Goal: Task Accomplishment & Management: Use online tool/utility

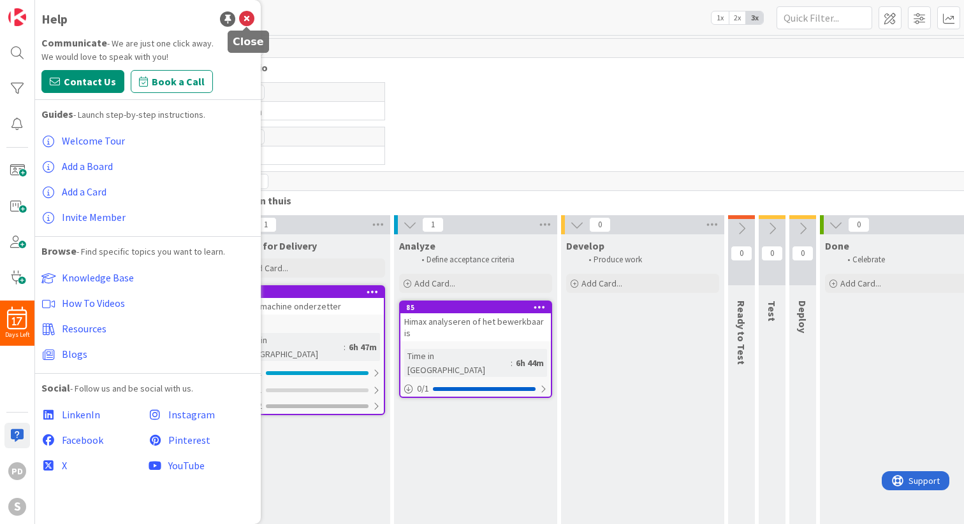
click at [248, 20] on icon at bounding box center [246, 18] width 15 height 15
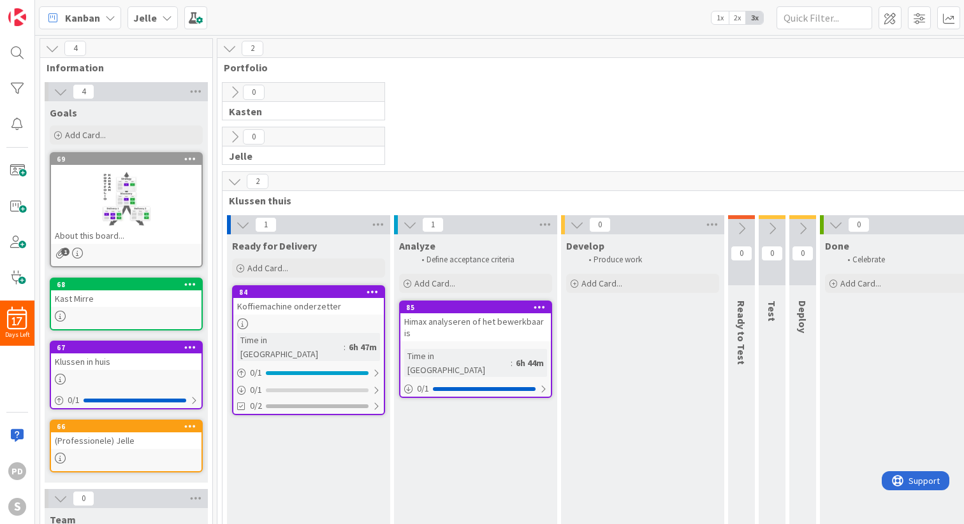
click at [463, 330] on div "Himax analyseren of het bewerkbaar is" at bounding box center [475, 328] width 150 height 28
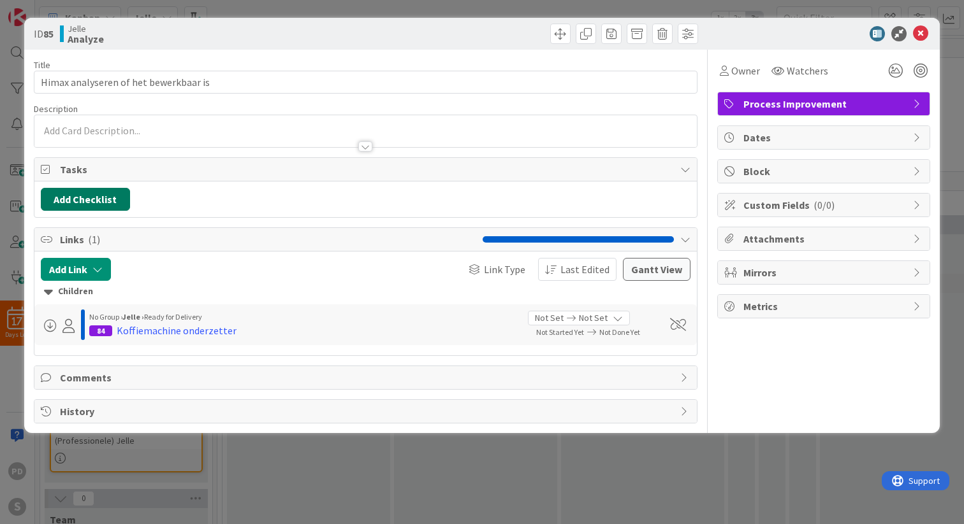
click at [71, 194] on button "Add Checklist" at bounding box center [85, 199] width 89 height 23
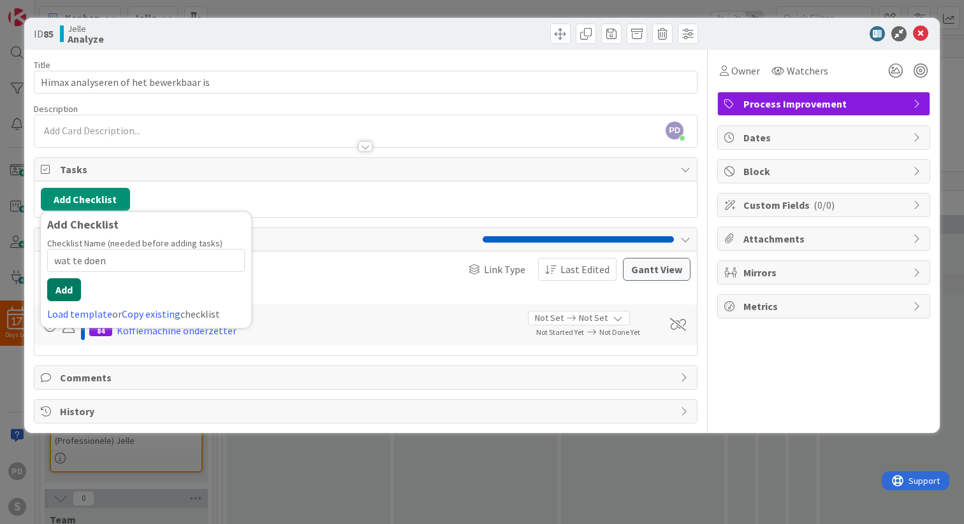
type input "wat te doen"
click at [73, 298] on button "Add" at bounding box center [64, 289] width 34 height 23
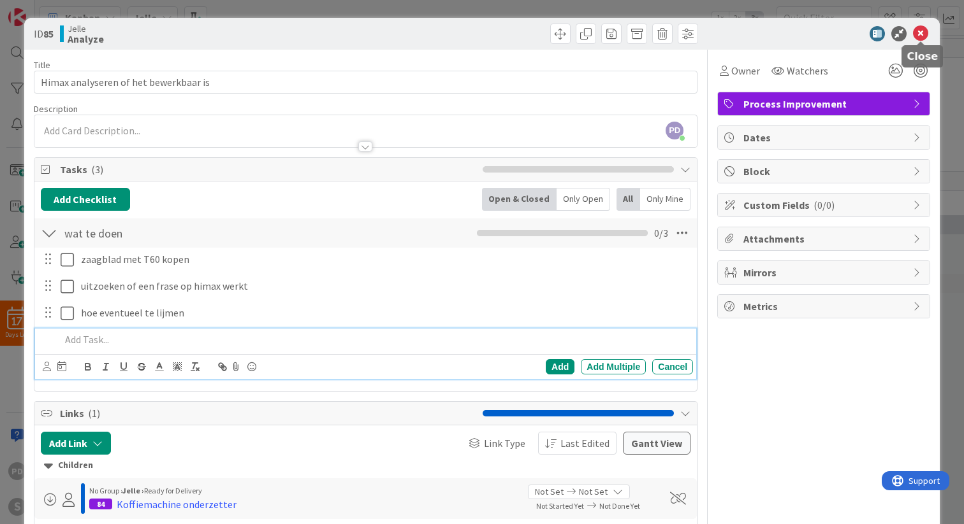
click at [923, 33] on icon at bounding box center [920, 33] width 15 height 15
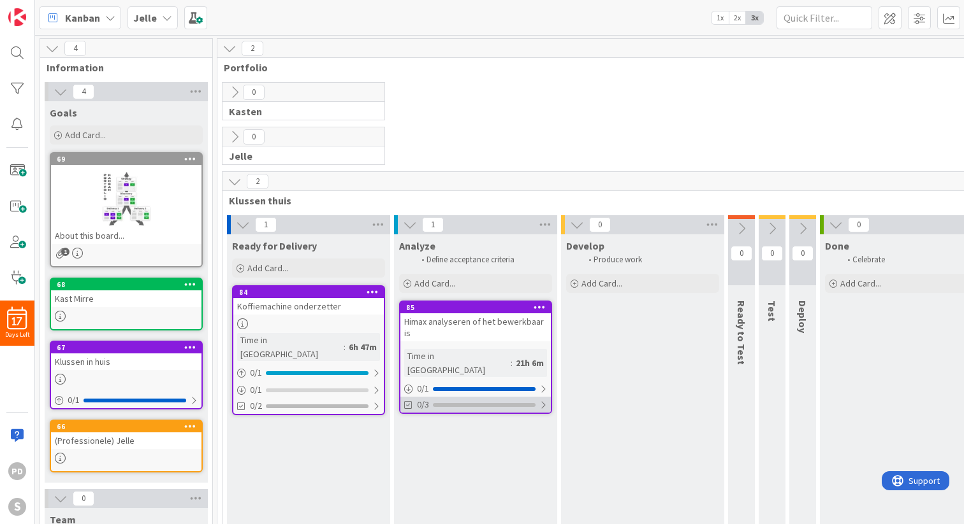
click at [542, 400] on div at bounding box center [543, 405] width 8 height 10
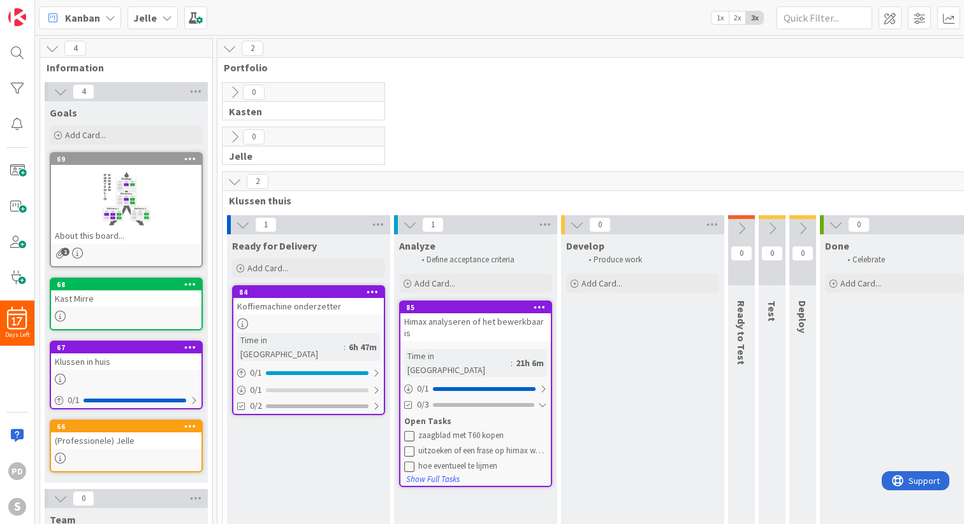
click at [410, 431] on icon at bounding box center [409, 436] width 10 height 10
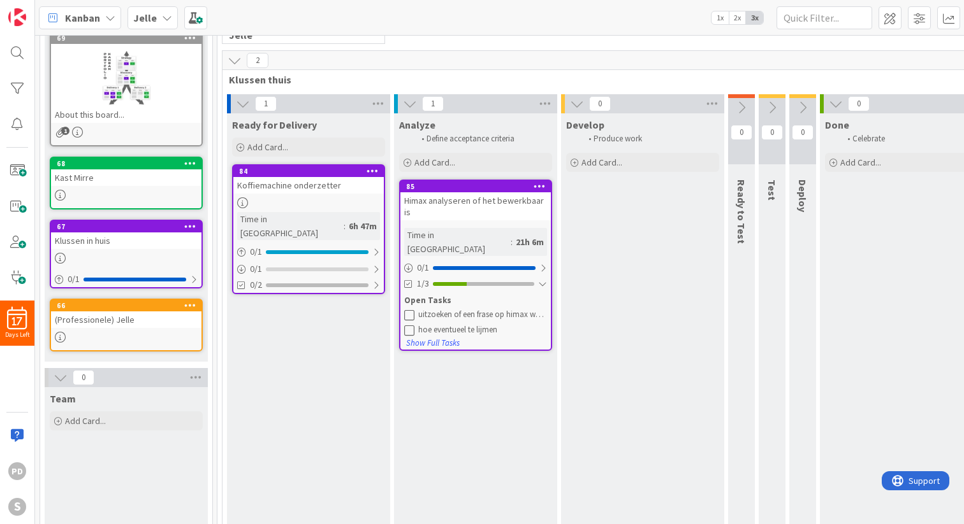
scroll to position [123, 0]
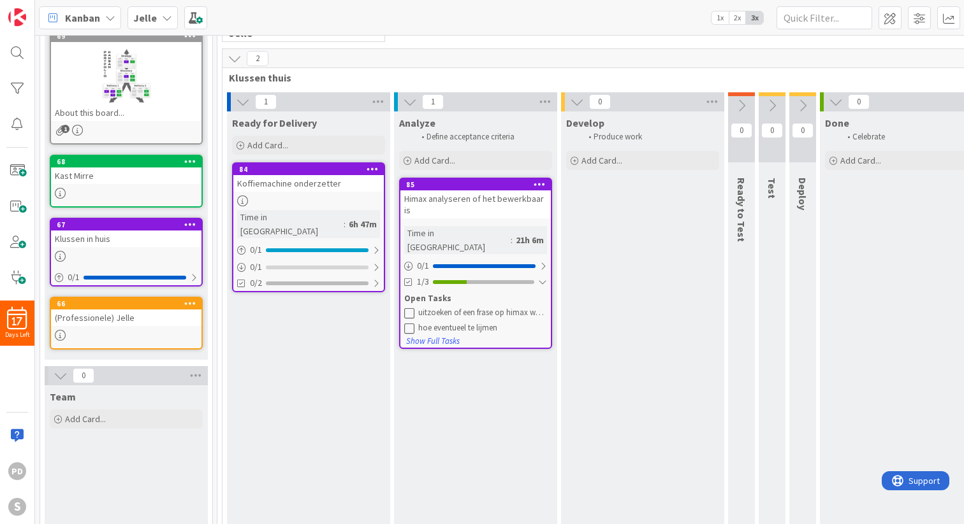
click at [408, 308] on icon at bounding box center [409, 313] width 10 height 10
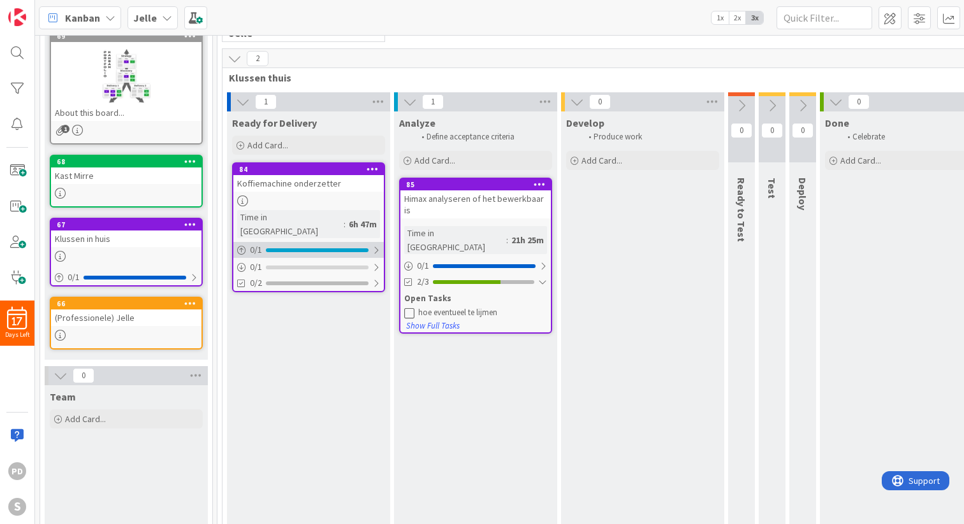
click at [373, 245] on div at bounding box center [376, 250] width 8 height 10
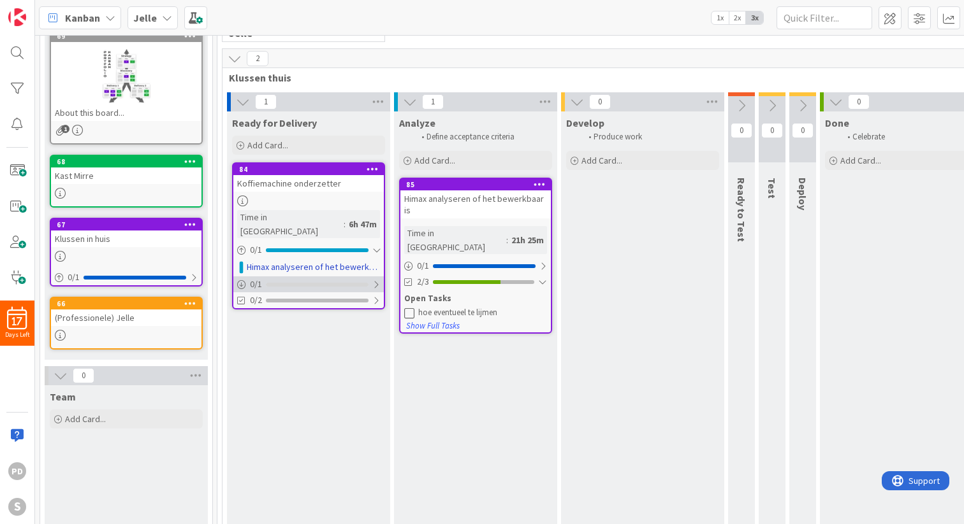
click at [377, 280] on div at bounding box center [376, 285] width 8 height 10
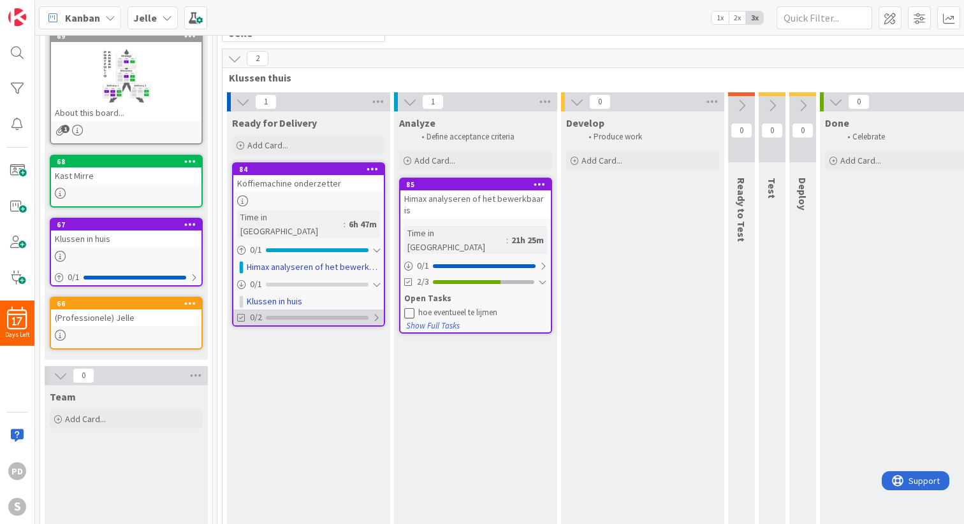
click at [377, 313] on div at bounding box center [376, 318] width 8 height 10
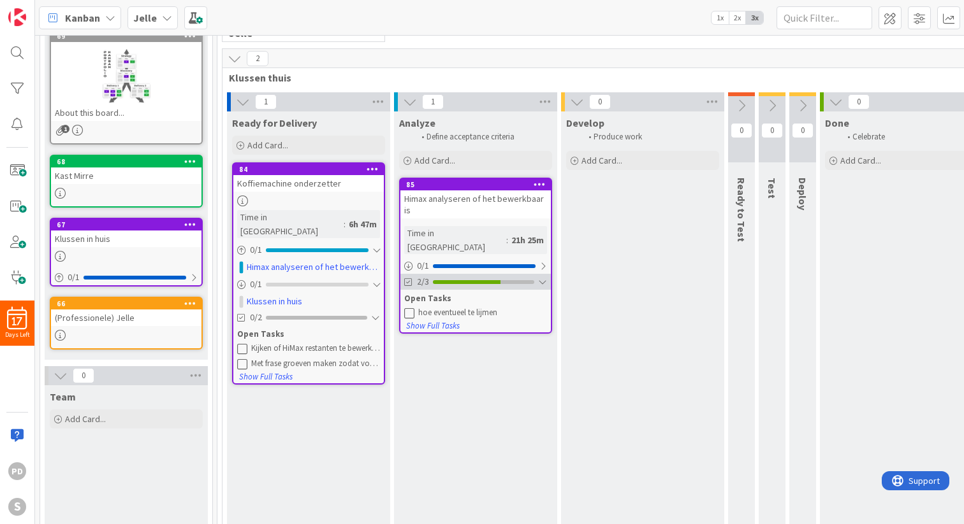
click at [542, 277] on div at bounding box center [542, 282] width 9 height 10
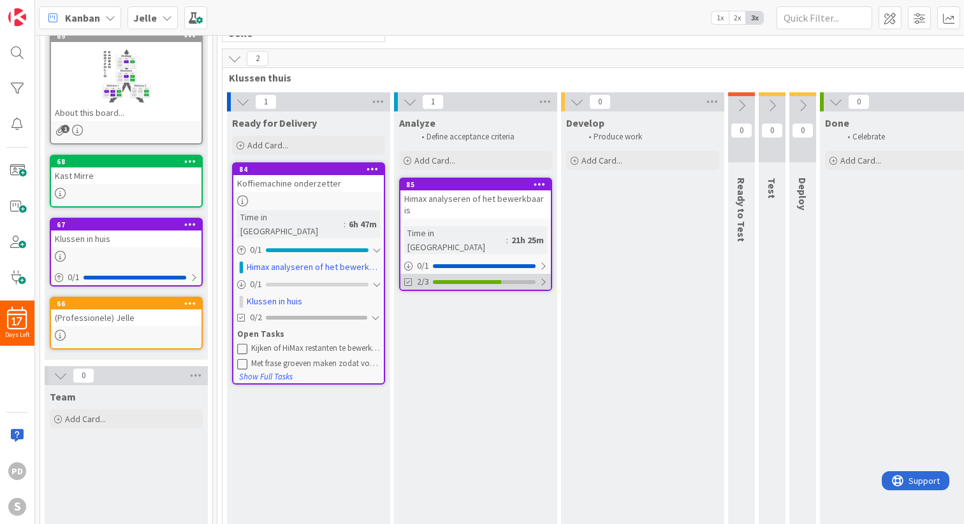
click at [542, 277] on div at bounding box center [543, 282] width 8 height 10
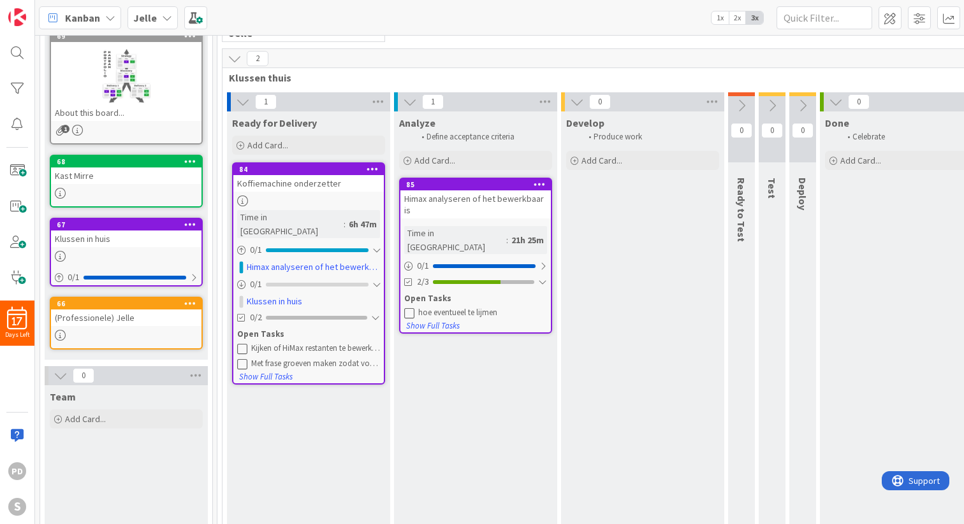
click at [410, 308] on icon at bounding box center [409, 313] width 10 height 10
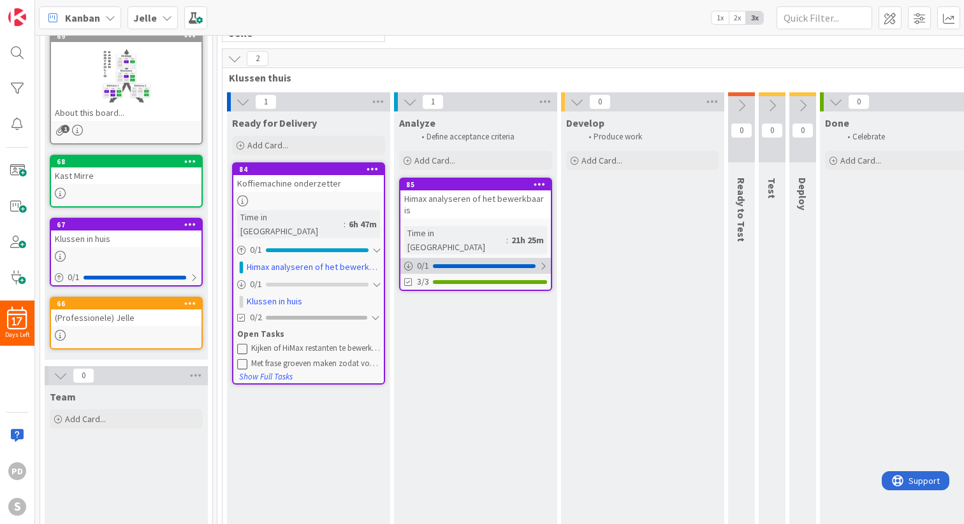
click at [542, 261] on div at bounding box center [543, 266] width 8 height 10
click at [407, 262] on icon at bounding box center [408, 266] width 9 height 9
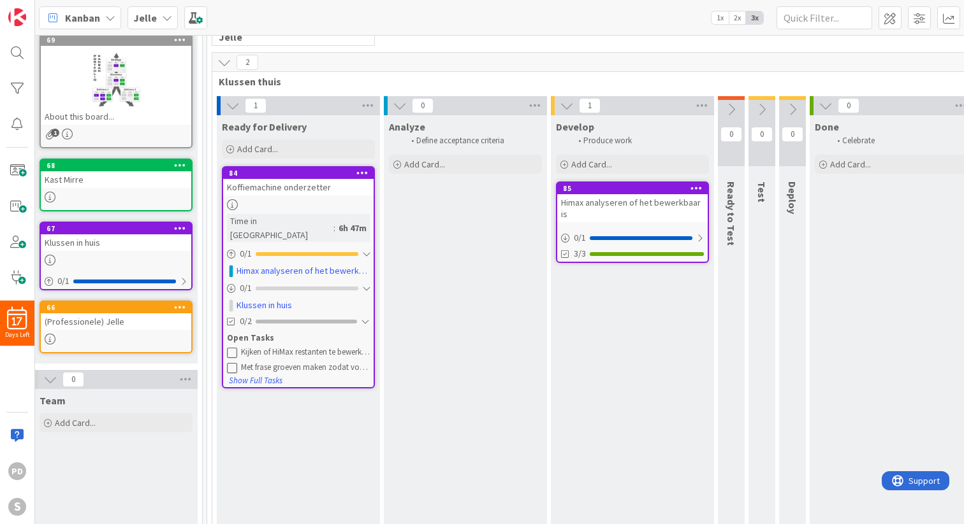
scroll to position [119, 0]
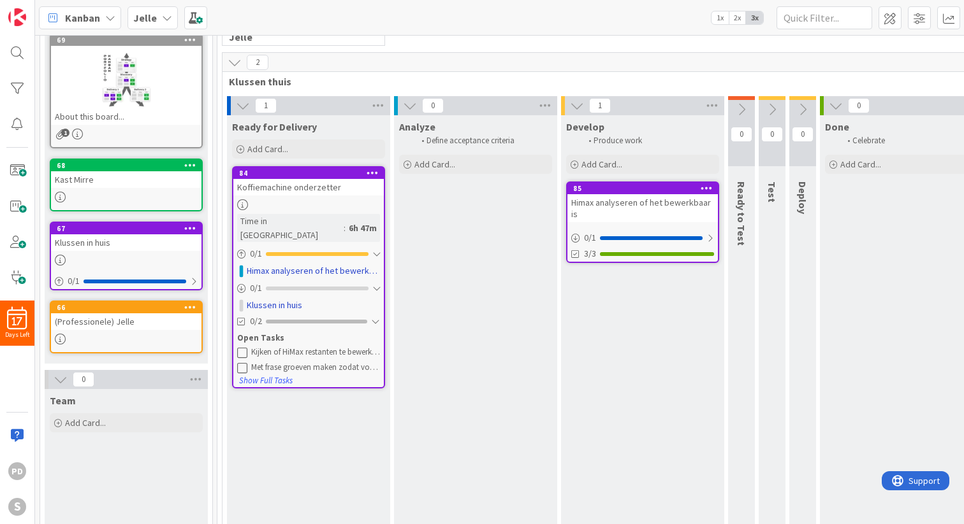
click at [241, 347] on icon at bounding box center [242, 352] width 10 height 10
click at [242, 347] on icon at bounding box center [242, 352] width 10 height 10
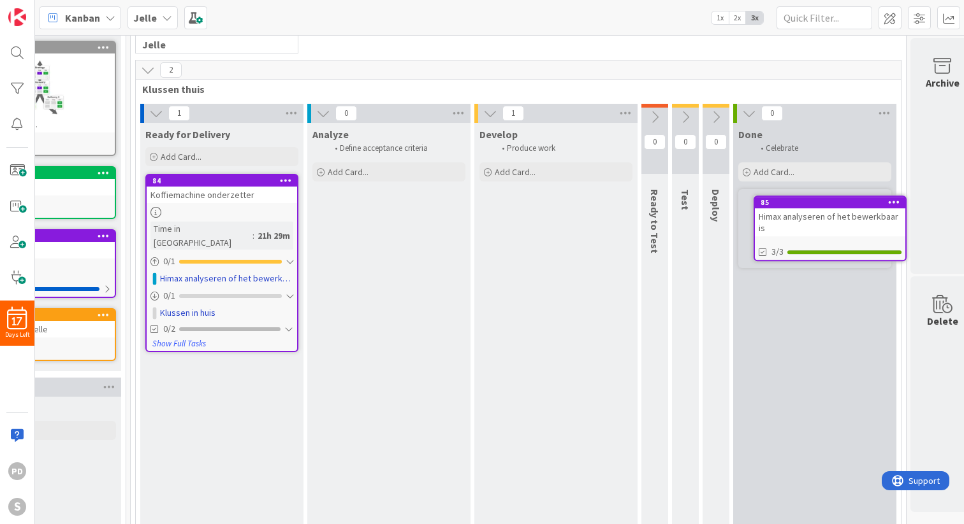
scroll to position [112, 101]
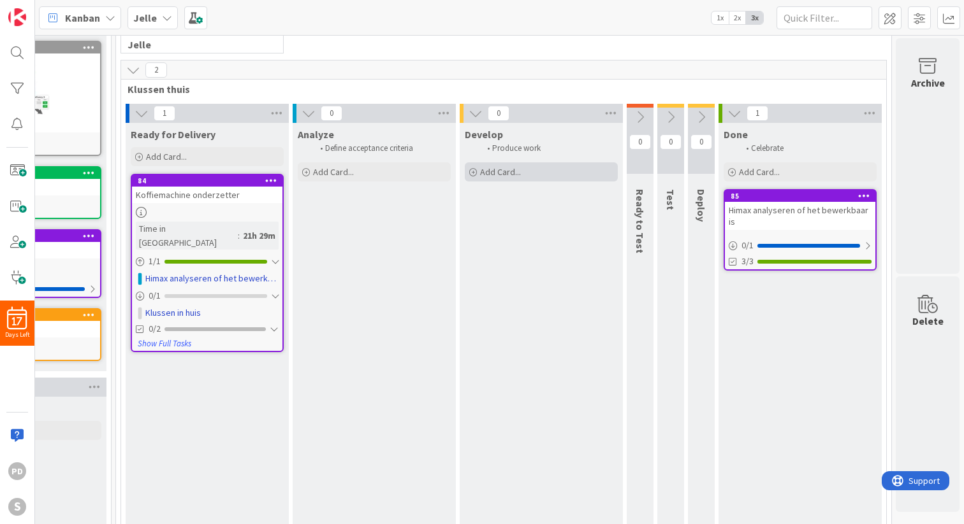
click at [505, 173] on span "Add Card..." at bounding box center [500, 171] width 41 height 11
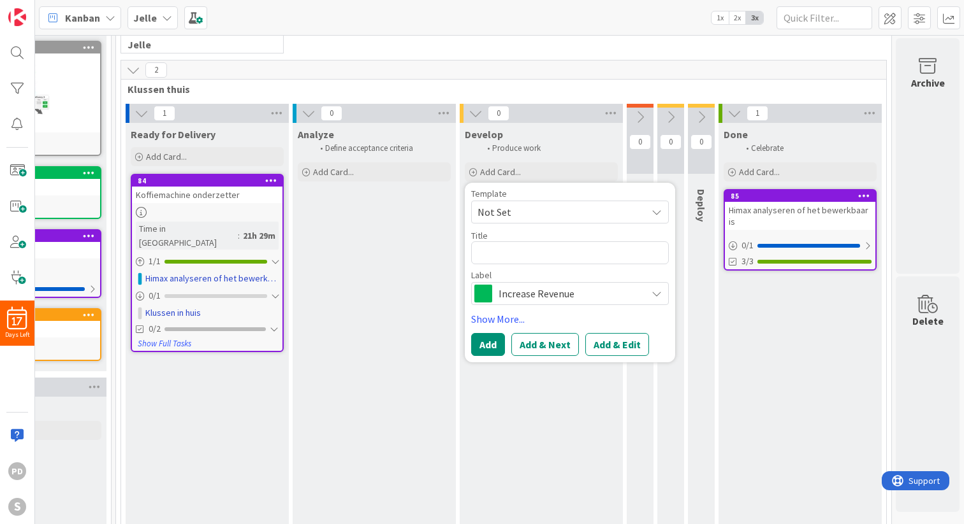
click at [509, 213] on span "Not Set" at bounding box center [556, 212] width 159 height 17
click at [506, 254] on textarea at bounding box center [570, 253] width 198 height 23
type textarea "x"
type textarea "H"
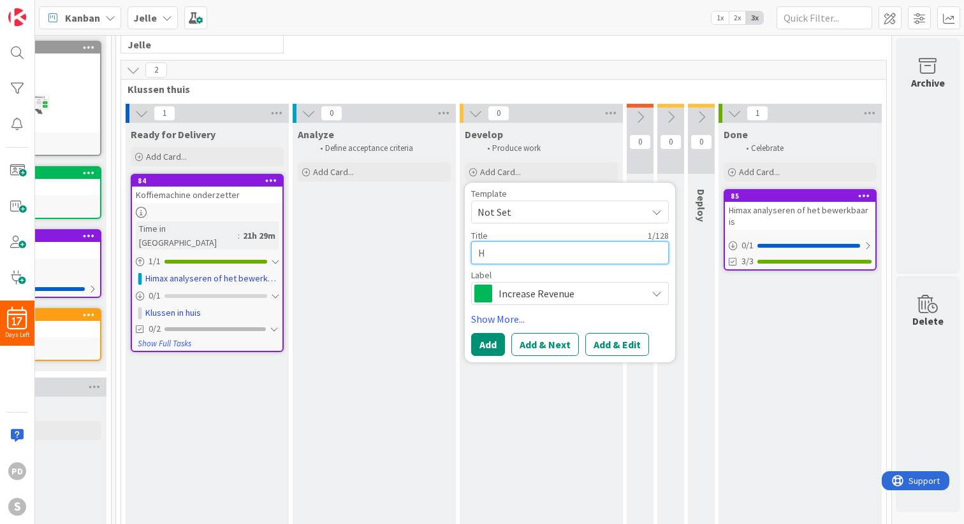
type textarea "x"
type textarea "Hi"
type textarea "x"
type textarea "Him"
type textarea "x"
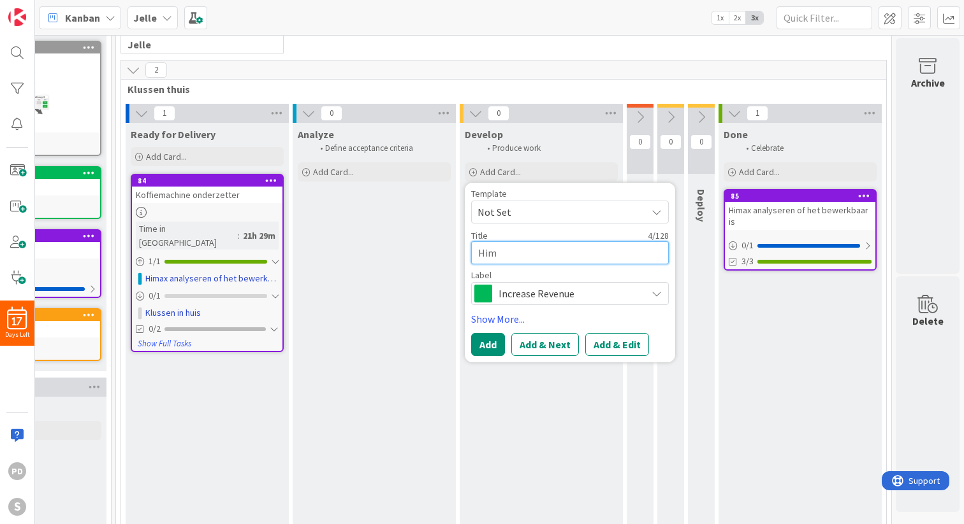
type textarea "Hima"
type textarea "x"
type textarea "Himac"
type textarea "x"
type textarea "Himacs"
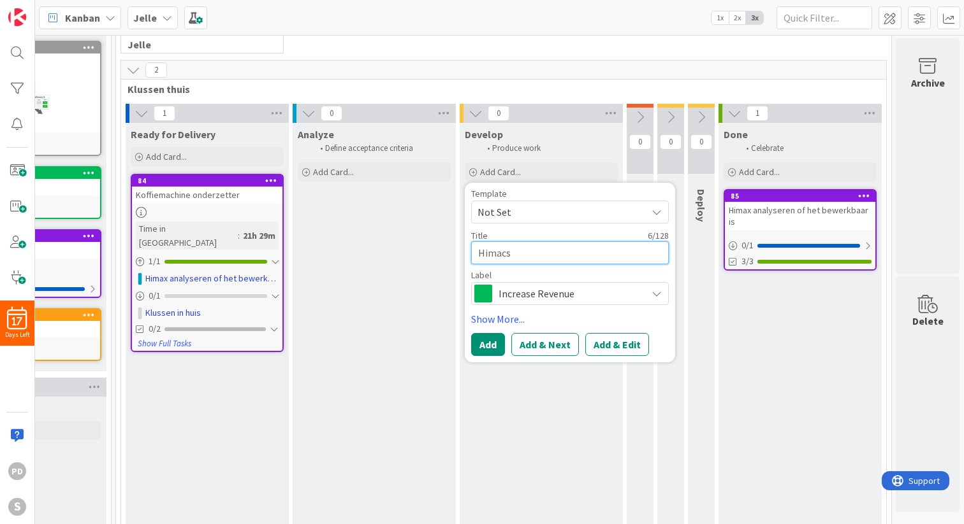
type textarea "x"
type textarea "Himacs"
type textarea "x"
type textarea "Himacs z"
type textarea "x"
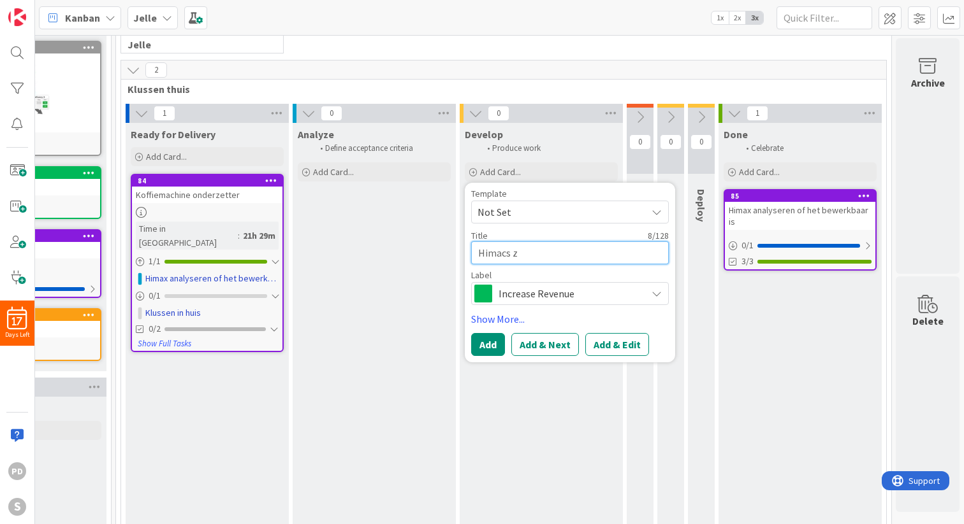
type textarea "Himacs za"
type textarea "x"
type textarea "Himacs zag"
type textarea "x"
type textarea "Himacs zage"
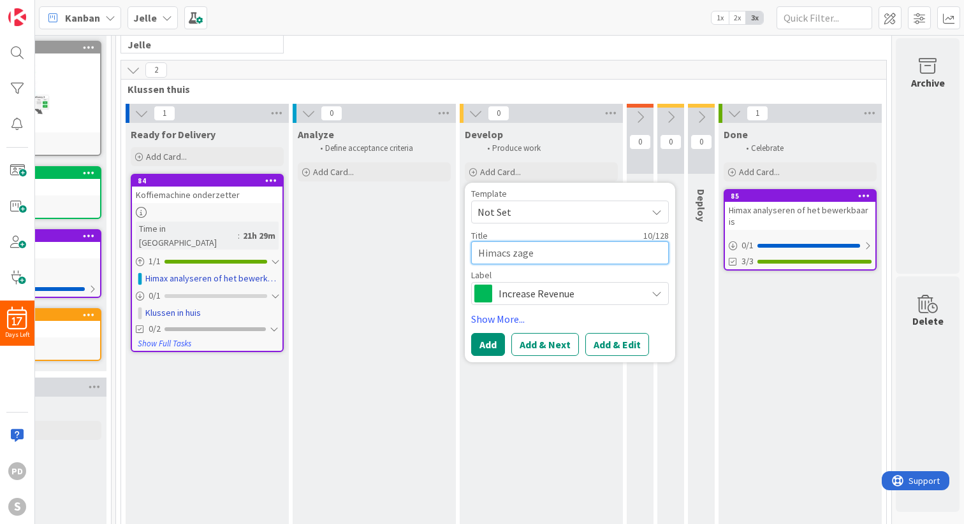
type textarea "x"
type textarea "Himacs zagen"
click at [574, 294] on span "Increase Revenue" at bounding box center [568, 294] width 141 height 18
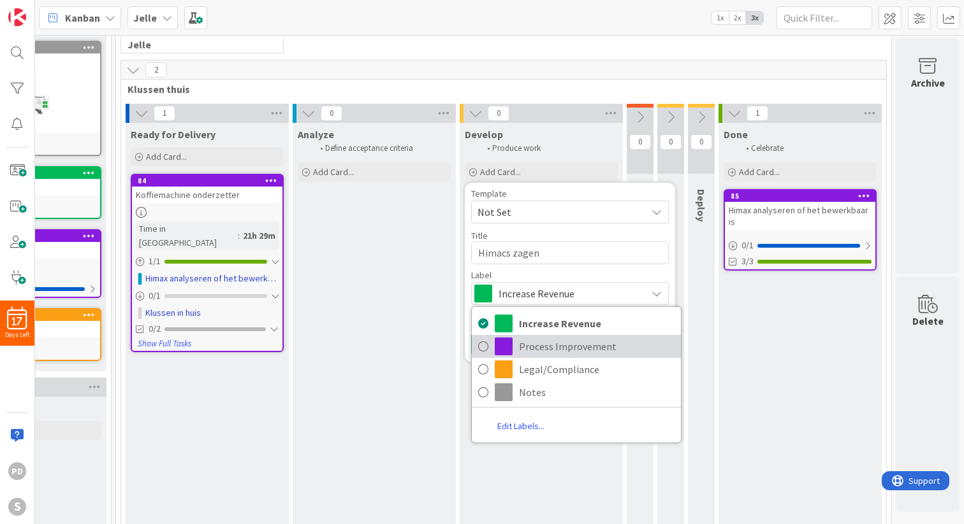
click at [558, 354] on span "Process Improvement" at bounding box center [596, 346] width 155 height 19
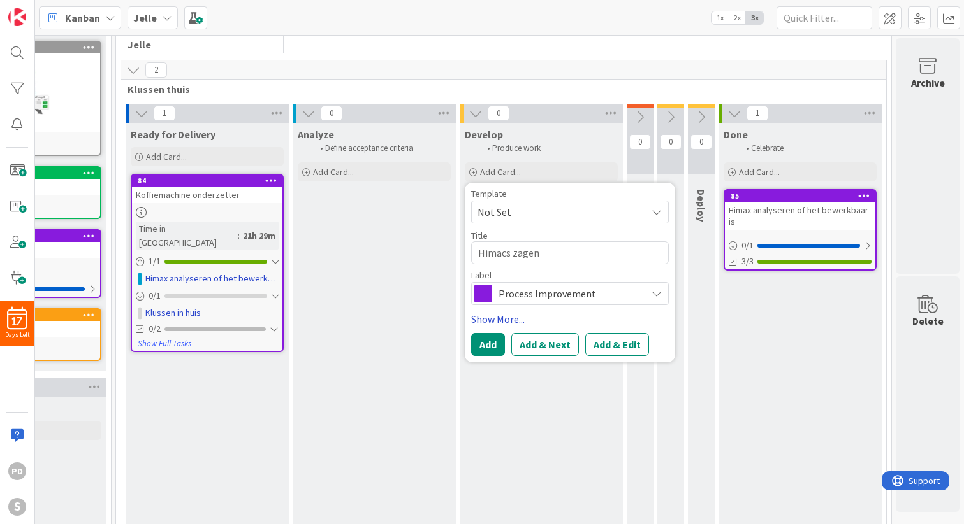
click at [489, 322] on link "Show More..." at bounding box center [570, 319] width 198 height 15
type textarea "x"
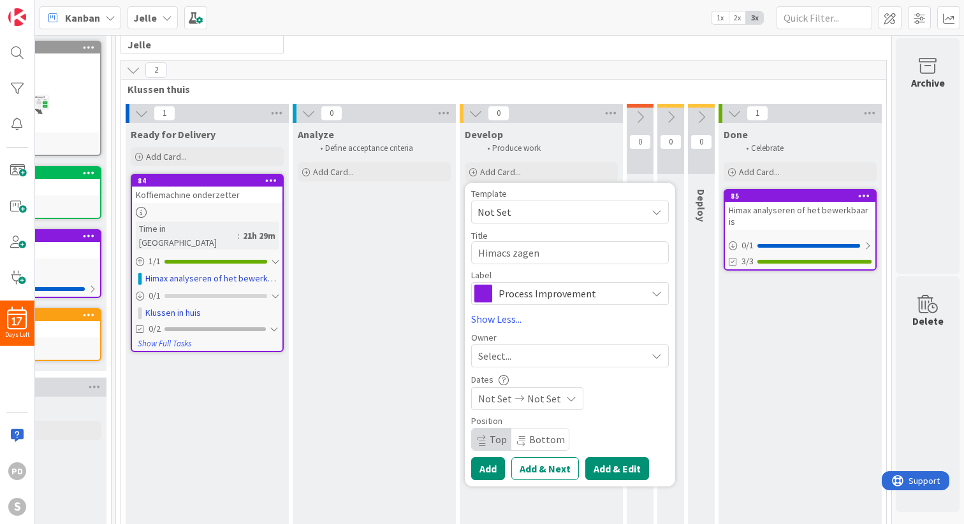
click at [621, 467] on button "Add & Edit" at bounding box center [617, 469] width 64 height 23
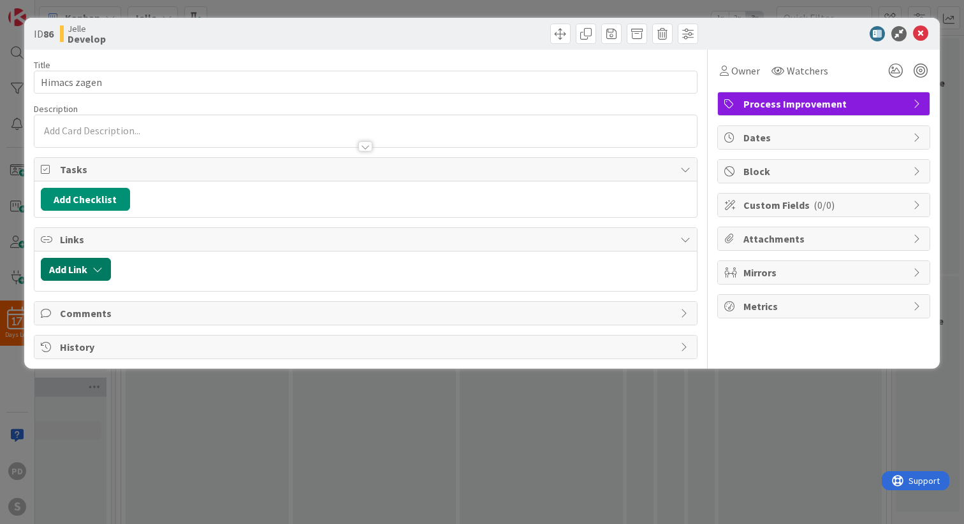
click at [78, 270] on button "Add Link" at bounding box center [76, 269] width 70 height 23
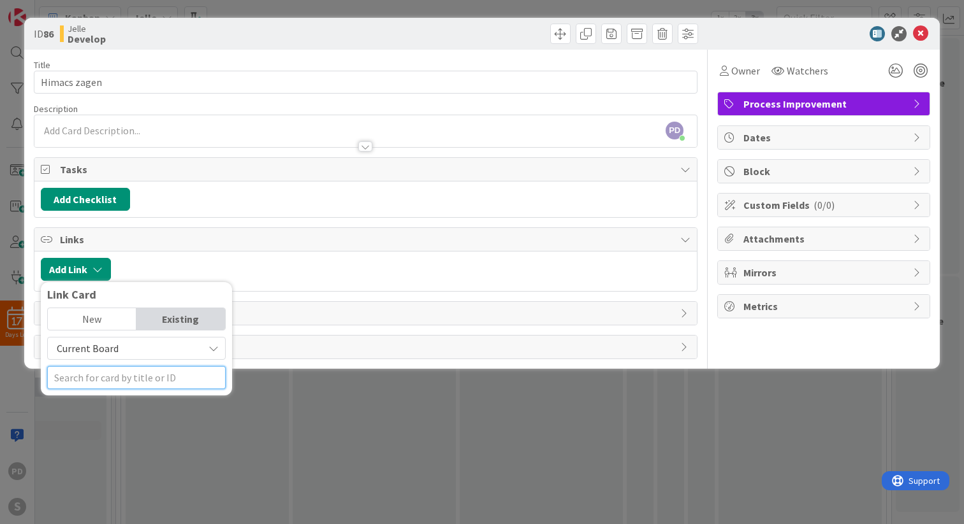
click at [115, 384] on input "text" at bounding box center [136, 377] width 178 height 23
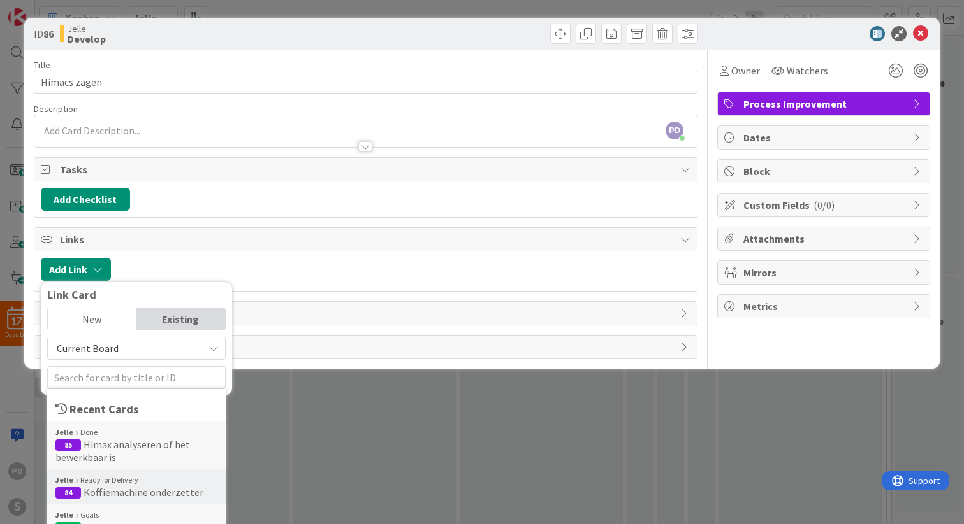
click at [128, 495] on span "Koffiemachine onderzetter" at bounding box center [143, 492] width 120 height 13
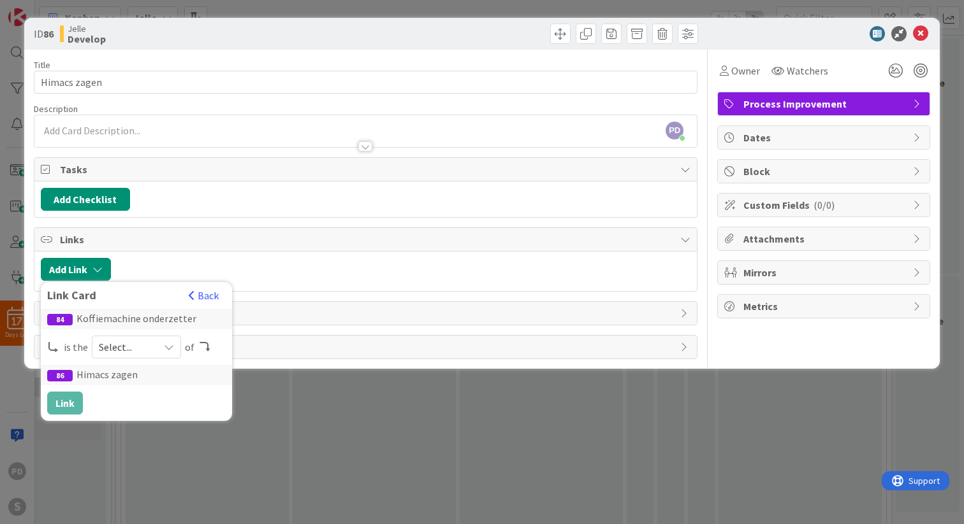
click at [121, 348] on span "Select..." at bounding box center [126, 347] width 54 height 18
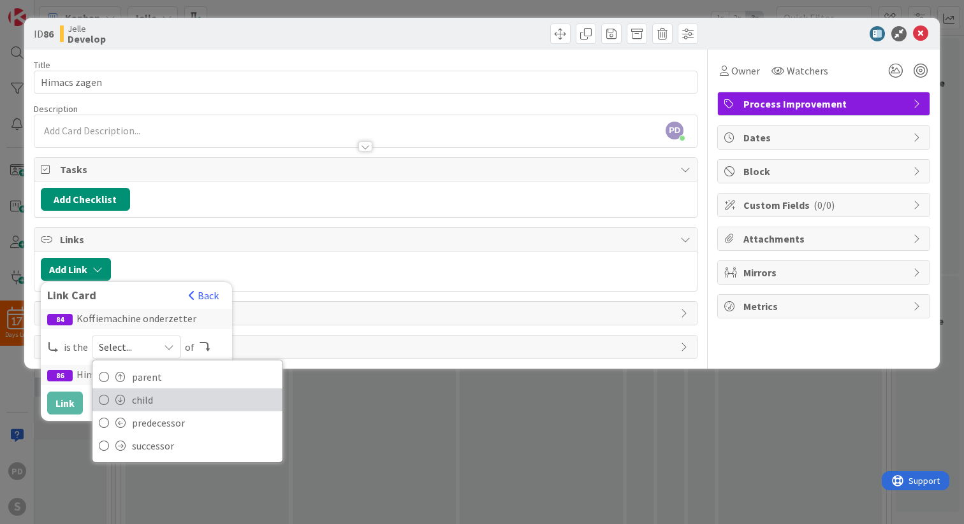
click at [134, 395] on span "child" at bounding box center [204, 400] width 144 height 19
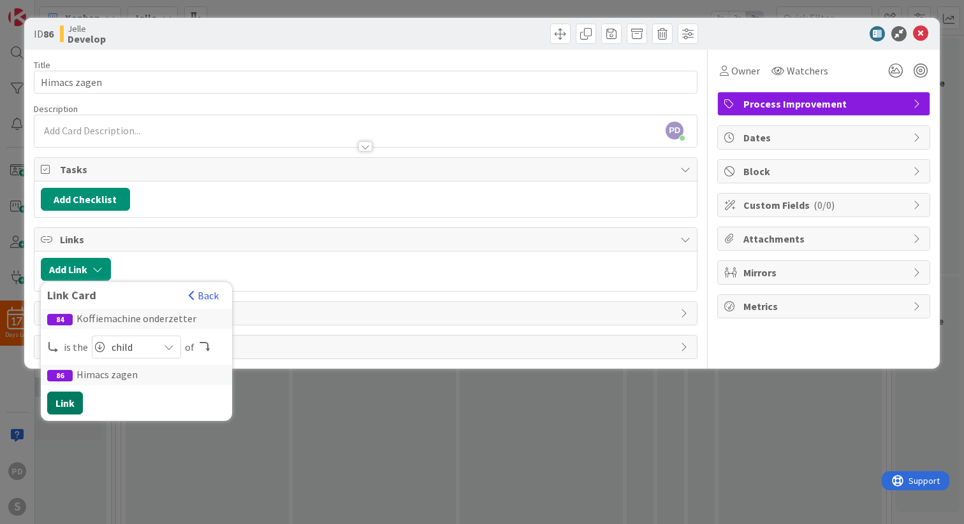
click at [66, 403] on button "Link" at bounding box center [65, 403] width 36 height 23
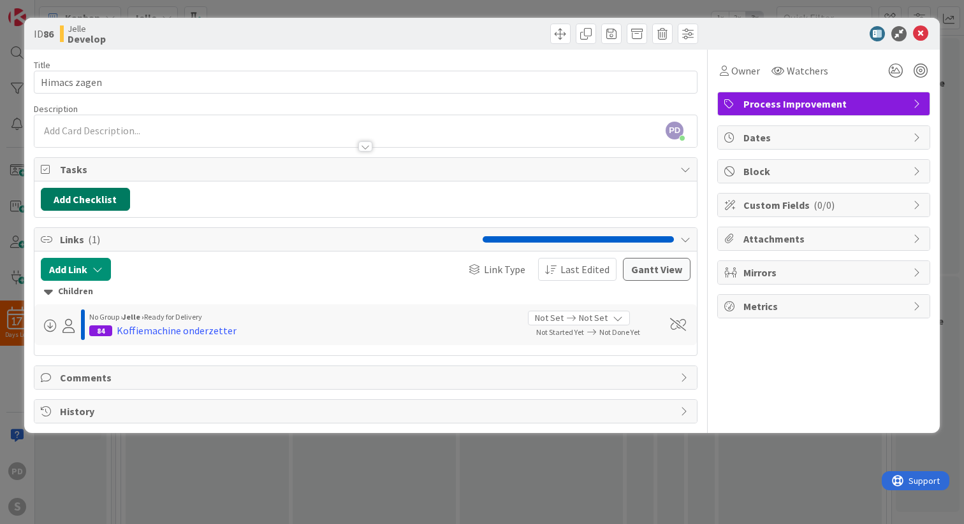
click at [106, 198] on button "Add Checklist" at bounding box center [85, 199] width 89 height 23
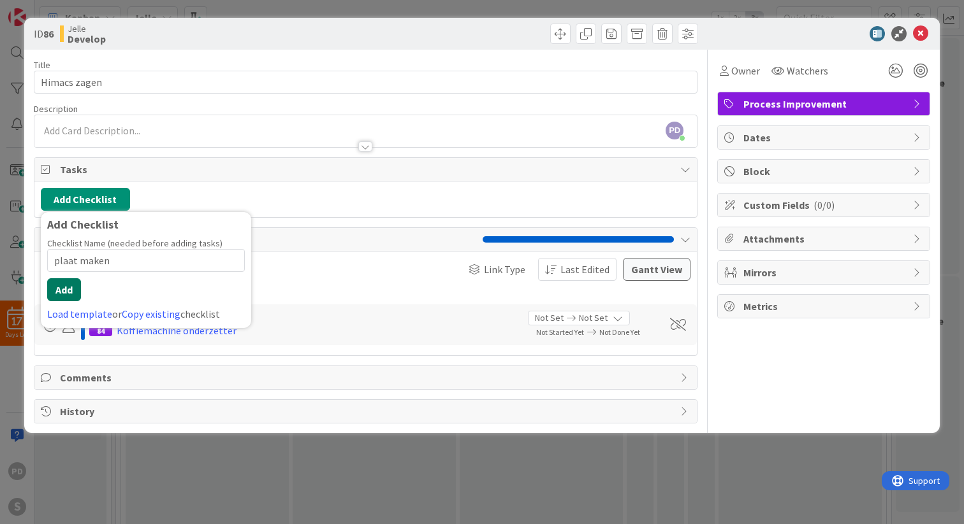
type input "plaat maken"
click at [64, 294] on button "Add" at bounding box center [64, 289] width 34 height 23
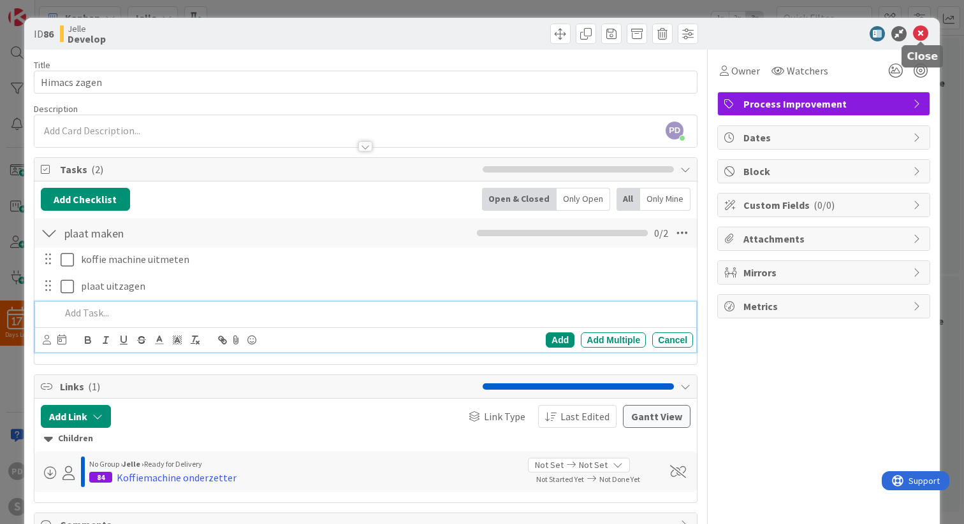
click at [919, 36] on icon at bounding box center [920, 33] width 15 height 15
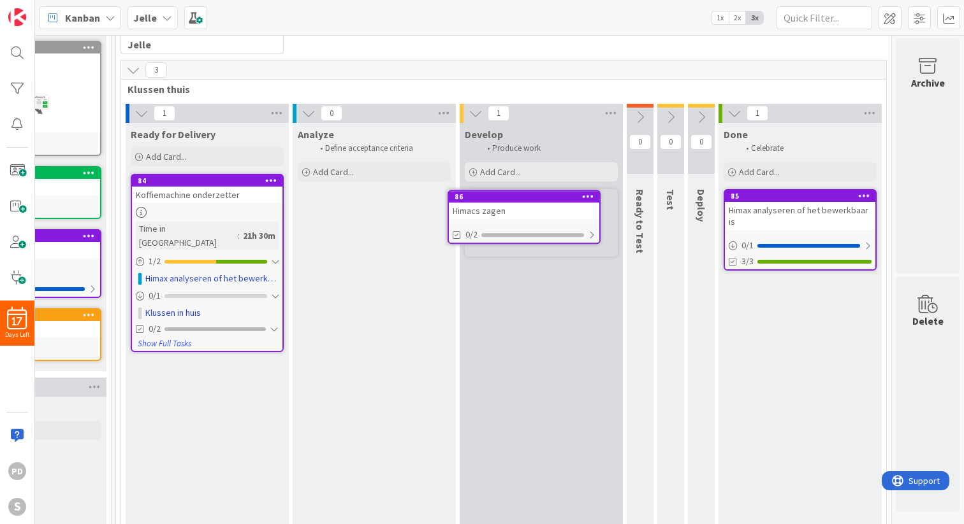
scroll to position [108, 101]
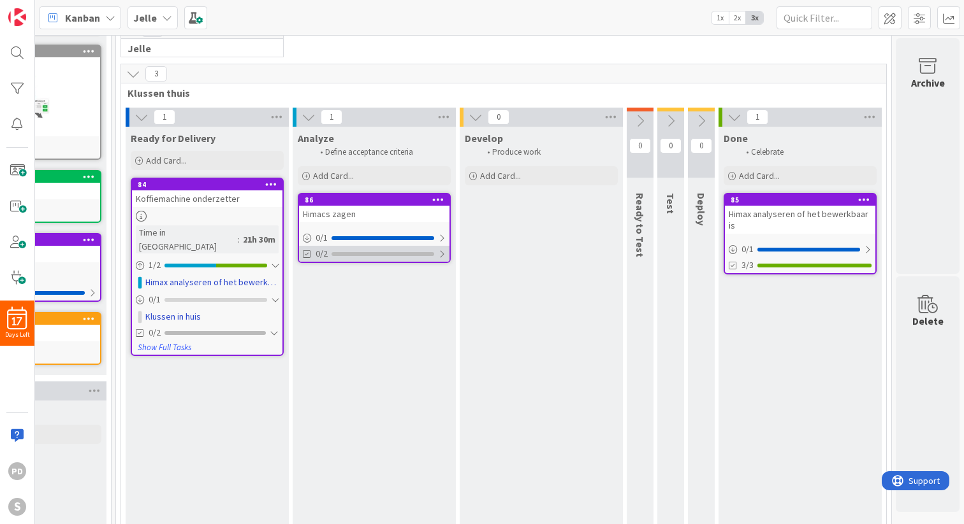
click at [442, 256] on div at bounding box center [442, 254] width 8 height 10
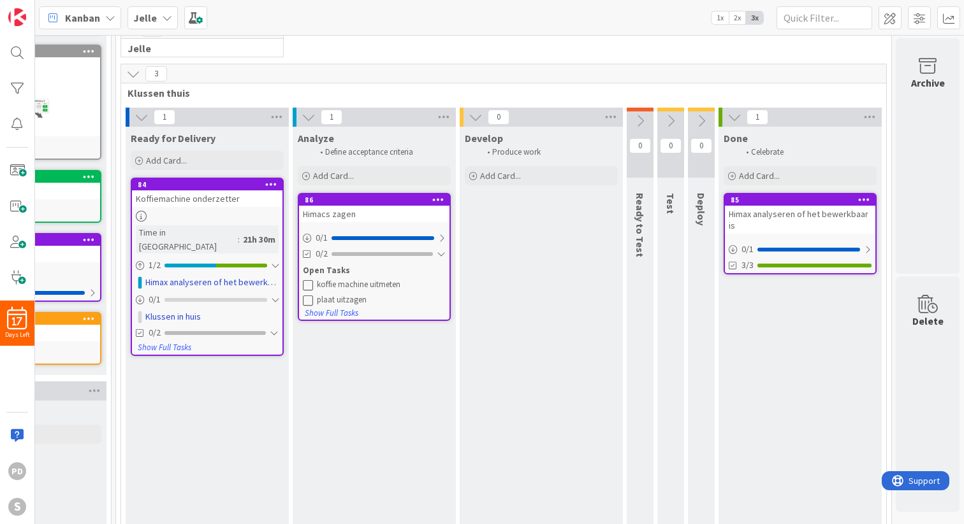
click at [371, 375] on div "Analyze Define acceptance criteria Add Card... 86 Himacs zagen 0 / 1 0/2 Open T…" at bounding box center [373, 346] width 163 height 439
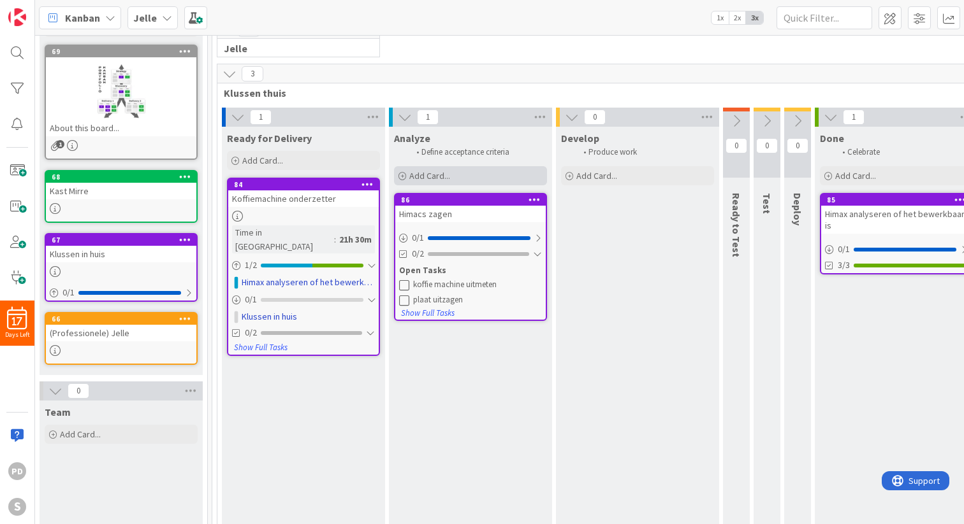
scroll to position [108, 0]
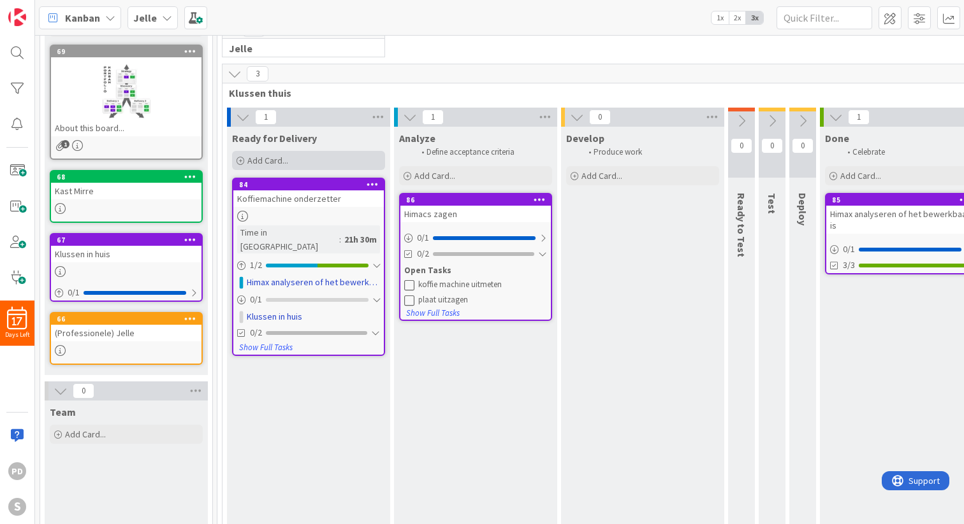
click at [269, 160] on span "Add Card..." at bounding box center [267, 160] width 41 height 11
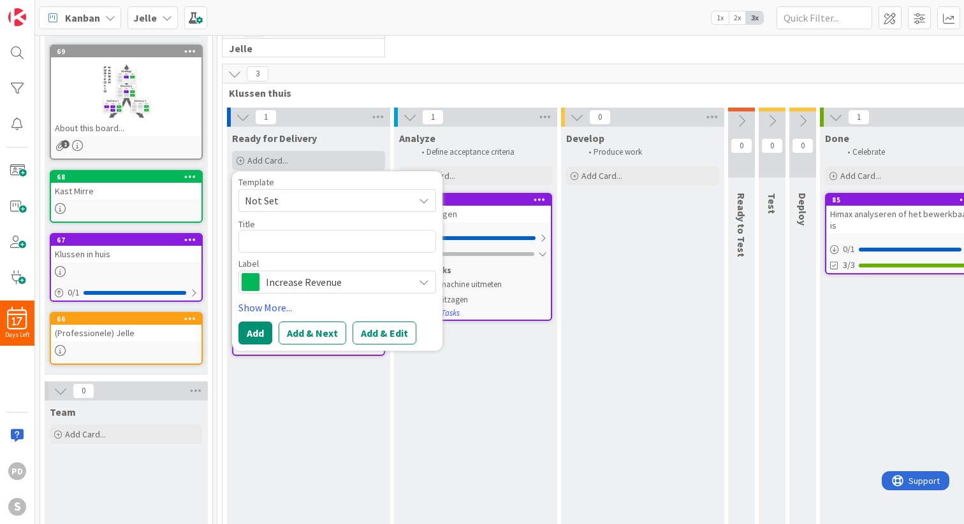
type textarea "x"
type textarea "H"
type textarea "x"
type textarea "Hi"
type textarea "x"
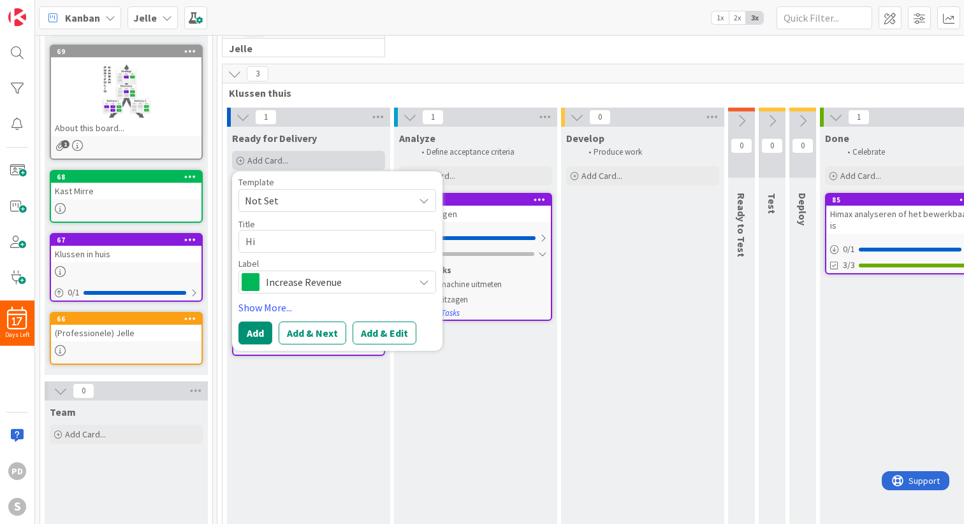
type textarea "Him"
type textarea "x"
type textarea "Hima"
type textarea "x"
type textarea "Himac"
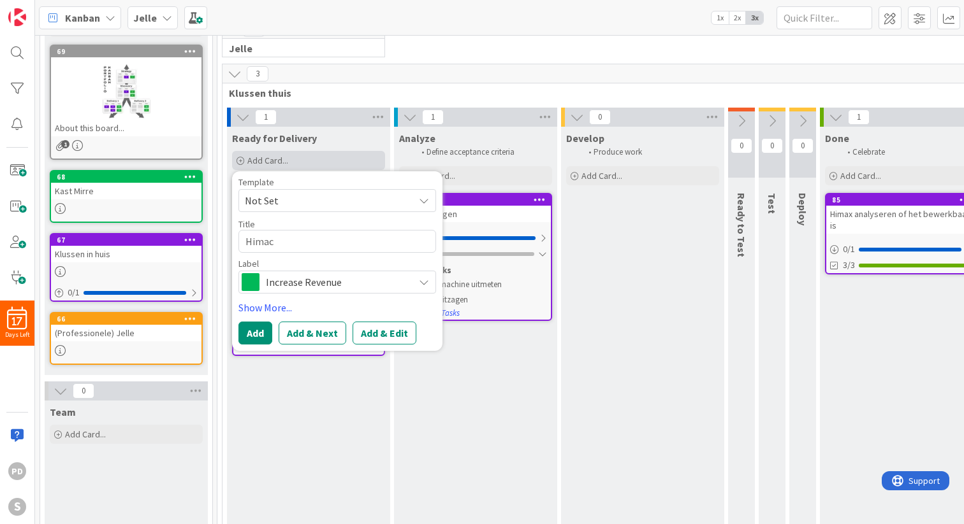
type textarea "x"
type textarea "Himacs"
type textarea "x"
type textarea "Himacs"
type textarea "x"
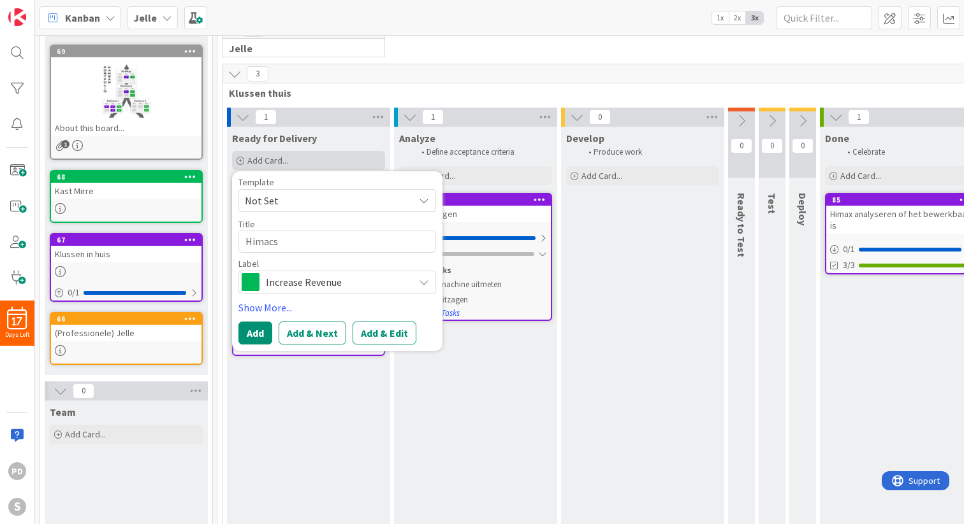
type textarea "Himacs f"
type textarea "x"
type textarea "Himacs fr"
type textarea "x"
type textarea "Himacs fre"
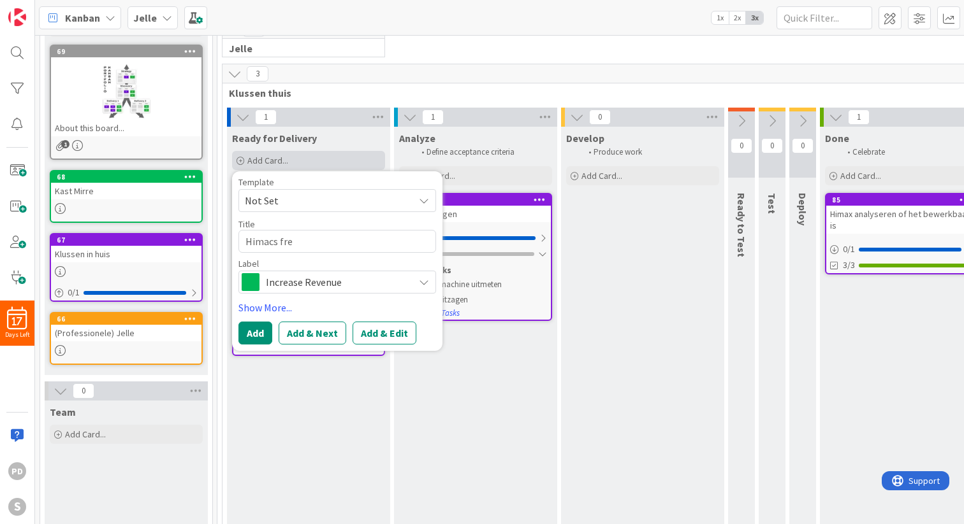
type textarea "x"
type textarea "Himacs frez"
type textarea "x"
type textarea "Himacs freze"
type textarea "x"
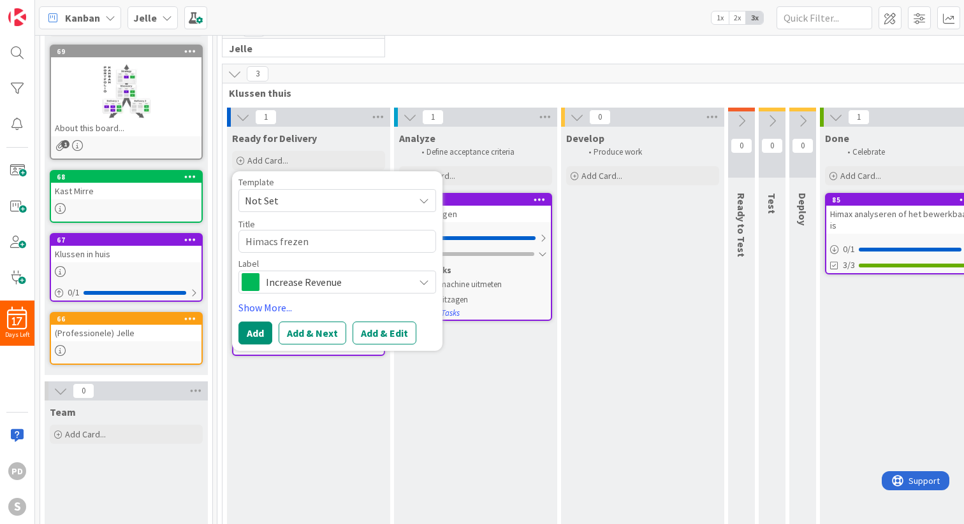
type textarea "Himacs frezen"
click at [332, 284] on span "Increase Revenue" at bounding box center [336, 282] width 141 height 18
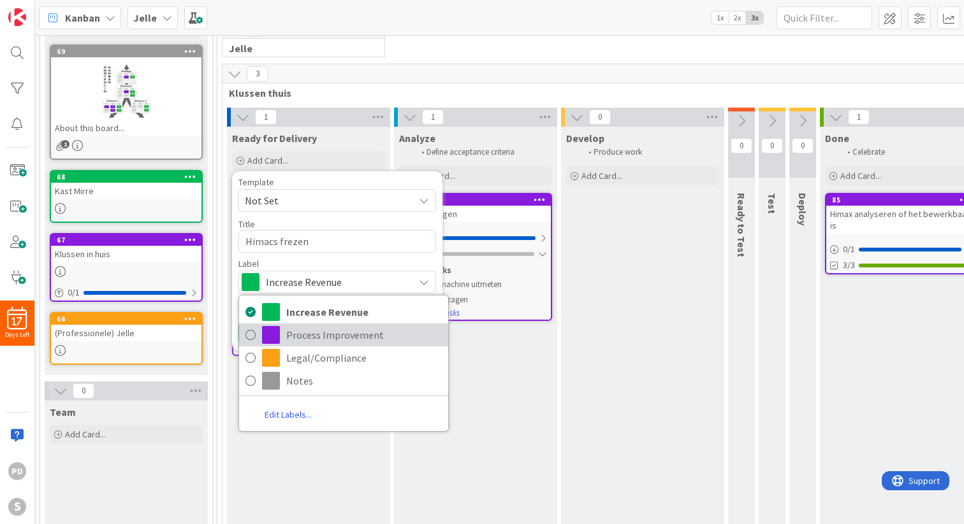
click at [321, 333] on span "Process Improvement" at bounding box center [363, 335] width 155 height 19
type textarea "x"
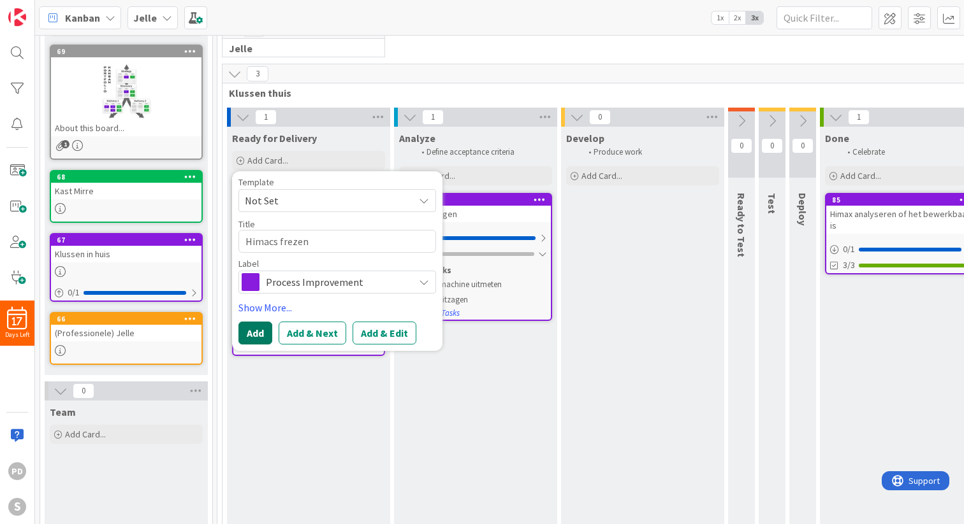
click at [258, 336] on button "Add" at bounding box center [255, 333] width 34 height 23
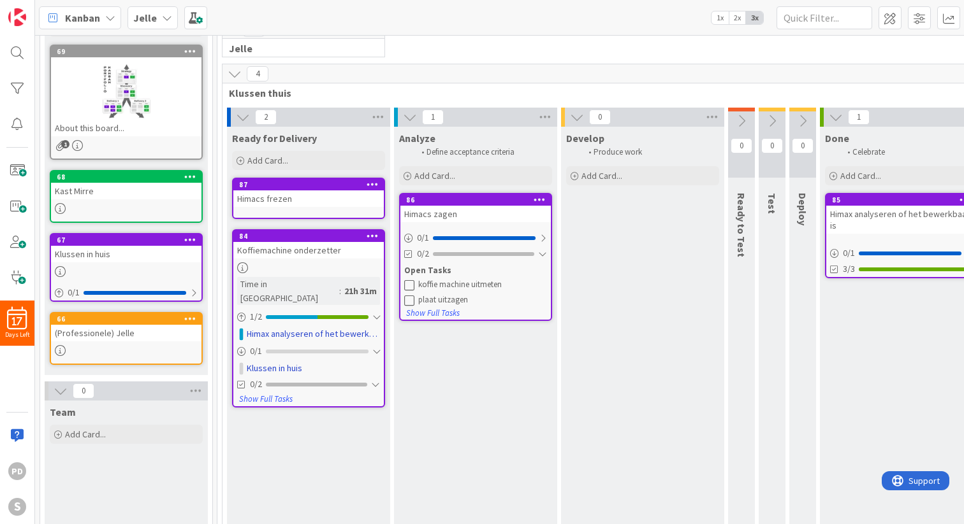
click at [307, 195] on div "Himacs frezen" at bounding box center [308, 199] width 150 height 17
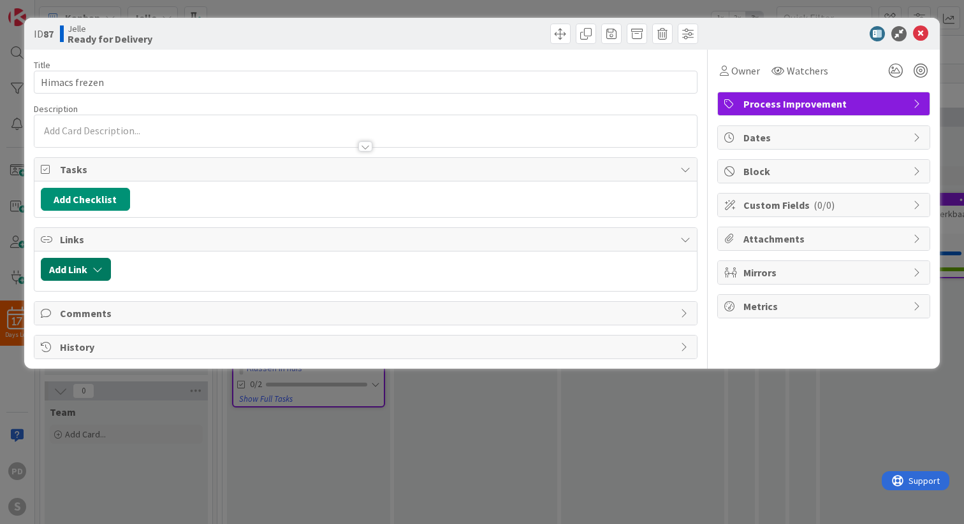
click at [78, 271] on button "Add Link" at bounding box center [76, 269] width 70 height 23
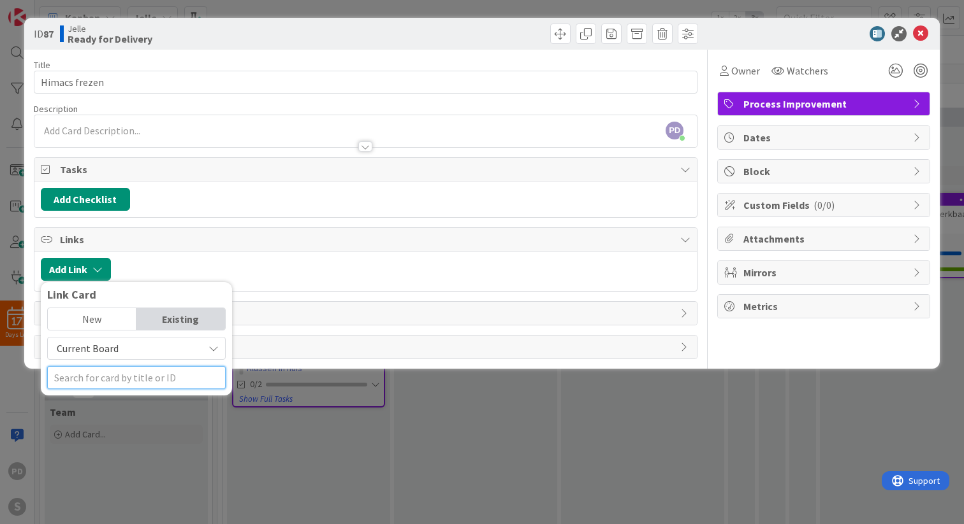
click at [126, 380] on input "text" at bounding box center [136, 377] width 178 height 23
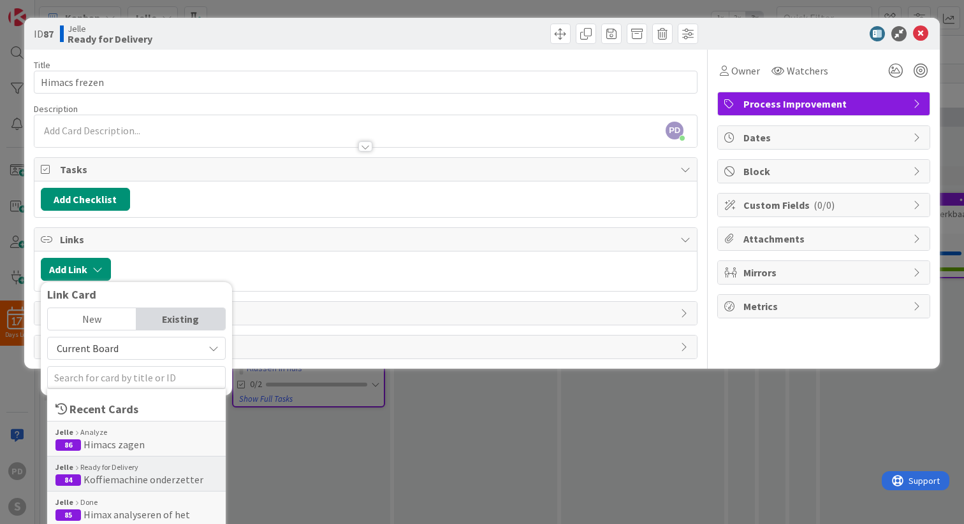
click at [127, 475] on span "Koffiemachine onderzetter" at bounding box center [143, 479] width 120 height 13
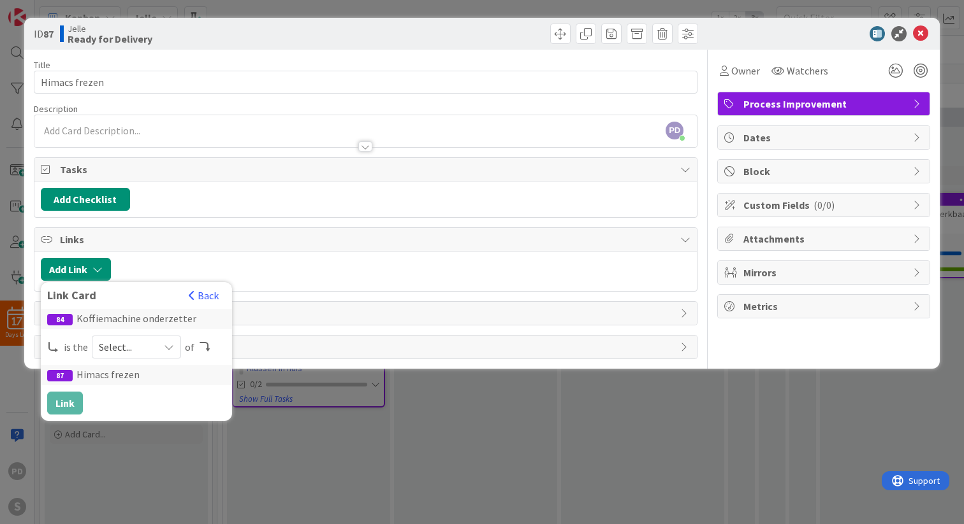
click at [126, 348] on span "Select..." at bounding box center [126, 347] width 54 height 18
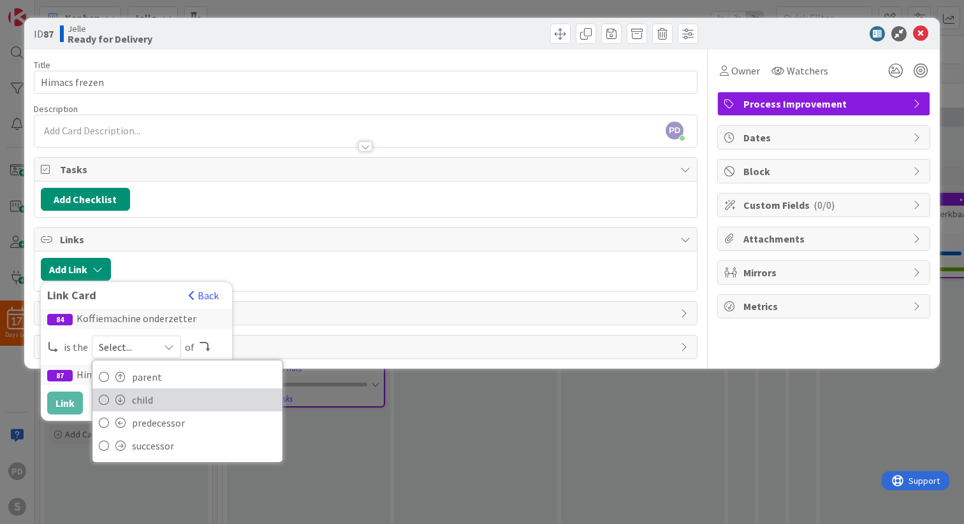
click at [134, 398] on span "child" at bounding box center [204, 400] width 144 height 19
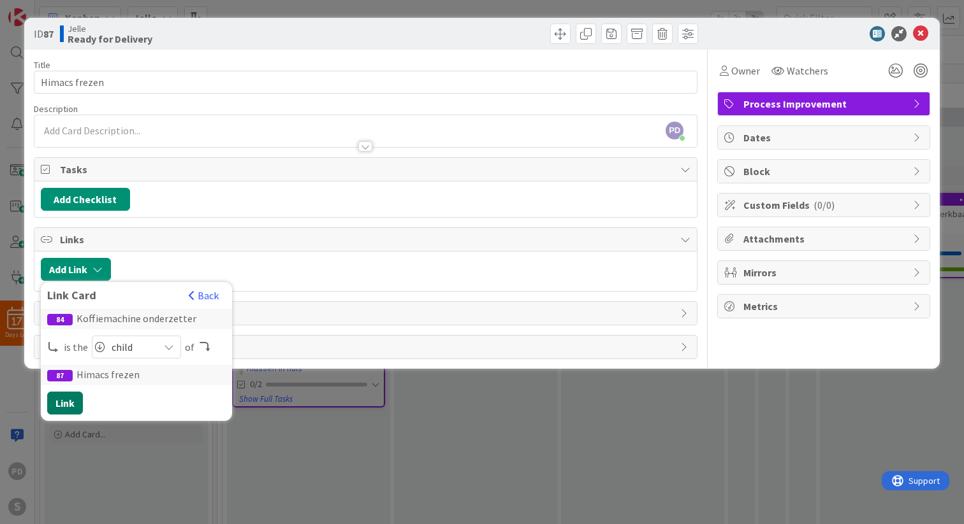
click at [62, 404] on button "Link" at bounding box center [65, 403] width 36 height 23
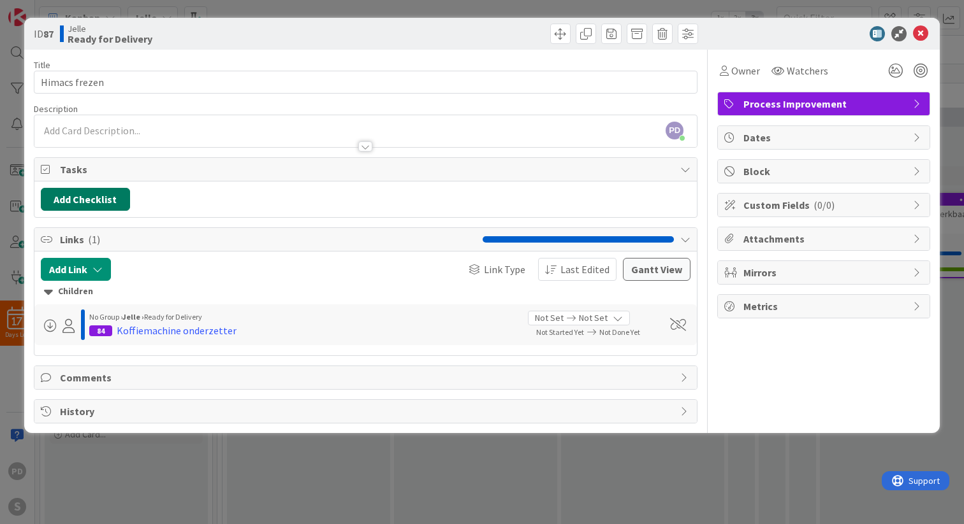
click at [88, 199] on button "Add Checklist" at bounding box center [85, 199] width 89 height 23
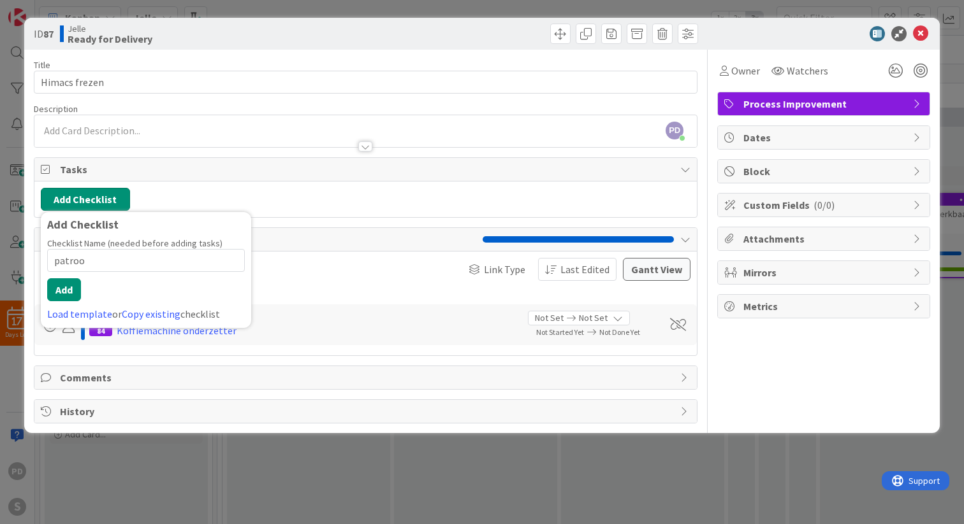
type input "patroon"
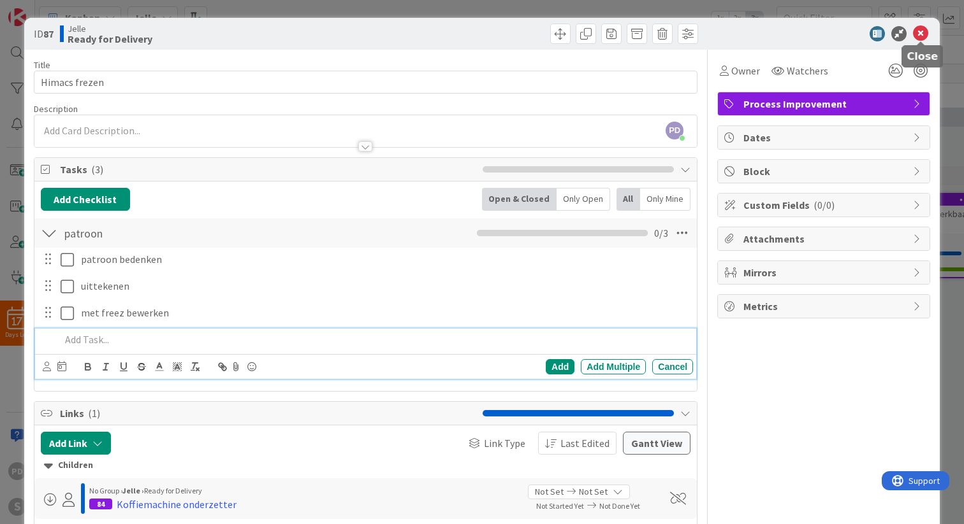
click at [923, 36] on icon at bounding box center [920, 33] width 15 height 15
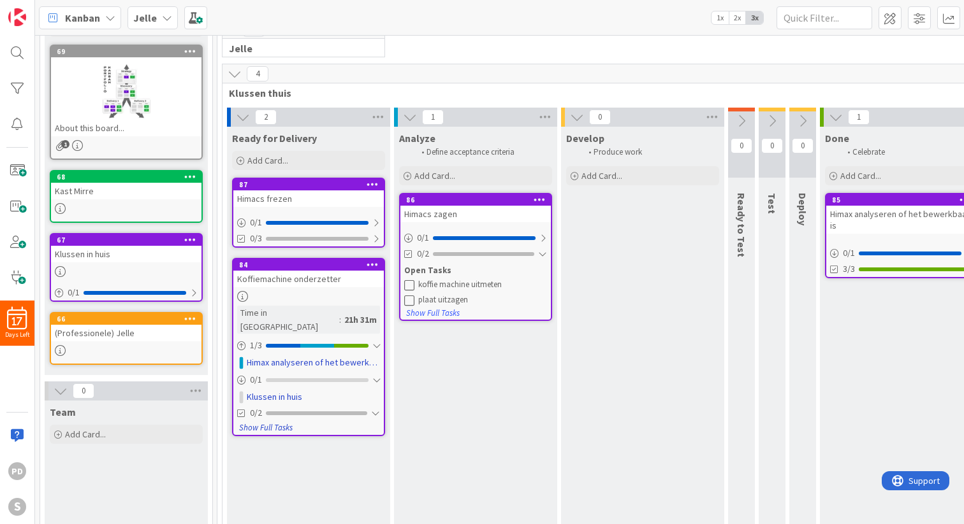
click at [271, 421] on button "Show Full Tasks" at bounding box center [265, 428] width 55 height 14
click at [270, 421] on button "Hide Full Tasks" at bounding box center [263, 428] width 51 height 14
click at [376, 408] on div at bounding box center [375, 413] width 9 height 10
click at [376, 408] on div at bounding box center [376, 413] width 8 height 10
click at [378, 375] on div at bounding box center [376, 380] width 8 height 10
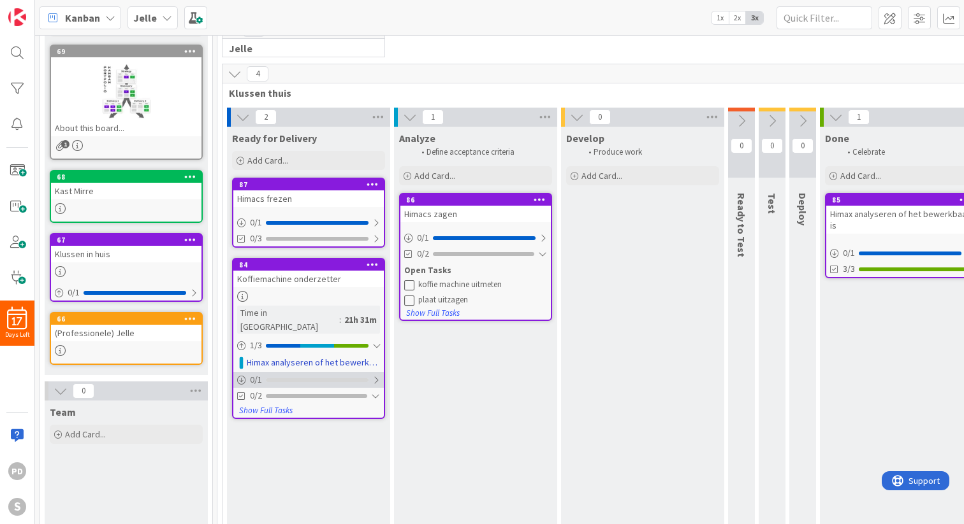
click at [378, 375] on div at bounding box center [376, 380] width 8 height 10
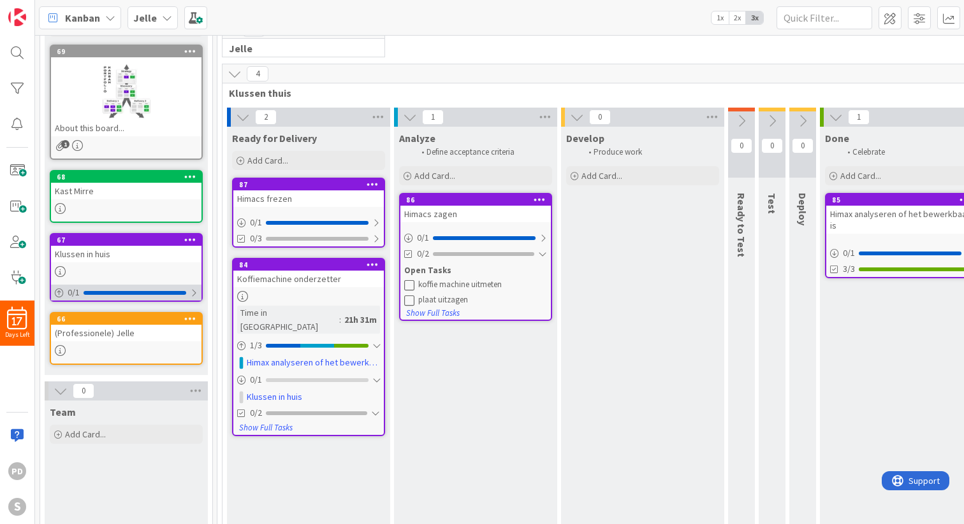
click at [195, 289] on div at bounding box center [194, 293] width 8 height 10
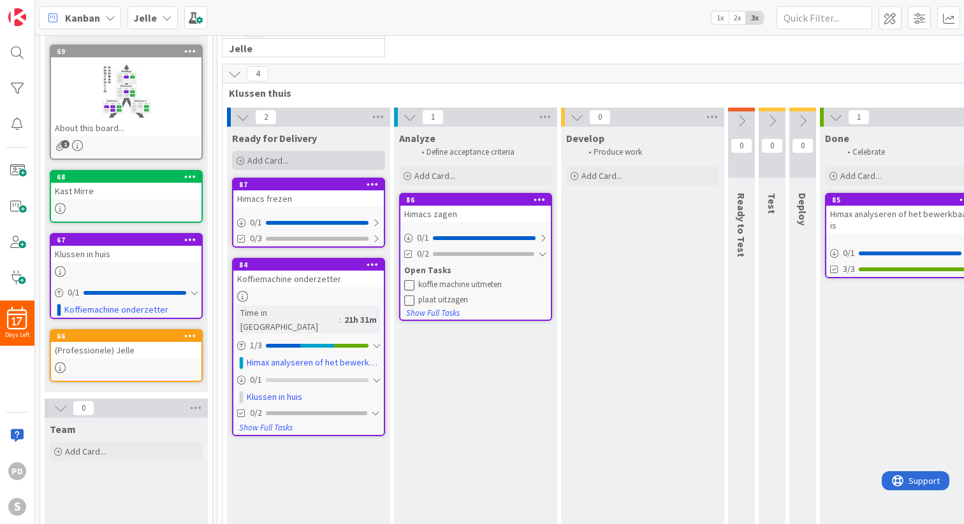
click at [278, 156] on span "Add Card..." at bounding box center [267, 160] width 41 height 11
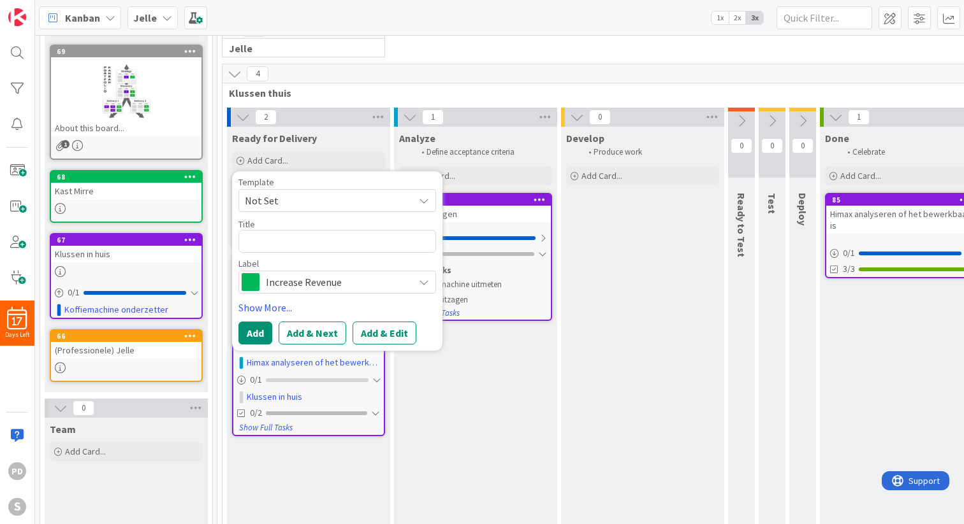
click at [319, 286] on span "Increase Revenue" at bounding box center [336, 282] width 141 height 18
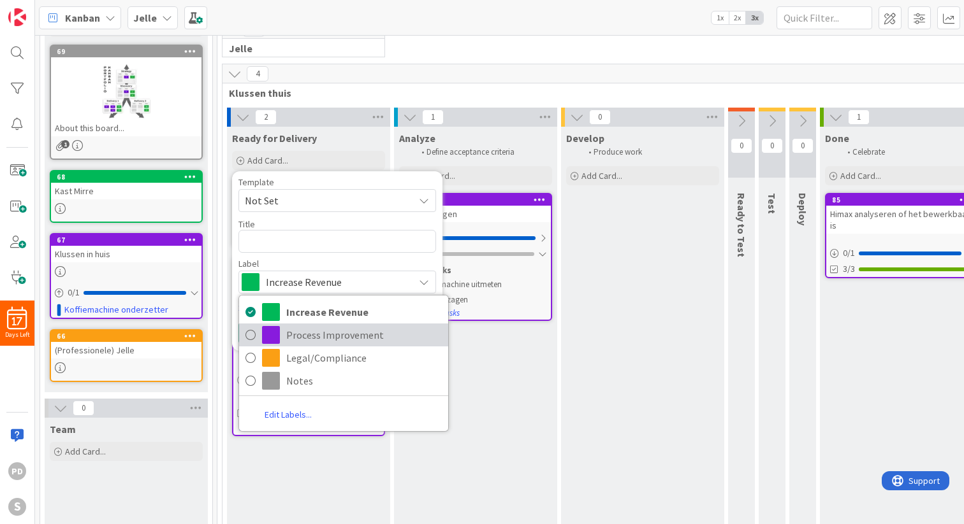
click at [312, 336] on span "Process Improvement" at bounding box center [363, 335] width 155 height 19
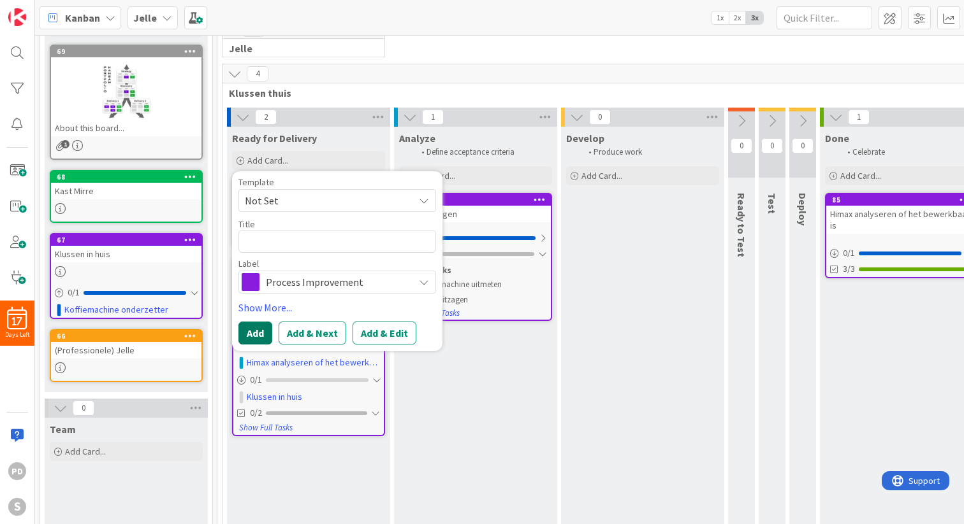
click at [253, 335] on button "Add" at bounding box center [255, 333] width 34 height 23
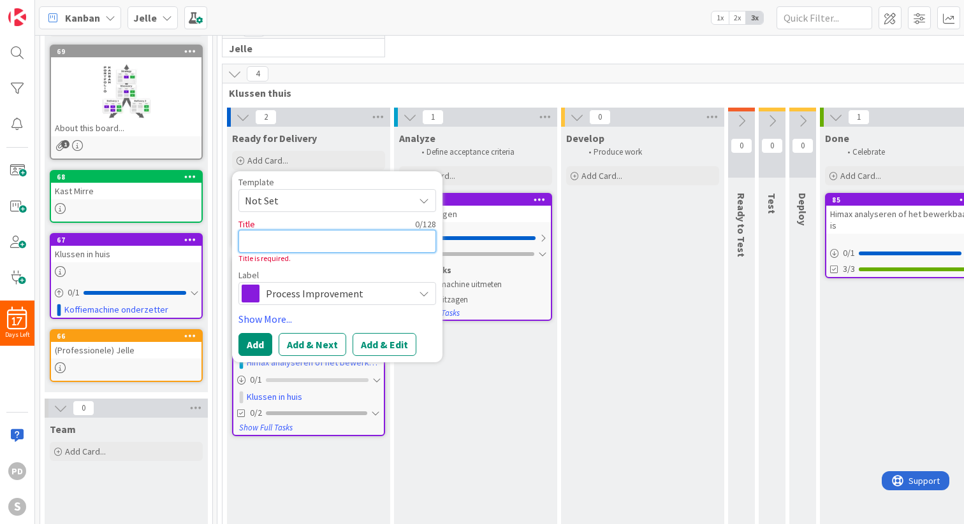
click at [279, 245] on textarea at bounding box center [337, 241] width 198 height 23
type textarea "x"
type textarea "K"
type textarea "x"
type textarea "Ka"
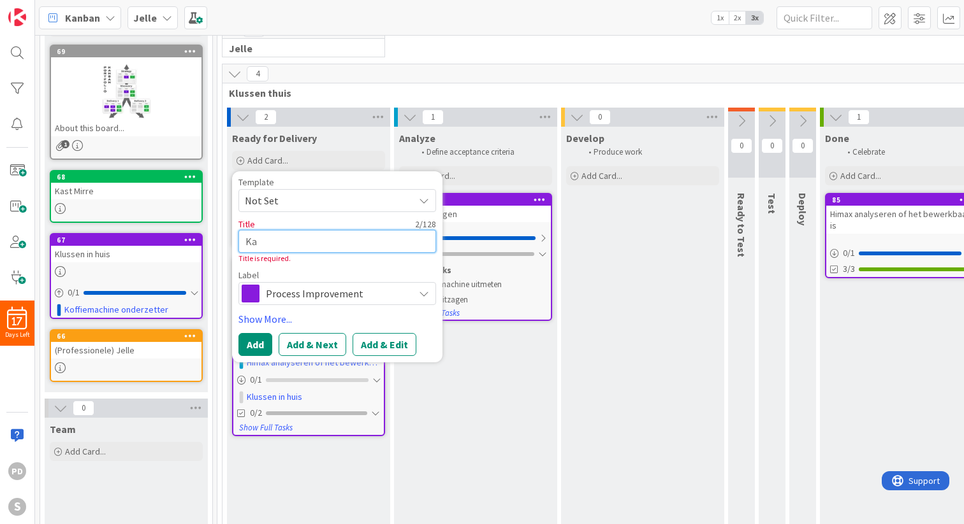
type textarea "x"
type textarea "Kas"
type textarea "x"
type textarea "Kast"
type textarea "x"
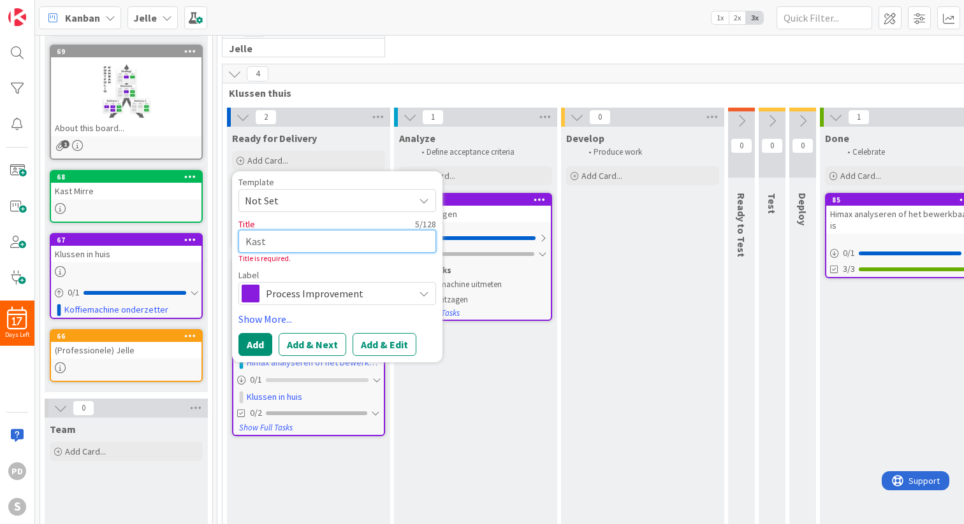
type textarea "Kast"
type textarea "x"
type textarea "Kast i"
type textarea "x"
type textarea "Kast"
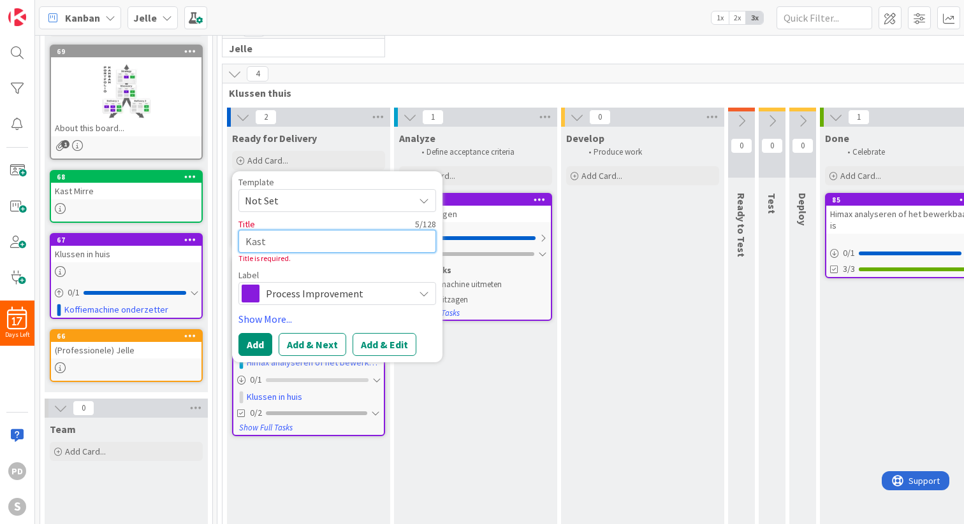
type textarea "x"
type textarea "Kast M"
type textarea "x"
type textarea "Kast Mi"
type textarea "x"
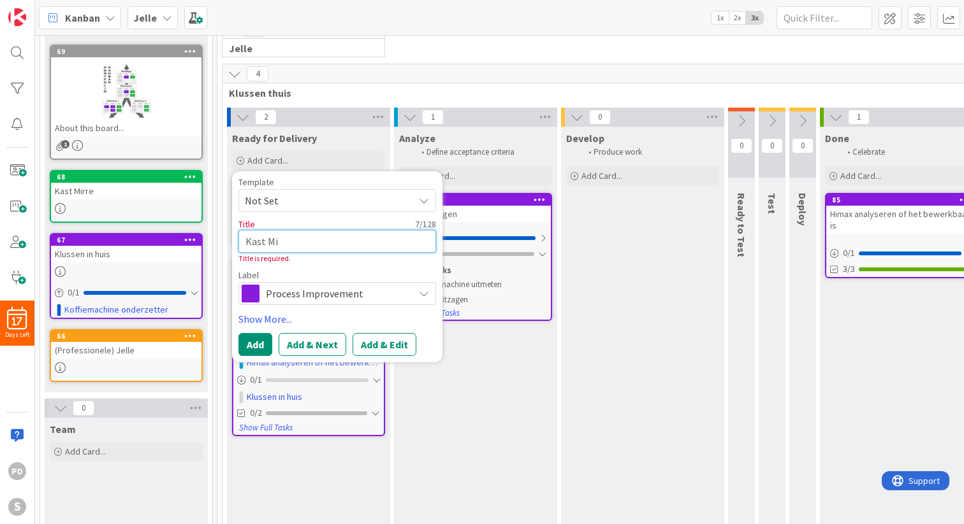
type textarea "Kast Mir"
type textarea "x"
type textarea "Kast Mirr"
type textarea "x"
type textarea "Kast Mirre"
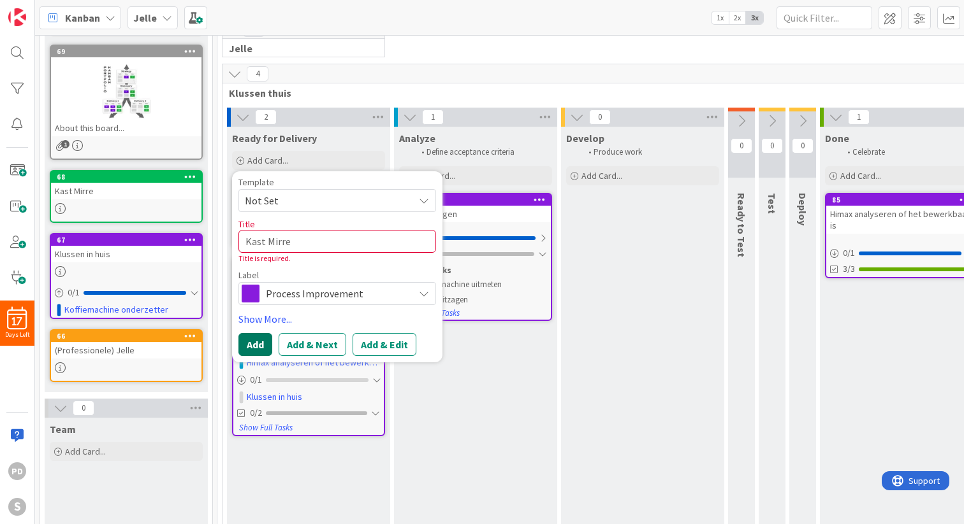
click at [257, 346] on button "Add" at bounding box center [255, 344] width 34 height 23
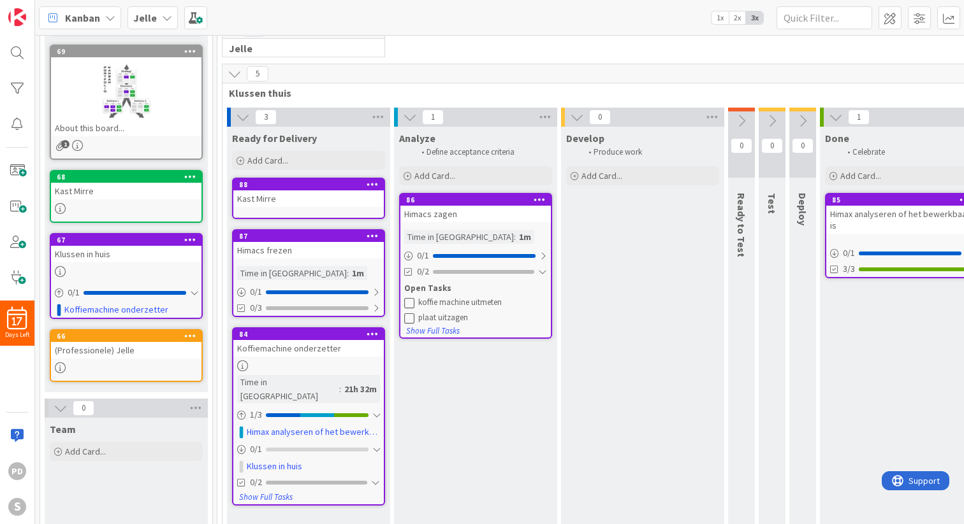
click at [300, 196] on div "Kast Mirre" at bounding box center [308, 199] width 150 height 17
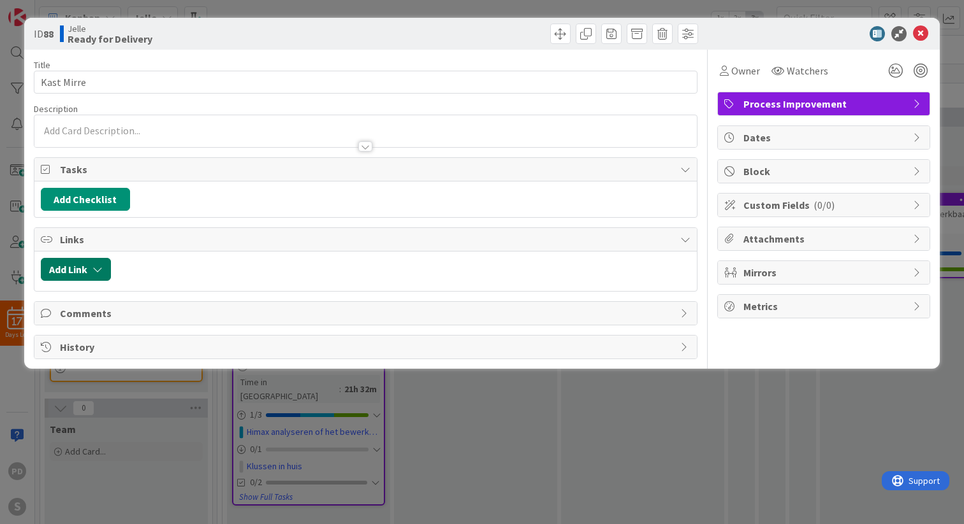
click at [96, 269] on icon "button" at bounding box center [97, 269] width 10 height 10
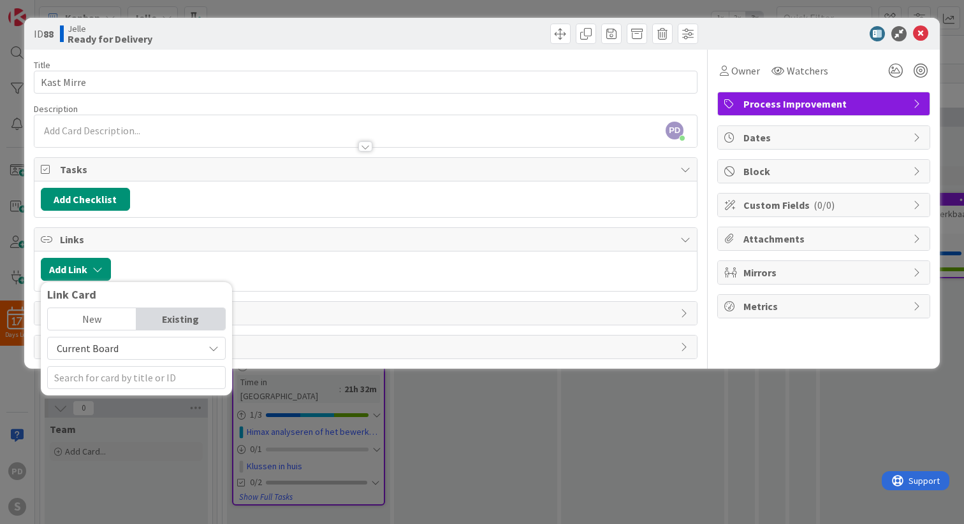
click at [101, 389] on div "Link Card New Existing Current Board" at bounding box center [136, 338] width 191 height 113
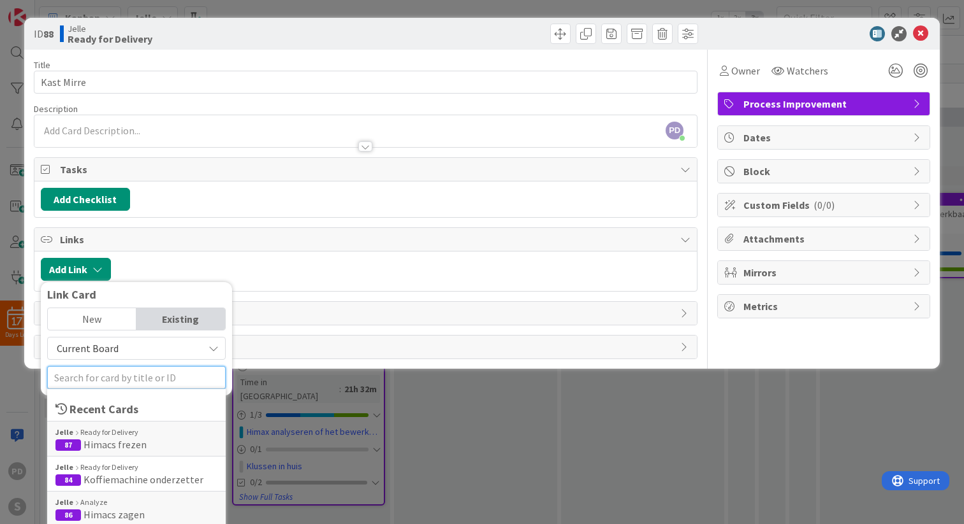
click at [106, 383] on input "text" at bounding box center [136, 377] width 178 height 23
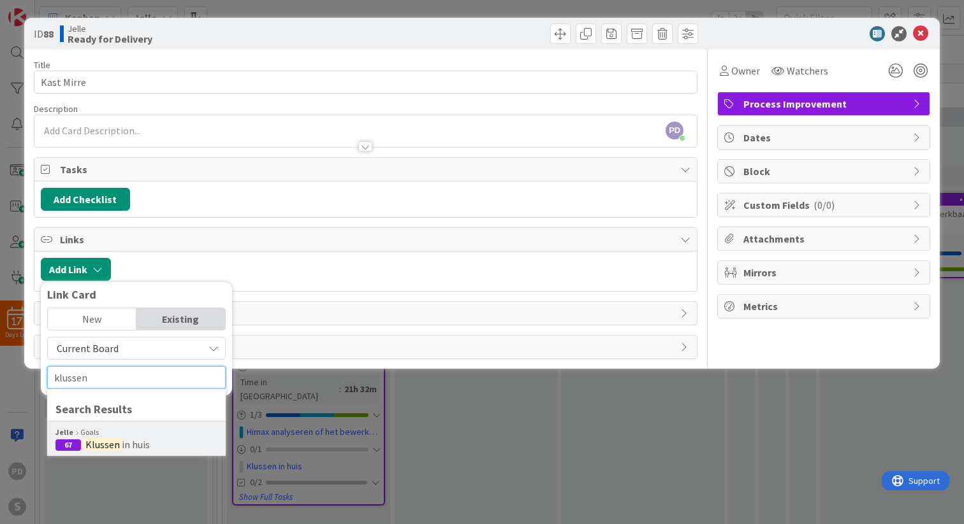
type input "klussen"
click at [107, 445] on mark "Klussen" at bounding box center [102, 445] width 38 height 17
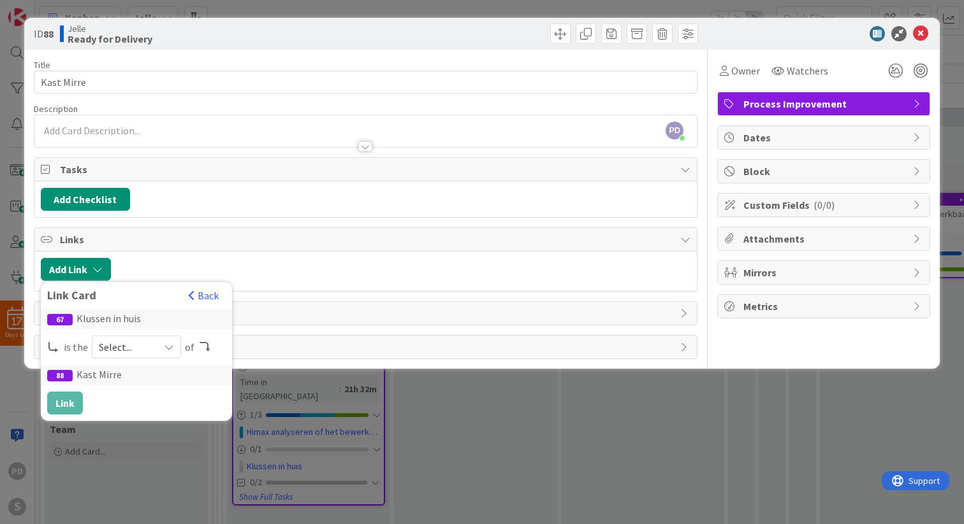
click at [115, 348] on span "Select..." at bounding box center [126, 347] width 54 height 18
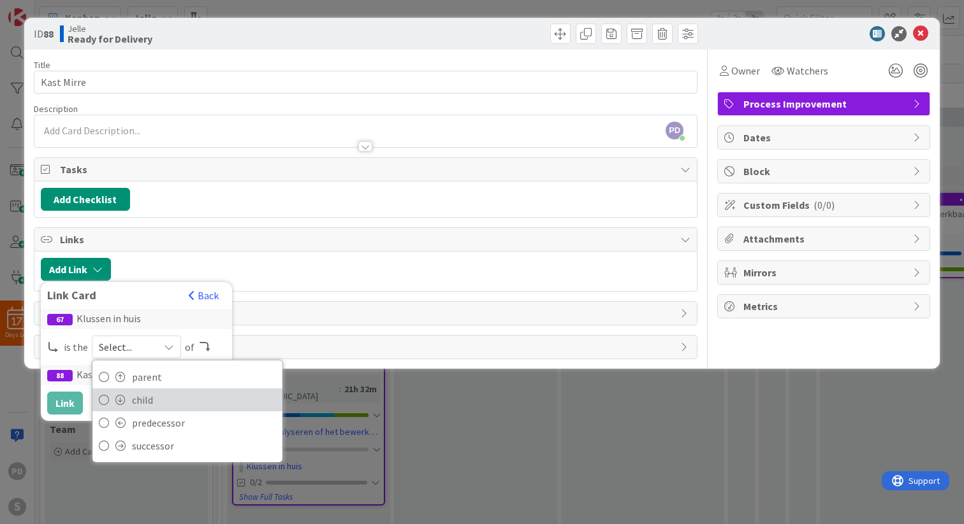
click at [128, 398] on link "child" at bounding box center [187, 400] width 190 height 23
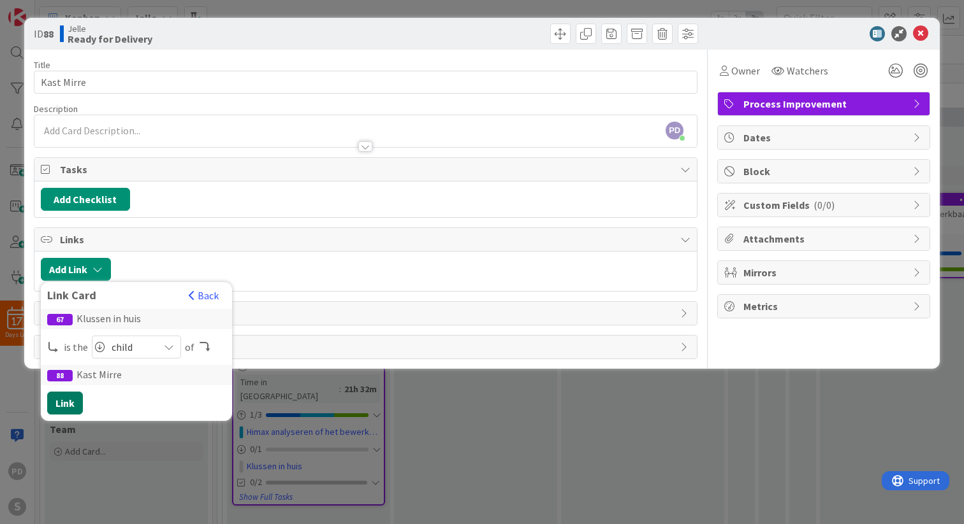
click at [64, 405] on button "Link" at bounding box center [65, 403] width 36 height 23
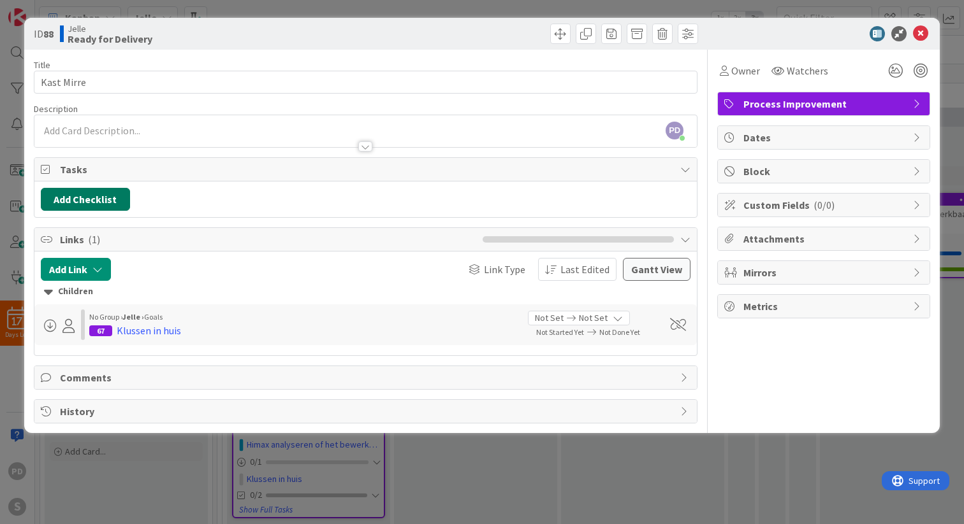
click at [64, 201] on button "Add Checklist" at bounding box center [85, 199] width 89 height 23
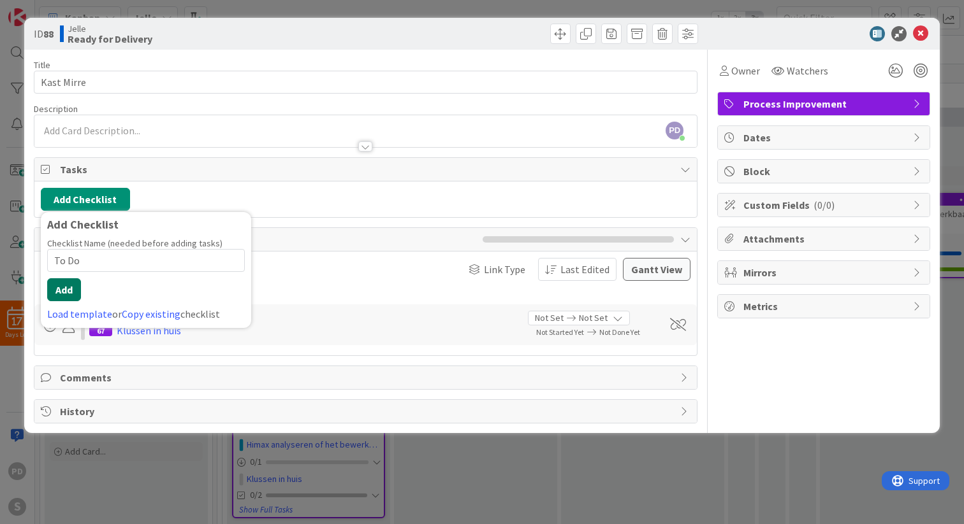
type input "To Do"
click at [61, 291] on button "Add" at bounding box center [64, 289] width 34 height 23
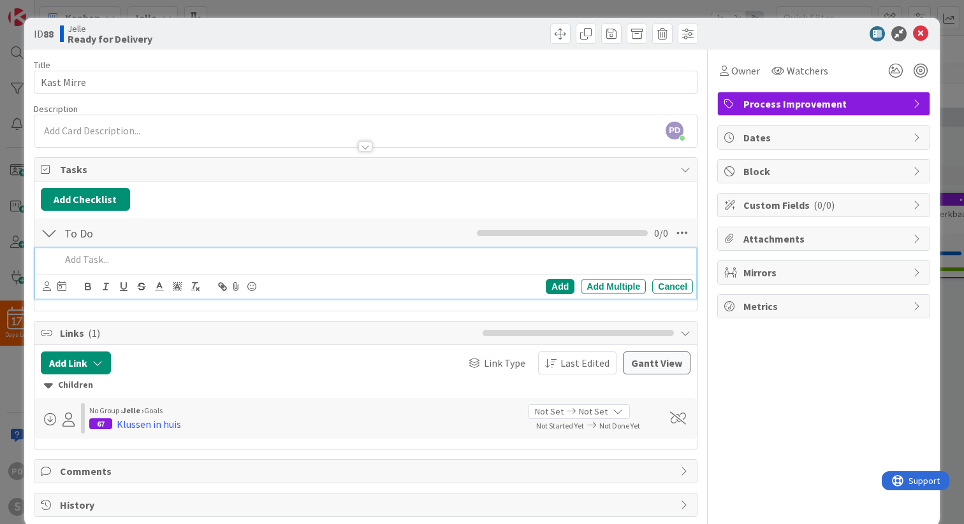
click at [96, 264] on p at bounding box center [374, 259] width 627 height 15
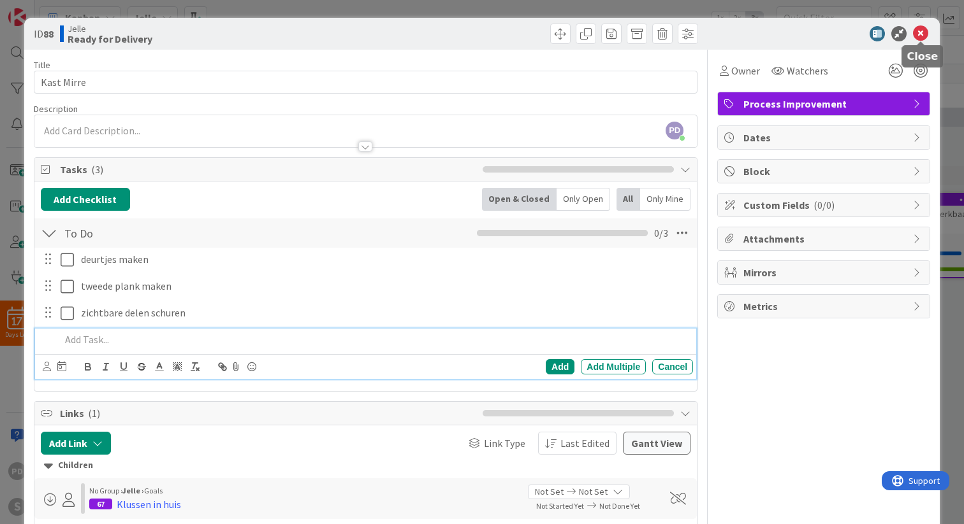
click at [919, 38] on icon at bounding box center [920, 33] width 15 height 15
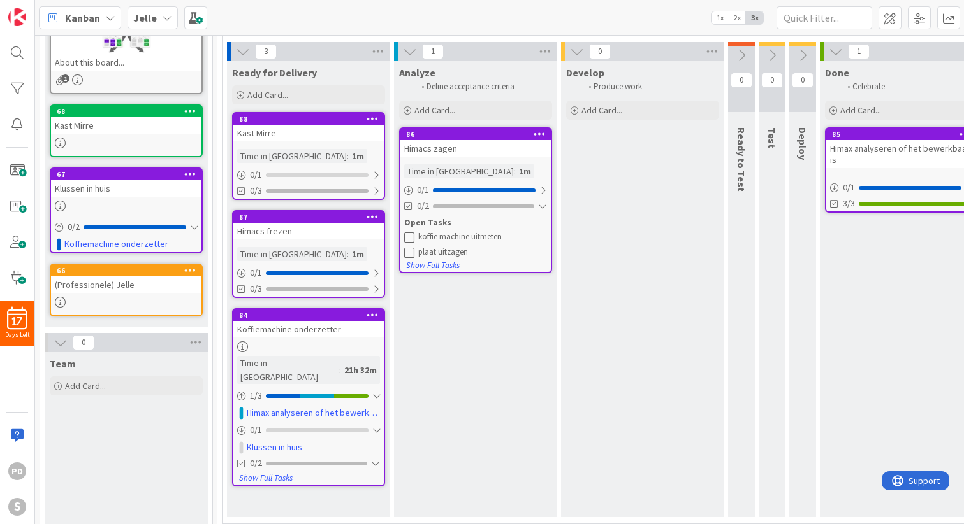
scroll to position [187, 0]
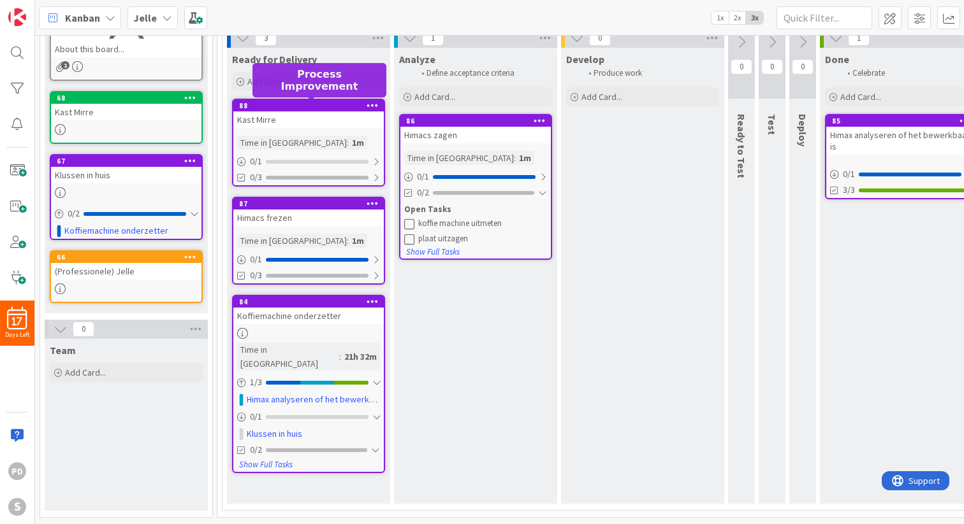
click at [317, 109] on div "88" at bounding box center [311, 105] width 145 height 9
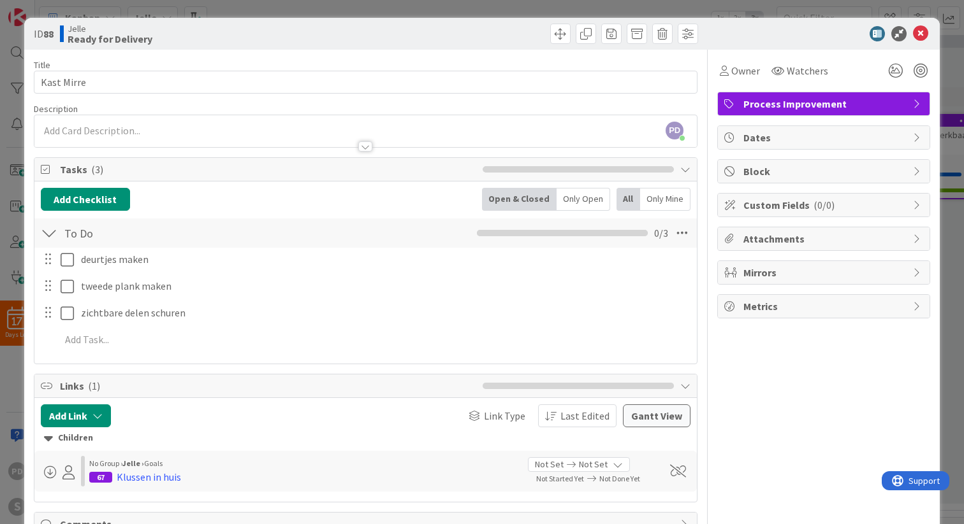
click at [821, 106] on span "Process Improvement" at bounding box center [824, 103] width 163 height 15
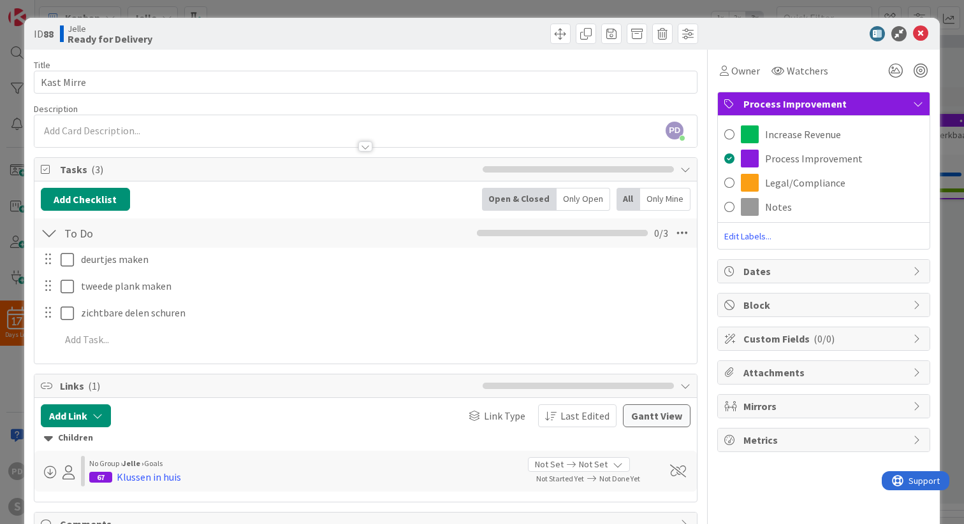
click at [842, 101] on span "Process Improvement" at bounding box center [824, 103] width 163 height 15
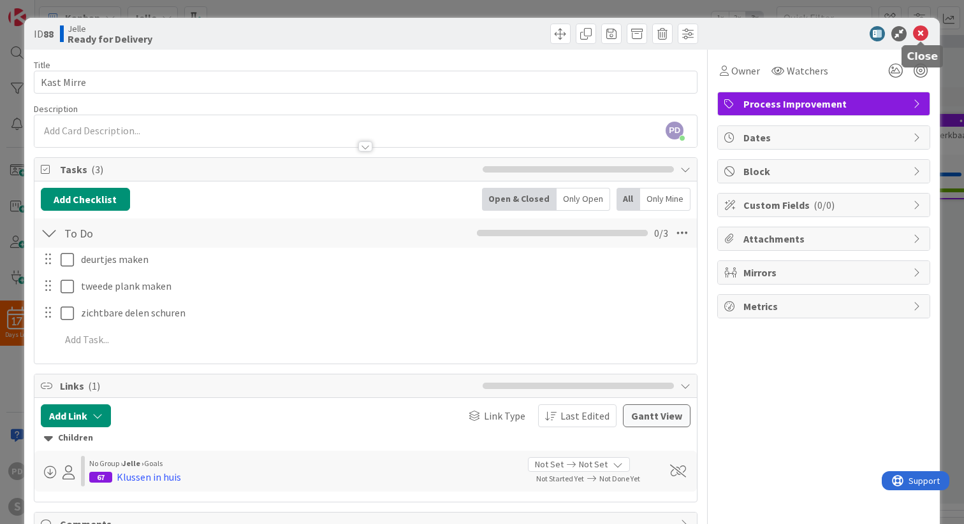
click at [919, 33] on icon at bounding box center [920, 33] width 15 height 15
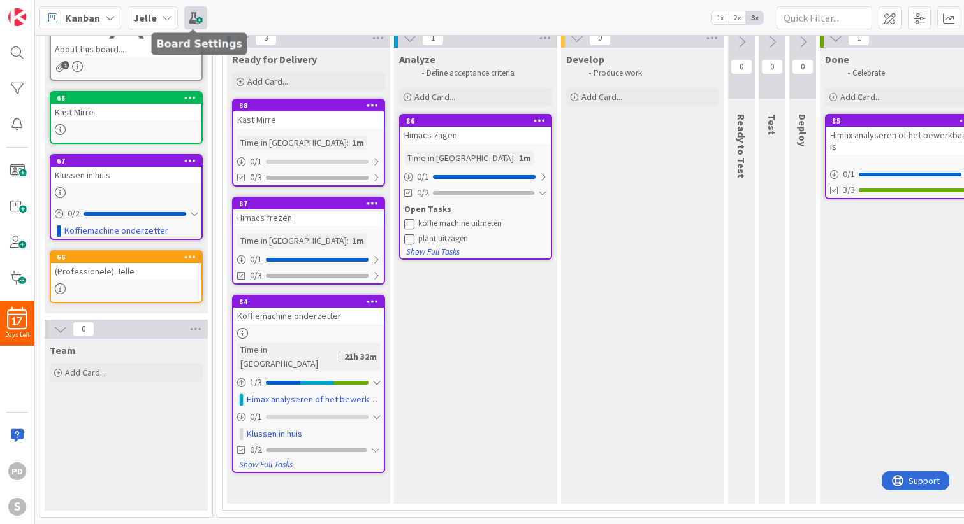
click at [194, 23] on span at bounding box center [195, 17] width 23 height 23
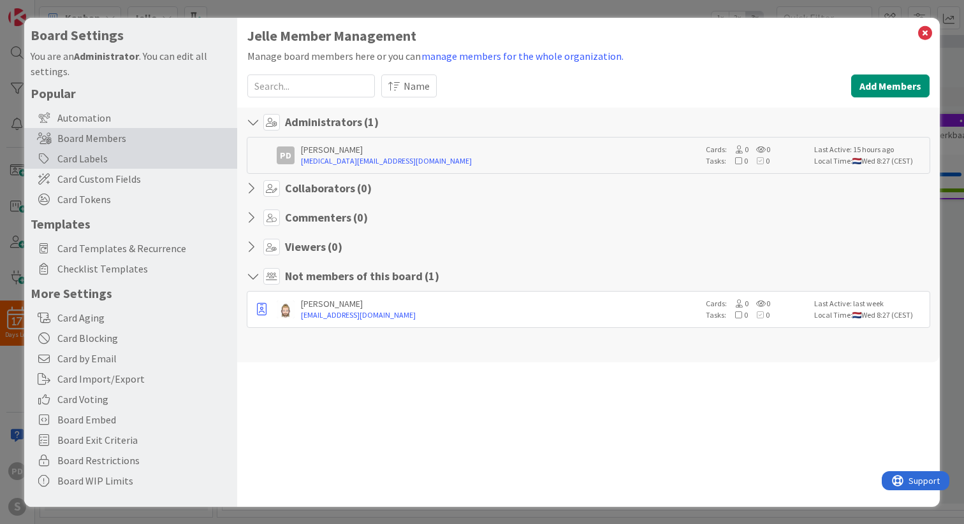
click at [88, 161] on div "Card Labels" at bounding box center [130, 158] width 213 height 20
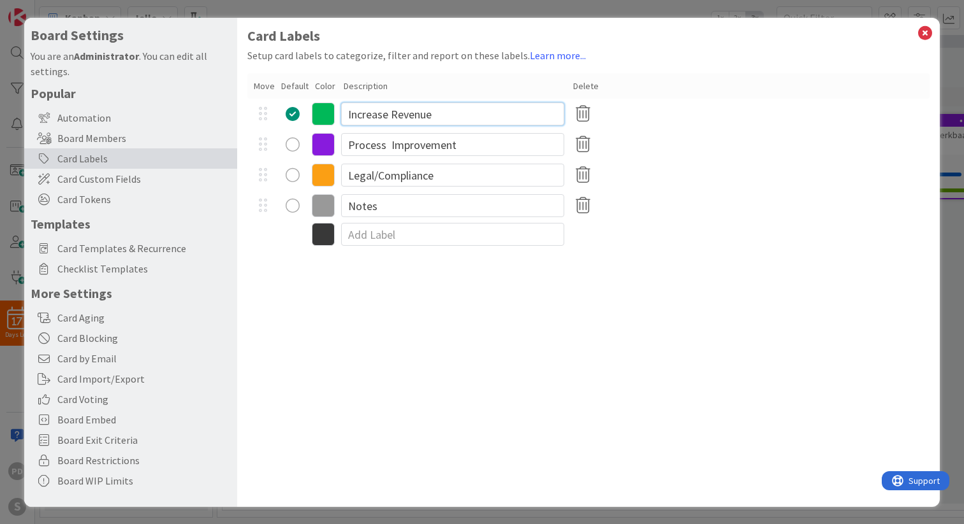
click at [394, 115] on input "Increase Revenue" at bounding box center [452, 114] width 223 height 23
type input "Timmer werk"
click at [397, 145] on input "Process Improvement" at bounding box center [452, 144] width 223 height 23
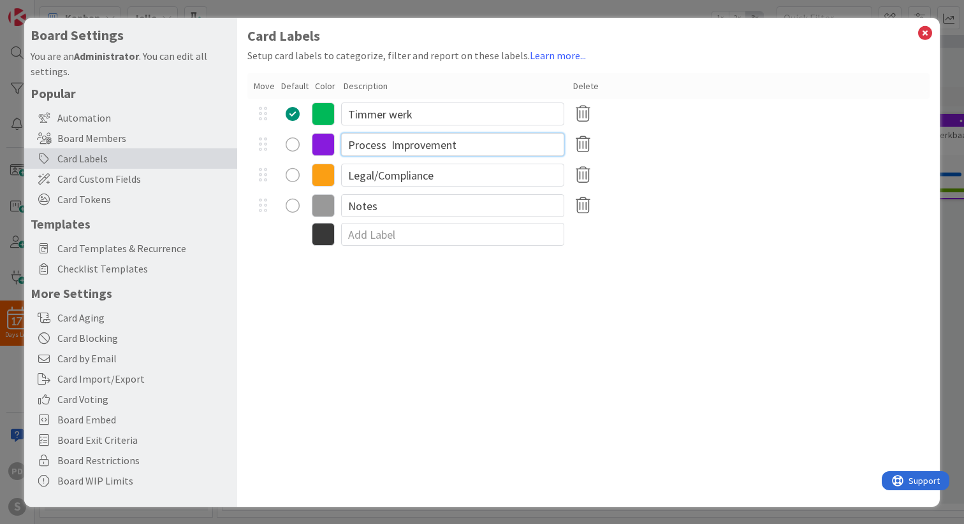
click at [397, 145] on input "Process Improvement" at bounding box center [452, 144] width 223 height 23
type input "Kleine aanpassingen"
click at [381, 177] on input "Legal/Compliance" at bounding box center [452, 175] width 223 height 23
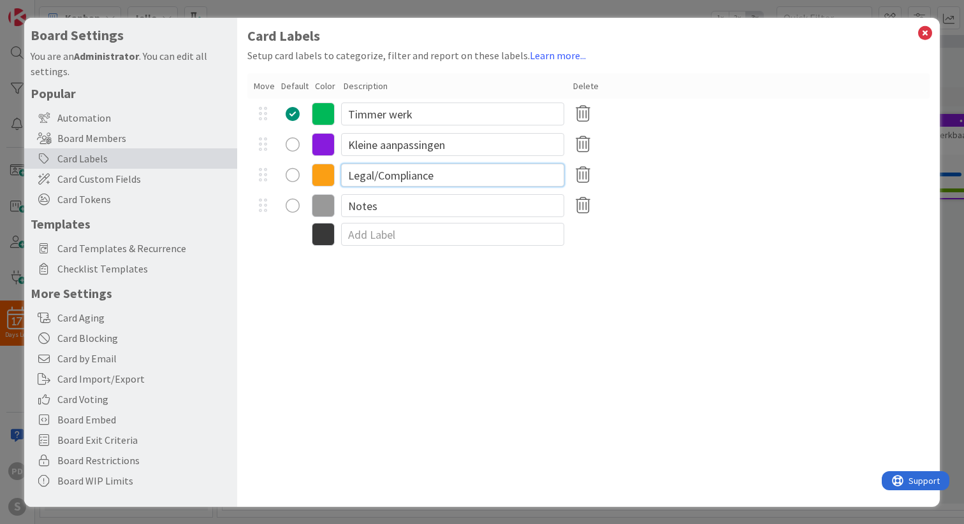
click at [381, 177] on input "Legal/Compliance" at bounding box center [452, 175] width 223 height 23
type input "Electra"
click at [392, 208] on input "Notes" at bounding box center [452, 205] width 223 height 23
type input "Duurzaamheid"
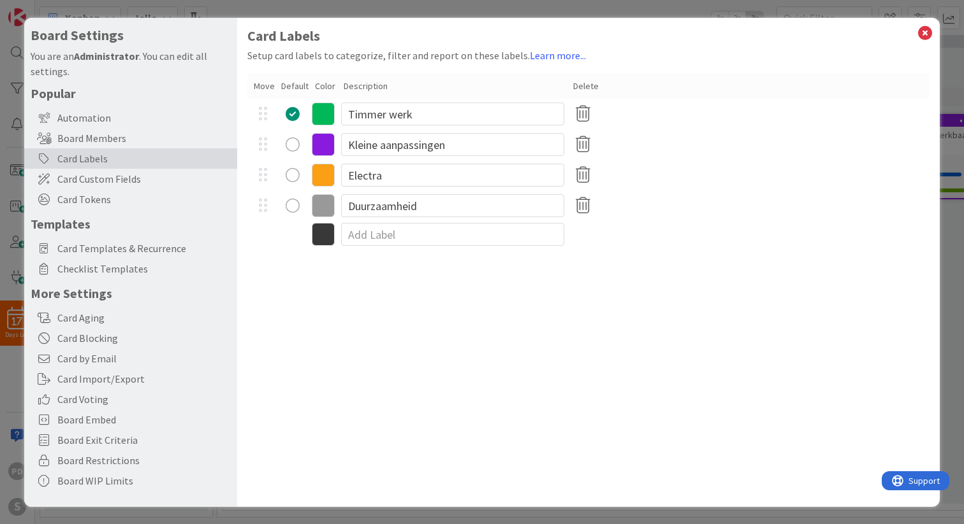
click at [709, 370] on div "Card Labels Setup card labels to categorize, filter and report on these labels.…" at bounding box center [588, 262] width 702 height 489
click at [921, 31] on icon at bounding box center [924, 33] width 17 height 18
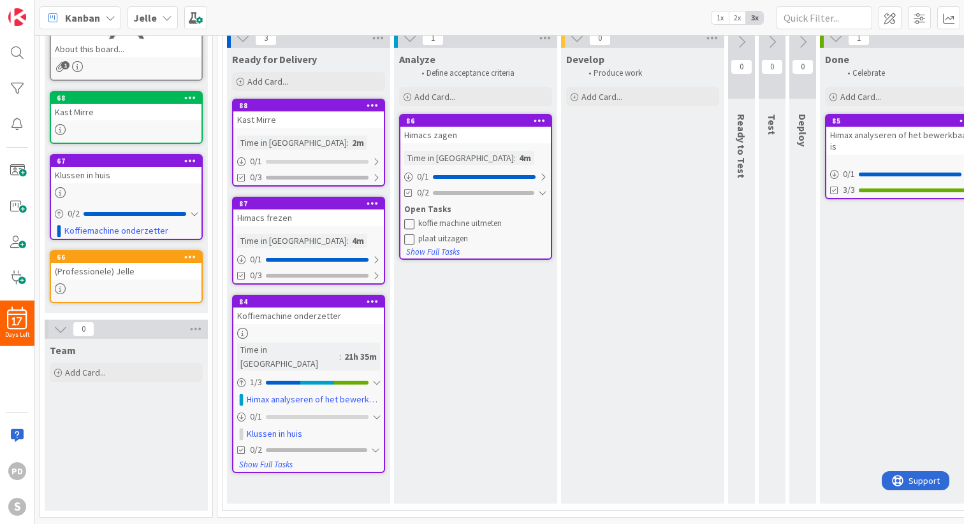
click at [308, 120] on div "Kast Mirre" at bounding box center [308, 120] width 150 height 17
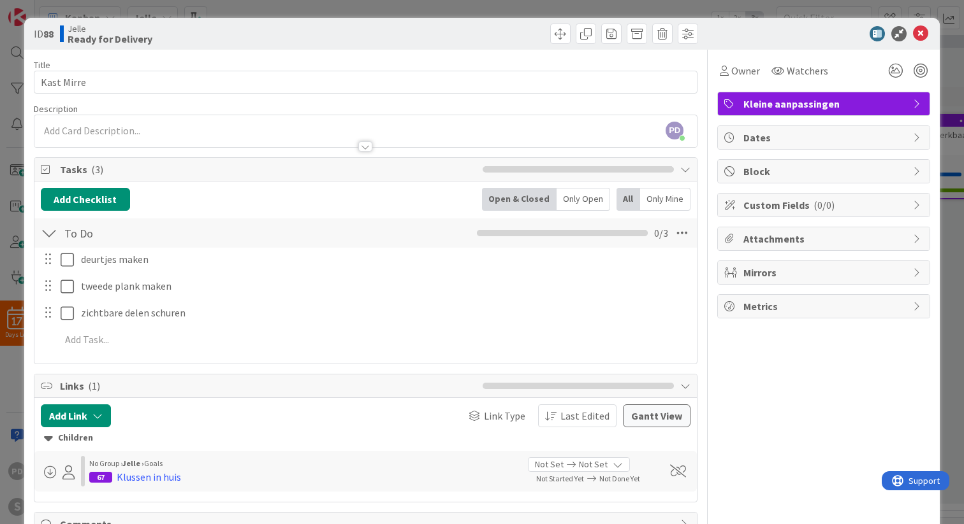
click at [820, 110] on span "Kleine aanpassingen" at bounding box center [824, 103] width 163 height 15
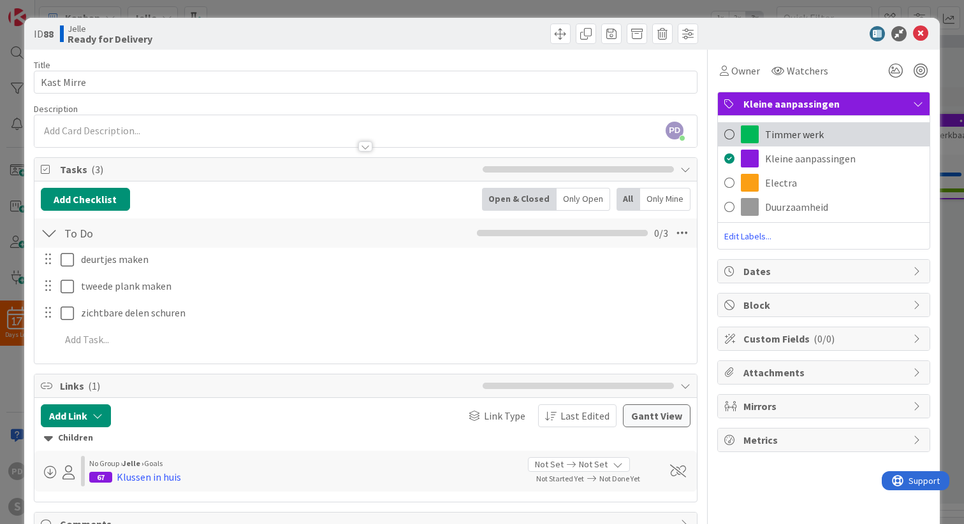
click at [786, 135] on span "Timmer werk" at bounding box center [794, 134] width 59 height 15
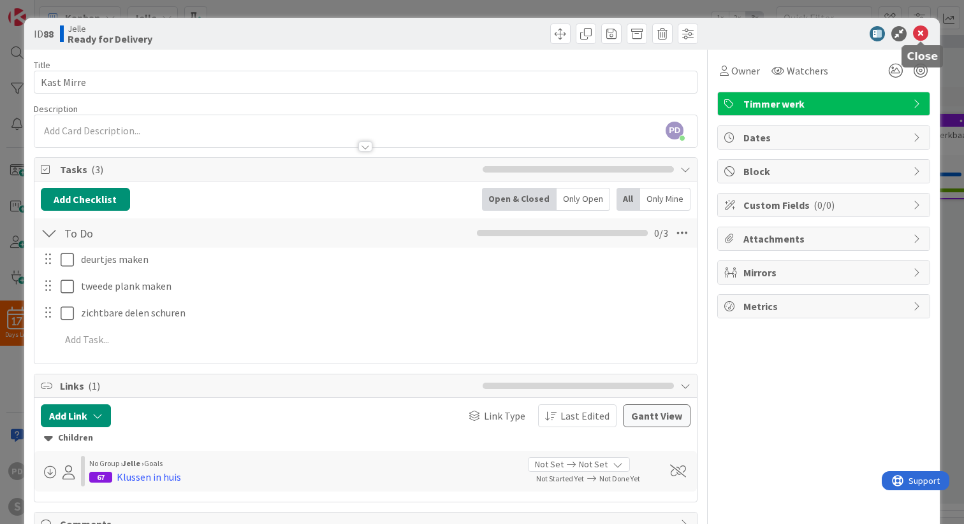
click at [920, 34] on icon at bounding box center [920, 33] width 15 height 15
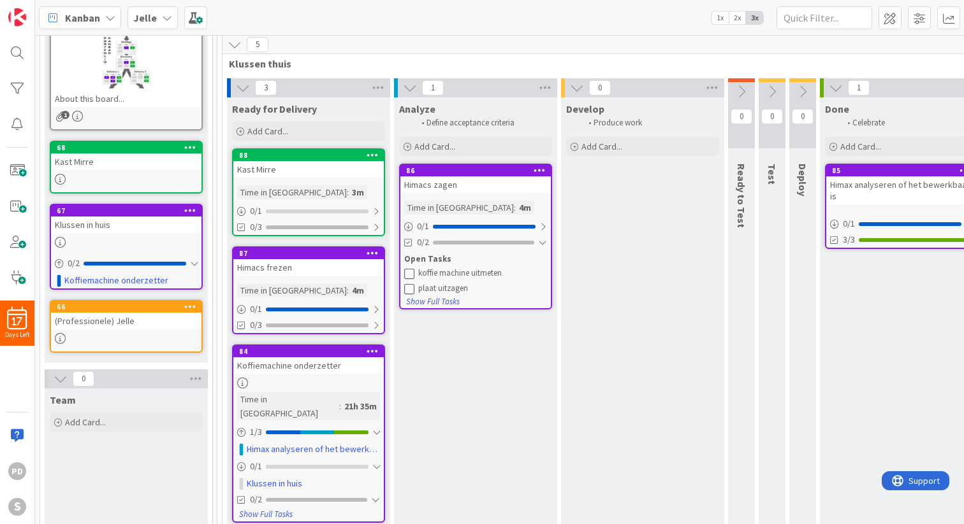
scroll to position [138, 0]
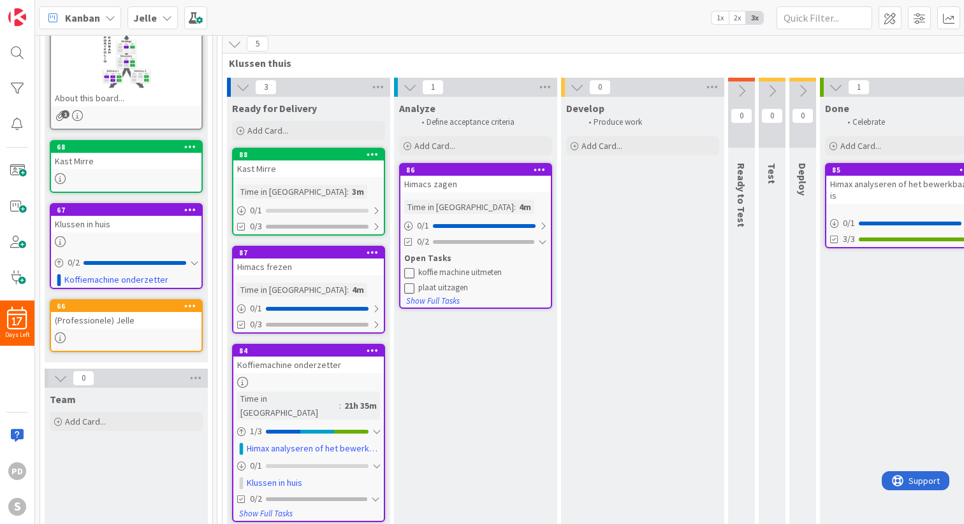
click at [296, 165] on div "Kast Mirre" at bounding box center [308, 169] width 150 height 17
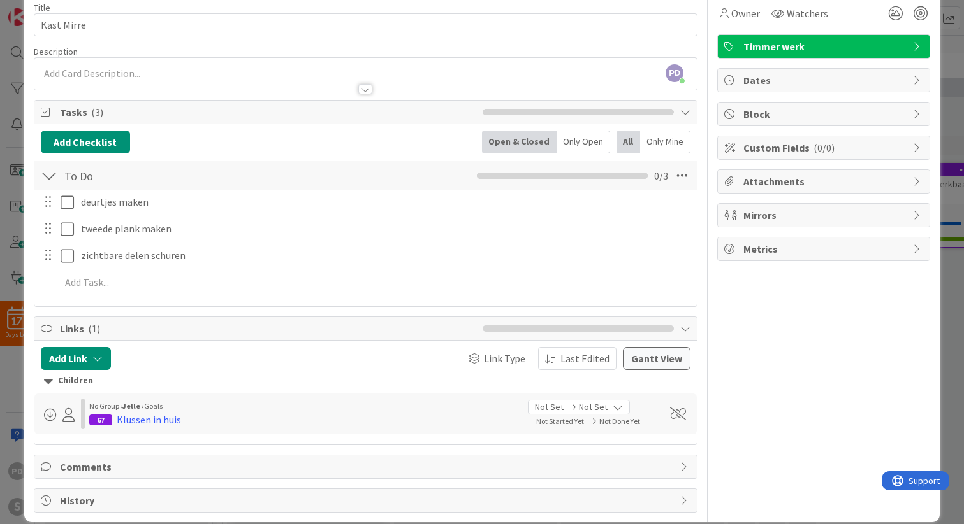
scroll to position [73, 0]
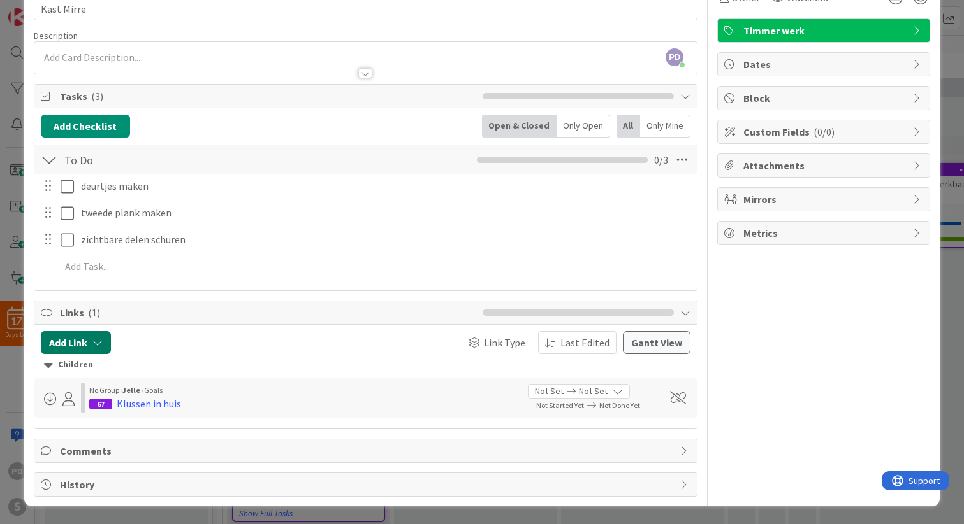
click at [102, 343] on icon "button" at bounding box center [97, 343] width 10 height 10
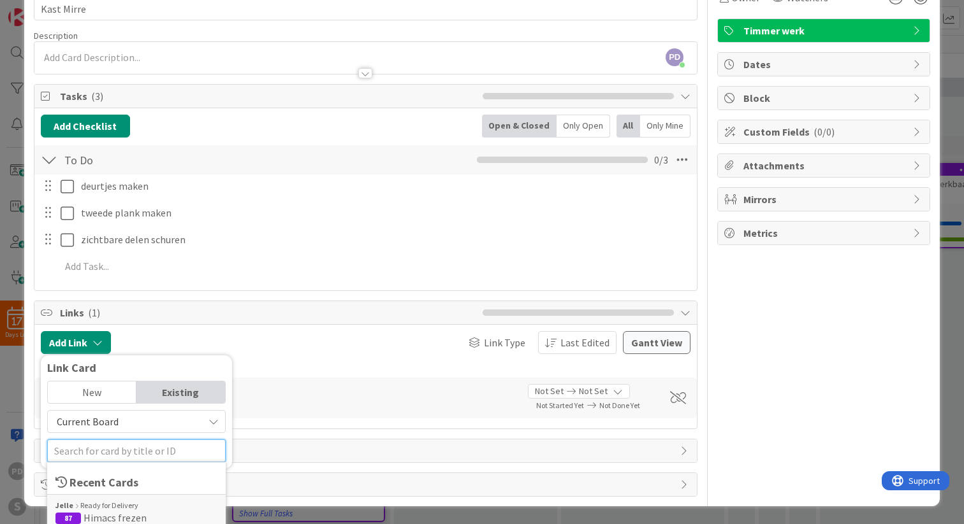
click at [98, 454] on input "text" at bounding box center [136, 451] width 178 height 23
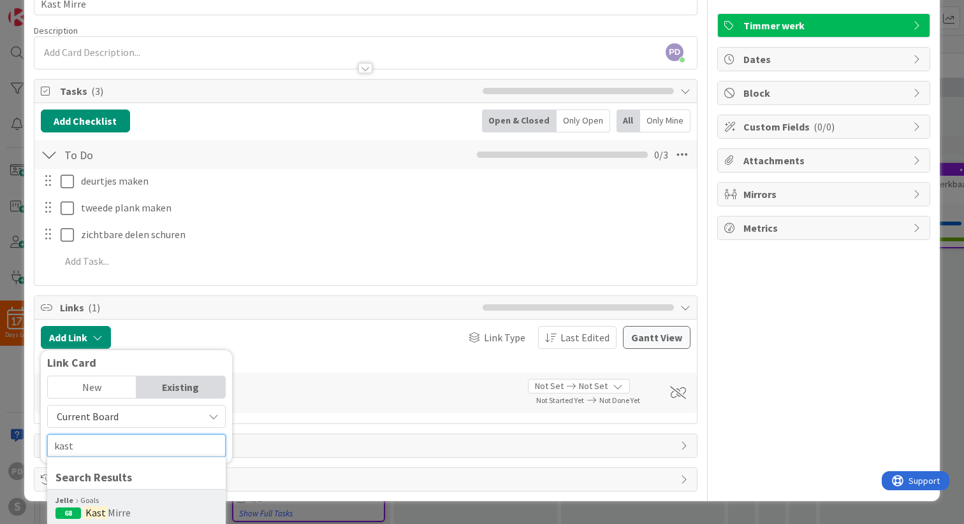
type input "kast"
click at [109, 514] on span "Mirre" at bounding box center [119, 513] width 23 height 13
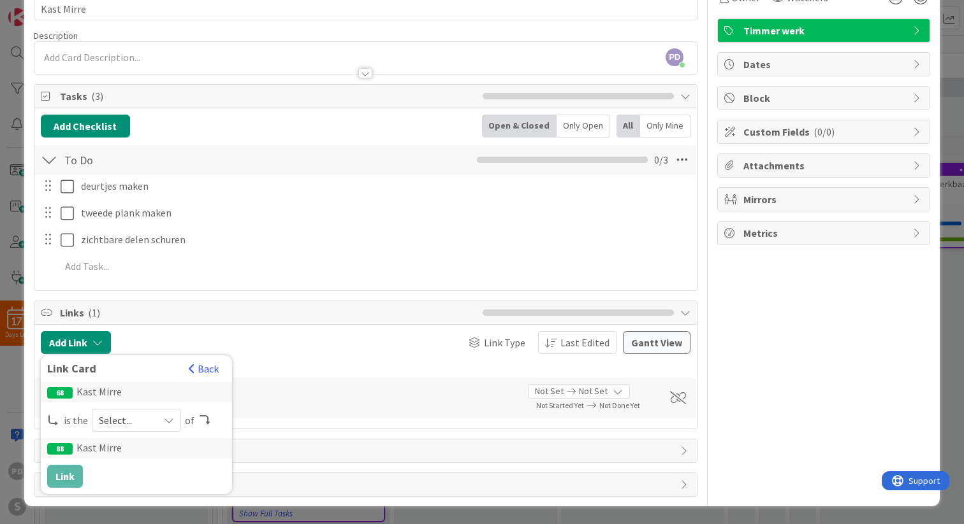
click at [135, 424] on span "Select..." at bounding box center [126, 421] width 54 height 18
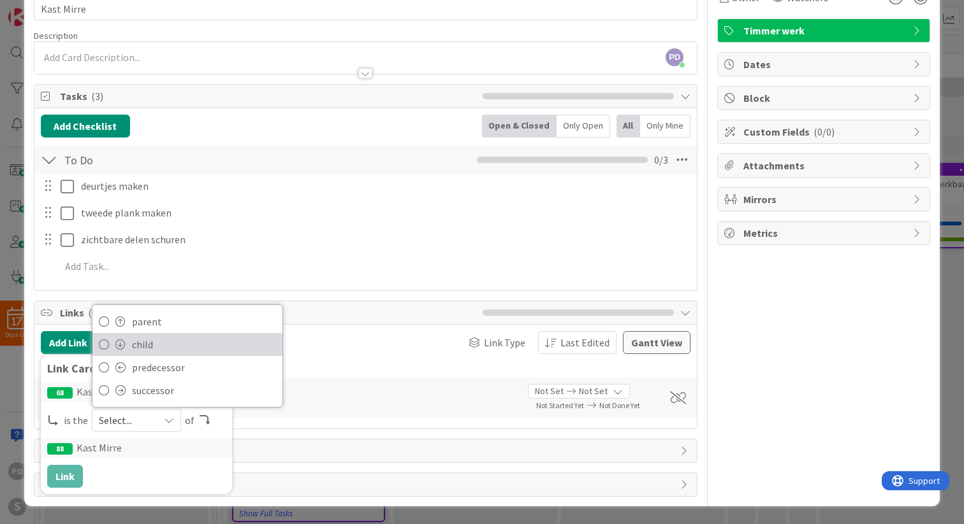
click at [156, 341] on span "child" at bounding box center [204, 344] width 144 height 19
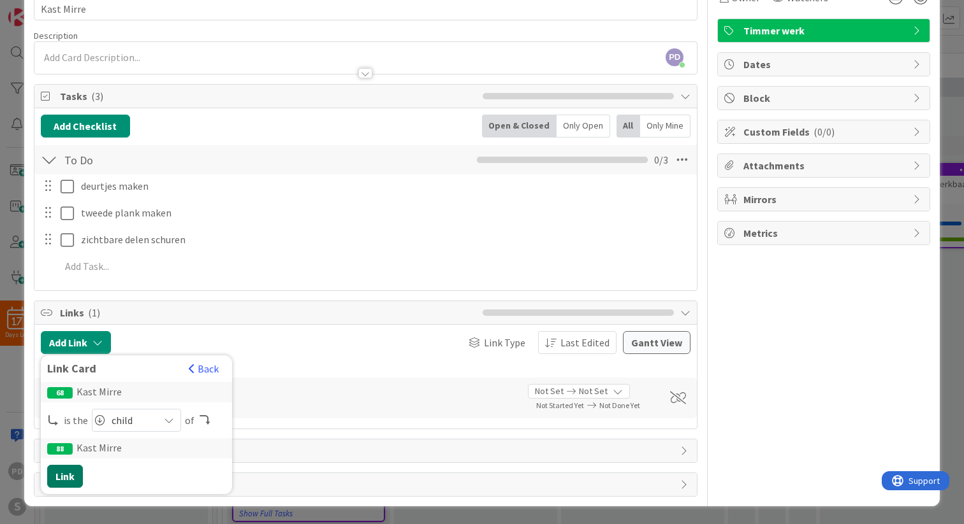
click at [60, 480] on button "Link" at bounding box center [65, 476] width 36 height 23
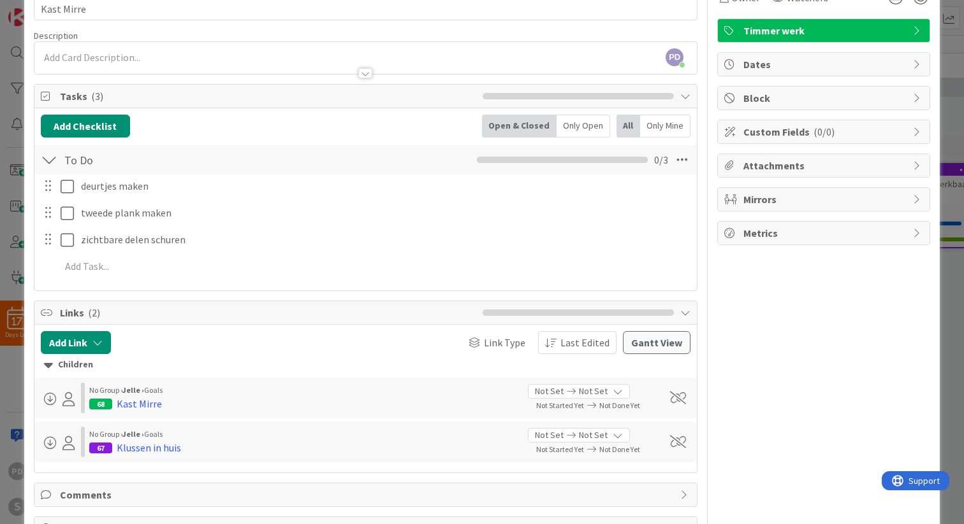
scroll to position [0, 0]
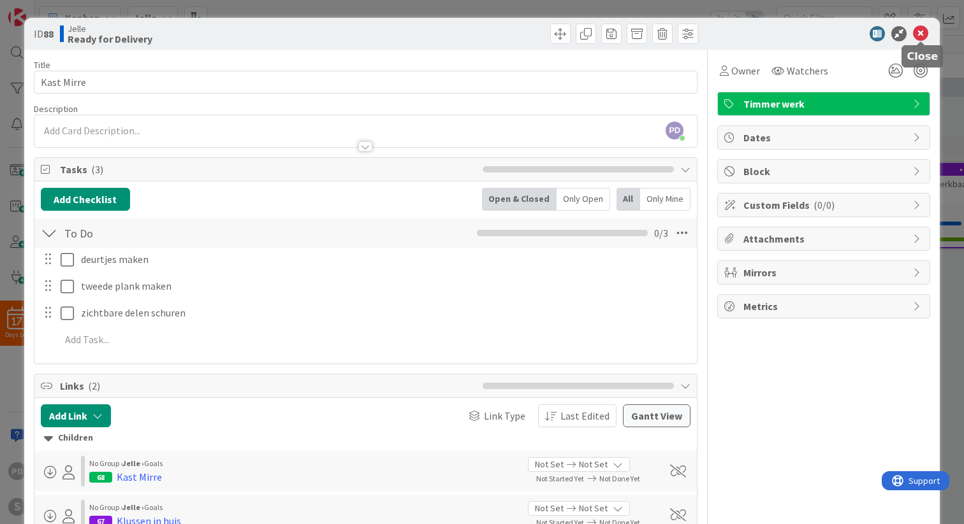
click at [921, 33] on icon at bounding box center [920, 33] width 15 height 15
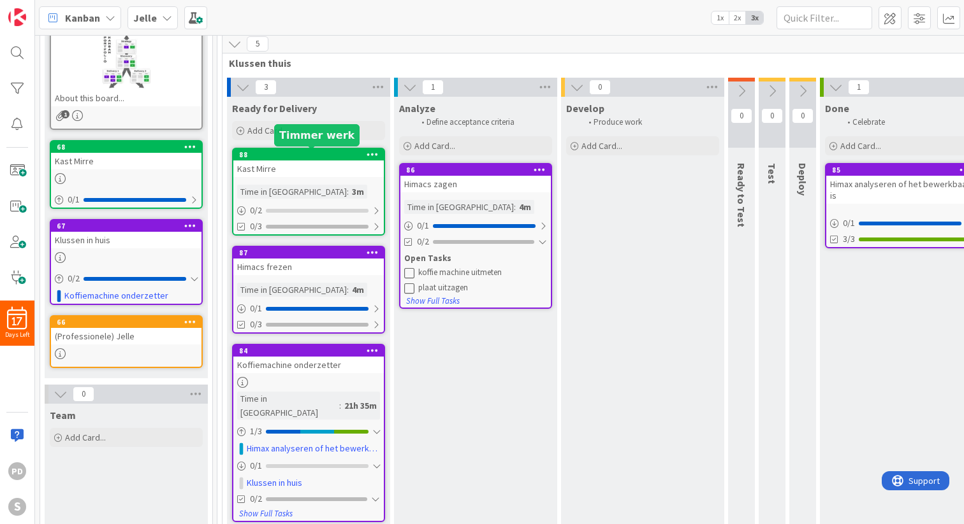
click at [317, 159] on div "88" at bounding box center [311, 154] width 145 height 9
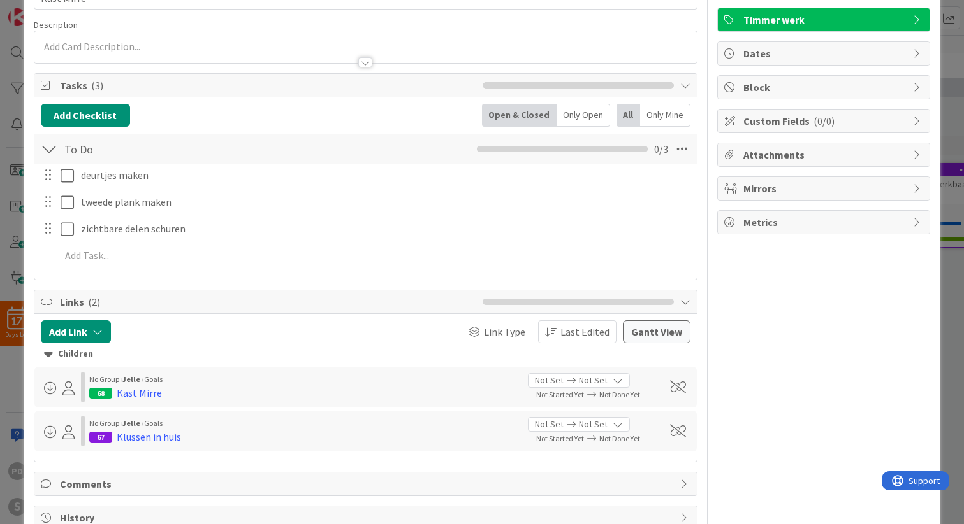
scroll to position [117, 0]
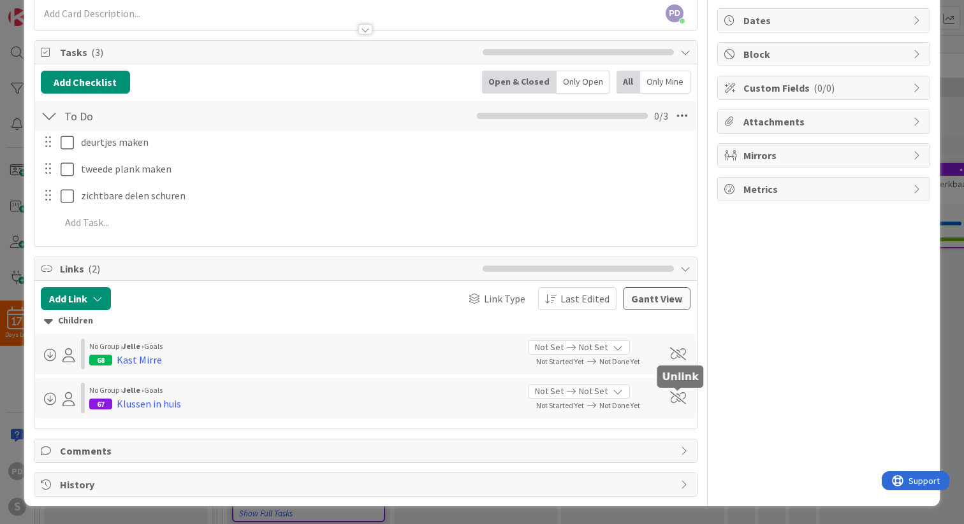
click at [682, 400] on span at bounding box center [678, 398] width 16 height 13
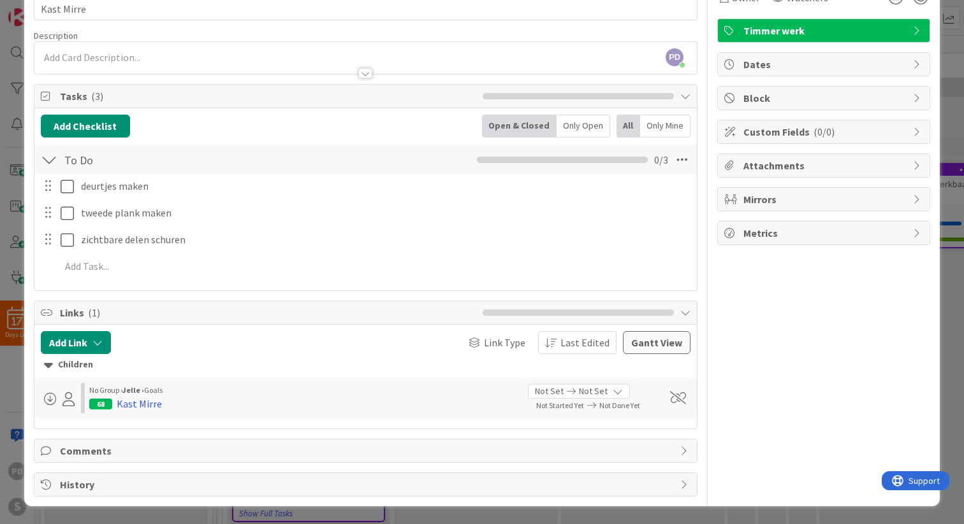
scroll to position [0, 0]
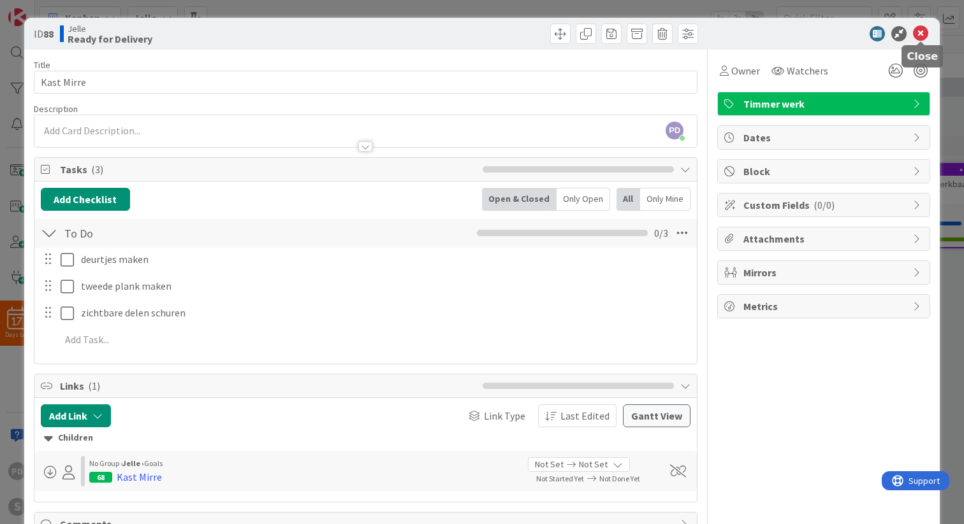
click at [921, 33] on icon at bounding box center [920, 33] width 15 height 15
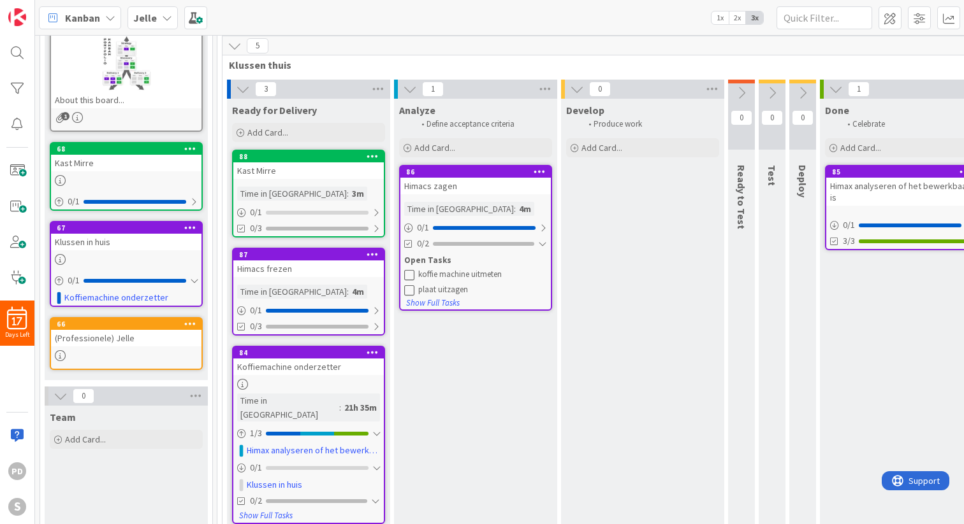
scroll to position [165, 0]
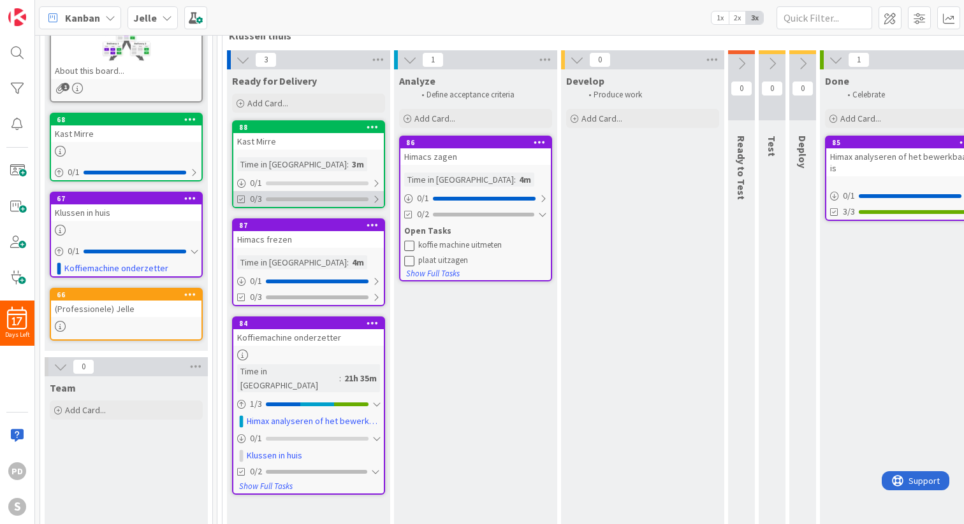
click at [375, 201] on div at bounding box center [376, 199] width 8 height 10
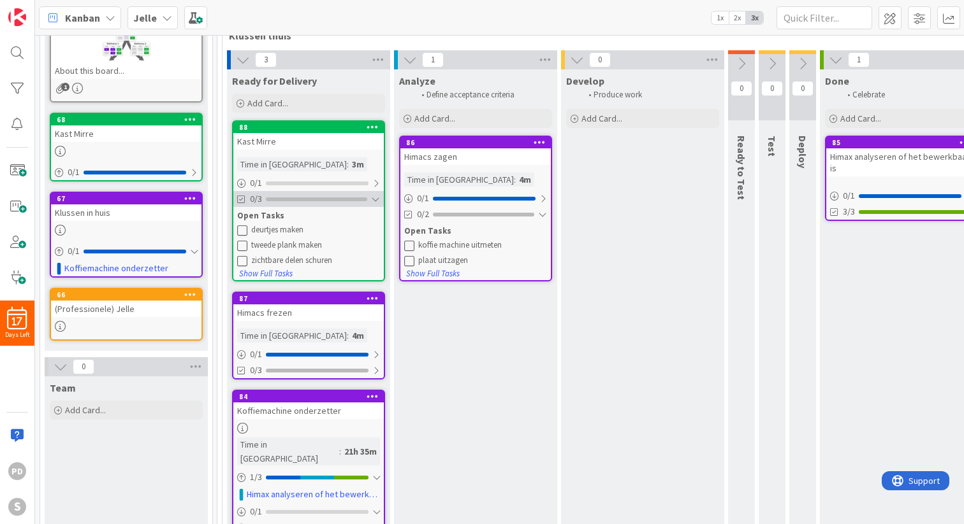
scroll to position [225, 0]
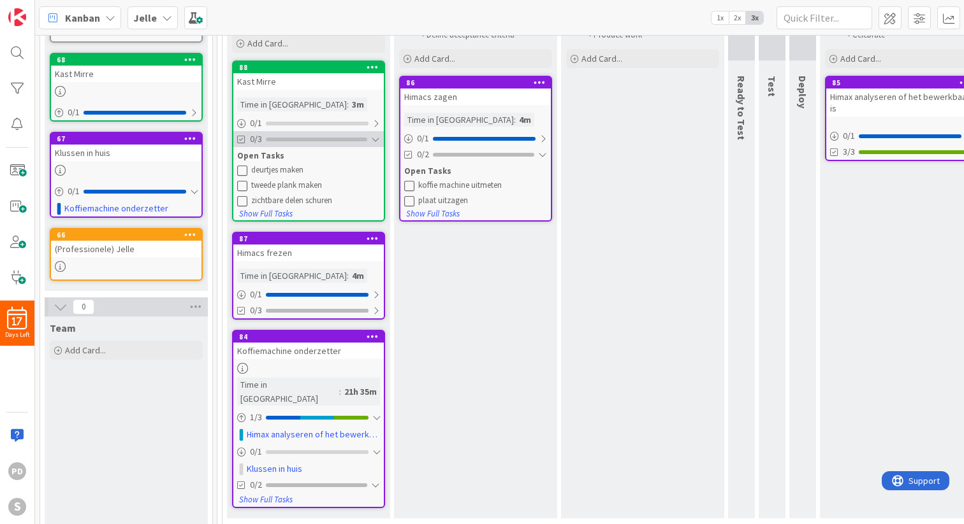
click at [375, 140] on div at bounding box center [375, 139] width 9 height 10
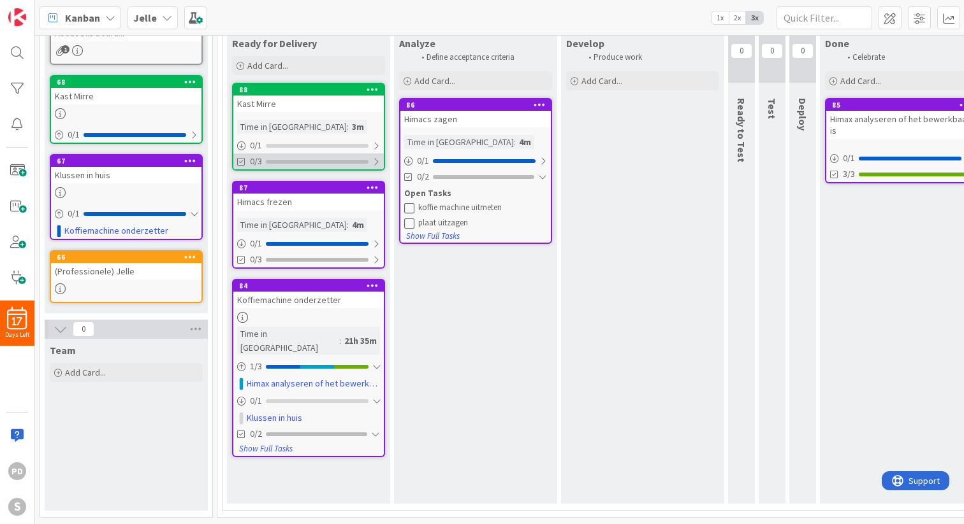
scroll to position [203, 0]
click at [259, 106] on div "Kast Mirre" at bounding box center [308, 104] width 150 height 17
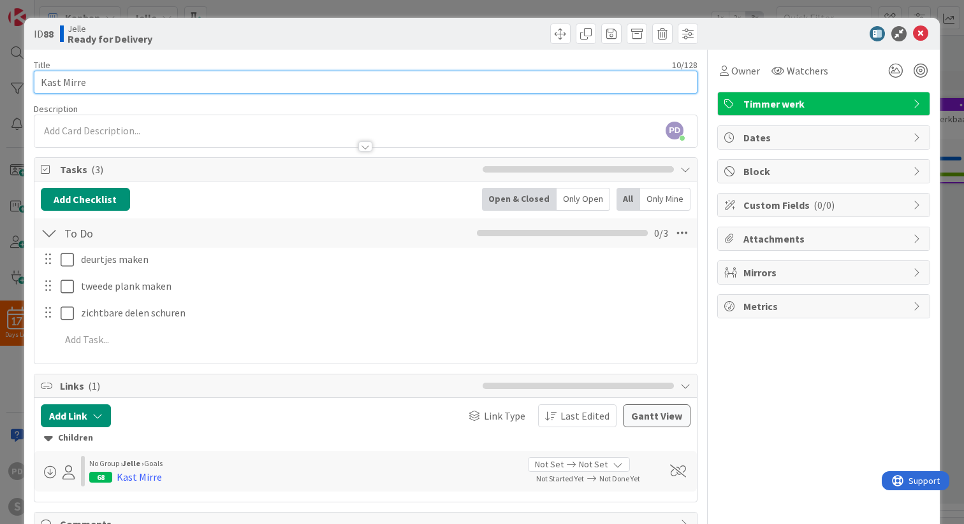
click at [128, 84] on input "Kast Mirre" at bounding box center [365, 82] width 663 height 23
type input "Deurtjes maken"
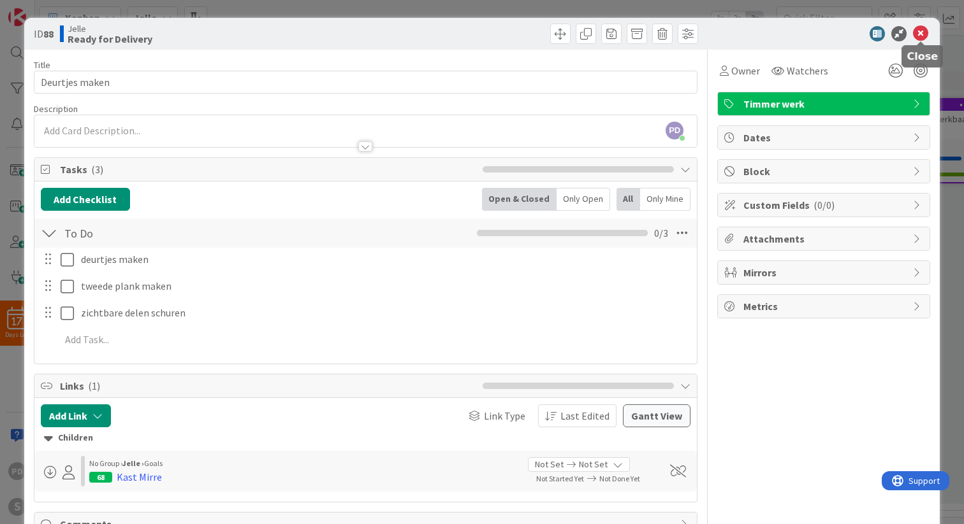
click at [921, 32] on icon at bounding box center [920, 33] width 15 height 15
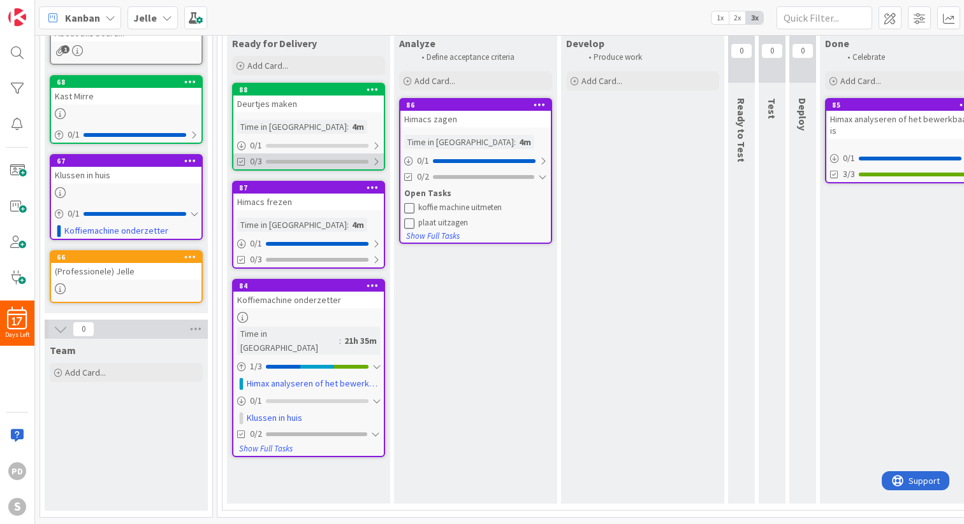
click at [380, 164] on div "0/3" at bounding box center [308, 162] width 150 height 16
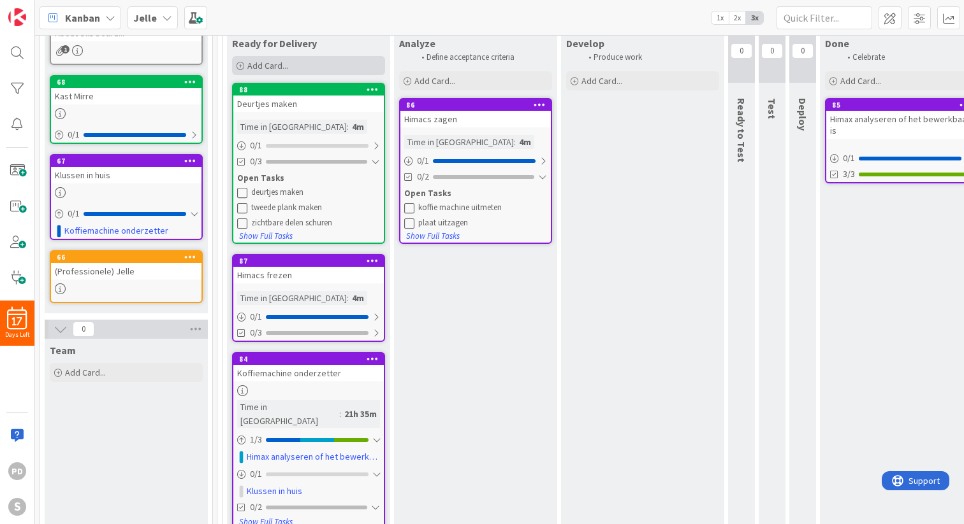
click at [278, 62] on span "Add Card..." at bounding box center [267, 65] width 41 height 11
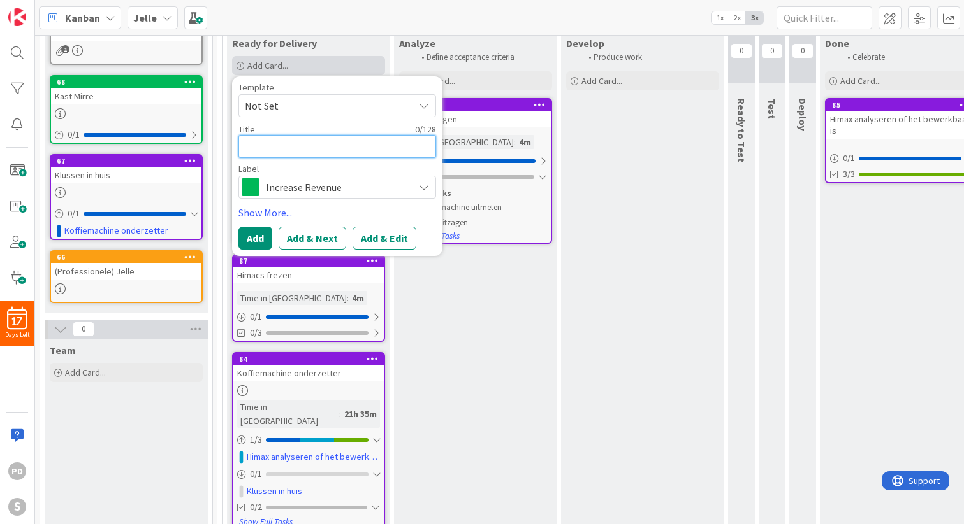
type textarea "x"
type textarea "T"
type textarea "x"
type textarea "Tw"
type textarea "x"
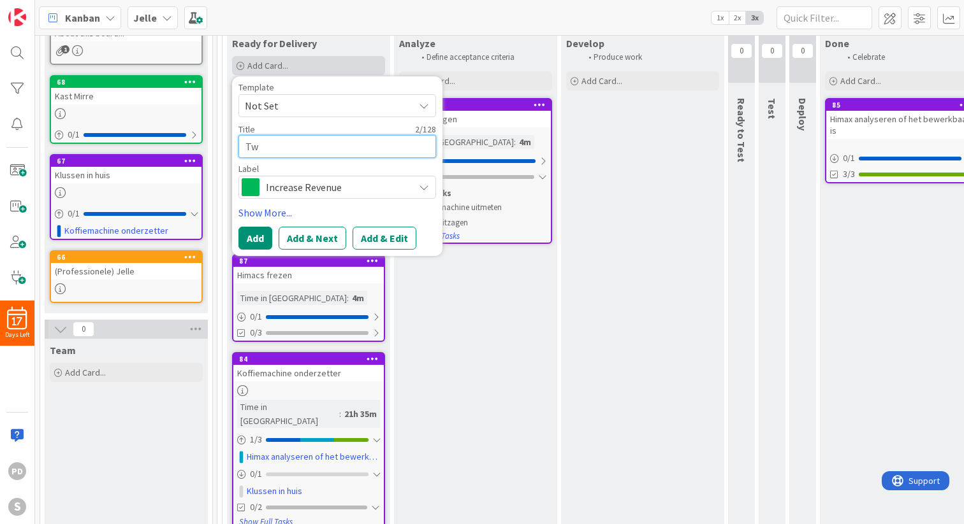
type textarea "Twe"
type textarea "x"
type textarea "Twee"
type textarea "x"
type textarea "Tweed"
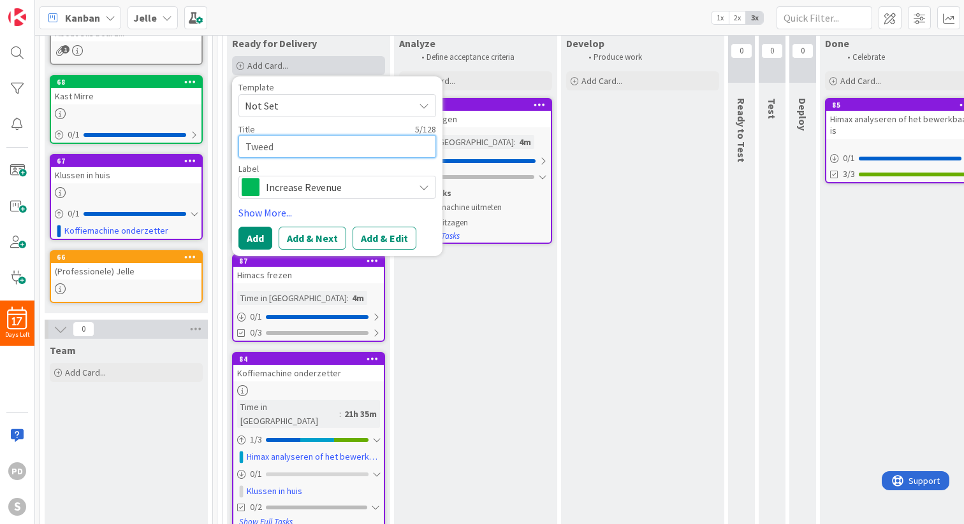
type textarea "x"
type textarea "Tweede"
type textarea "x"
type textarea "Tweede"
type textarea "x"
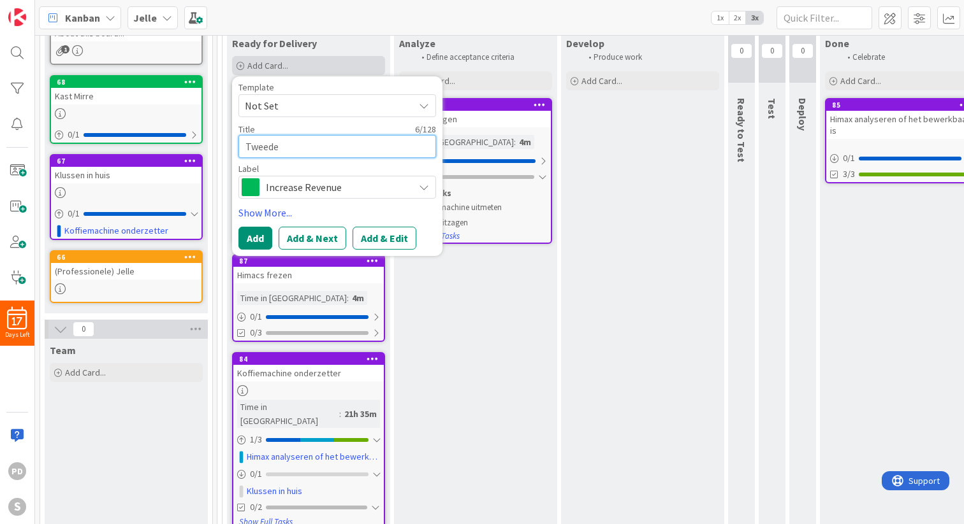
type textarea "Tweede p"
type textarea "x"
type textarea "Tweede pl"
type textarea "x"
type textarea "Tweede pln"
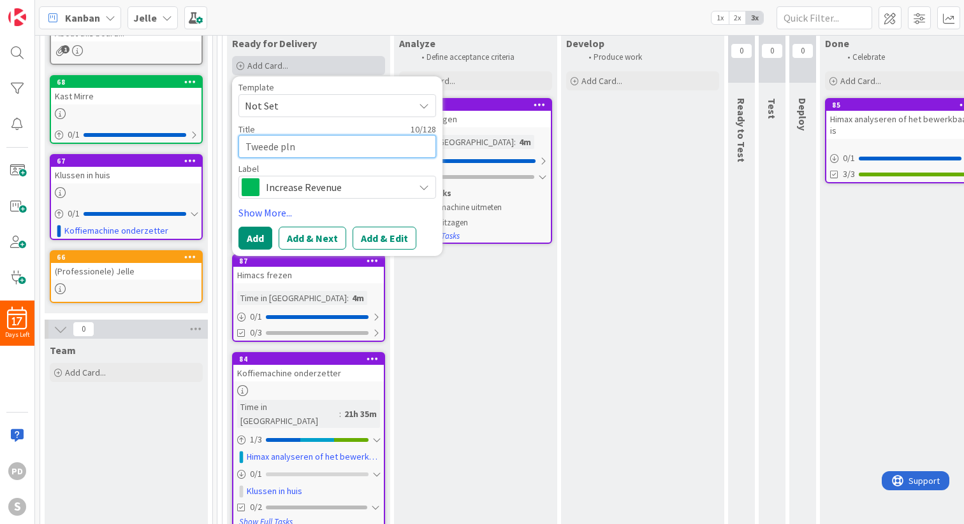
type textarea "x"
type textarea "Tweede pl"
type textarea "x"
type textarea "Tweede pla"
type textarea "x"
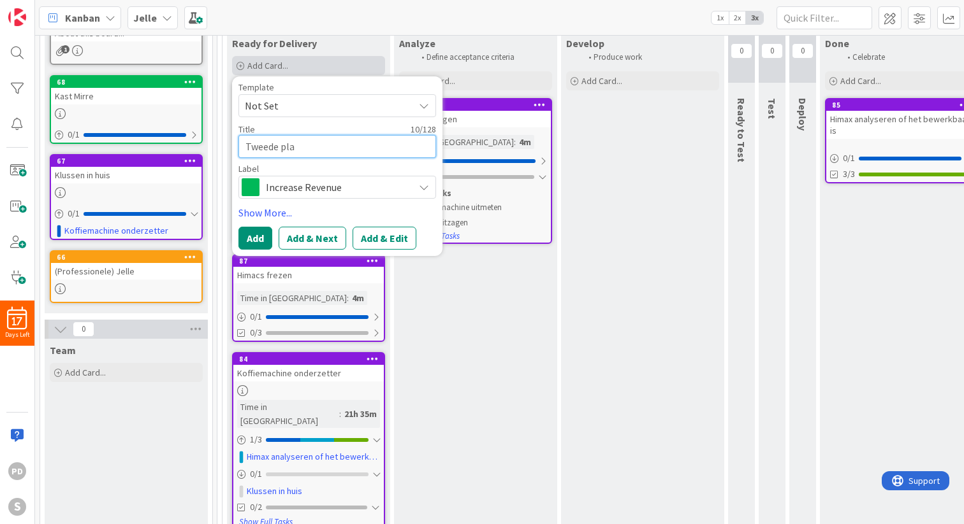
type textarea "Tweede plan"
type textarea "x"
type textarea "Tweede plank"
type textarea "x"
type textarea "Tweede plank"
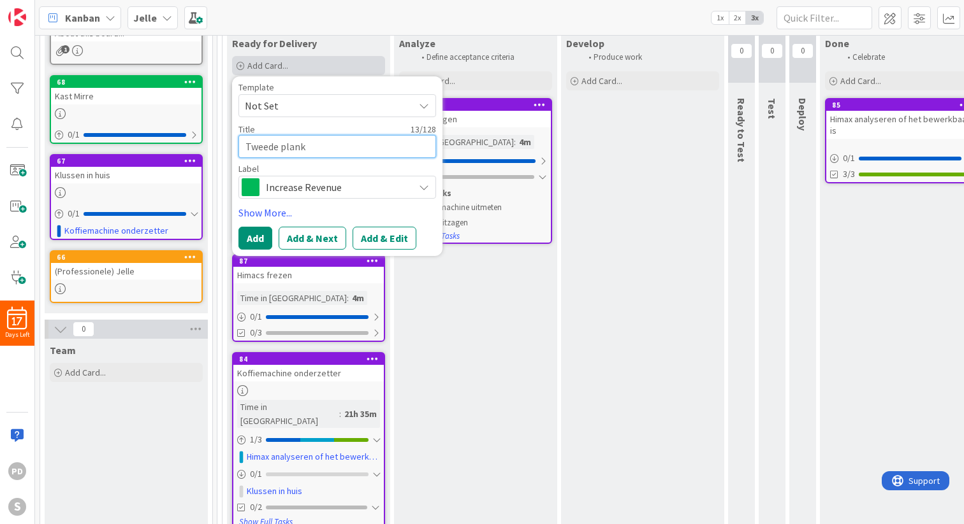
type textarea "x"
type textarea "Tweede plank m"
type textarea "x"
type textarea "Tweede plank ma"
type textarea "x"
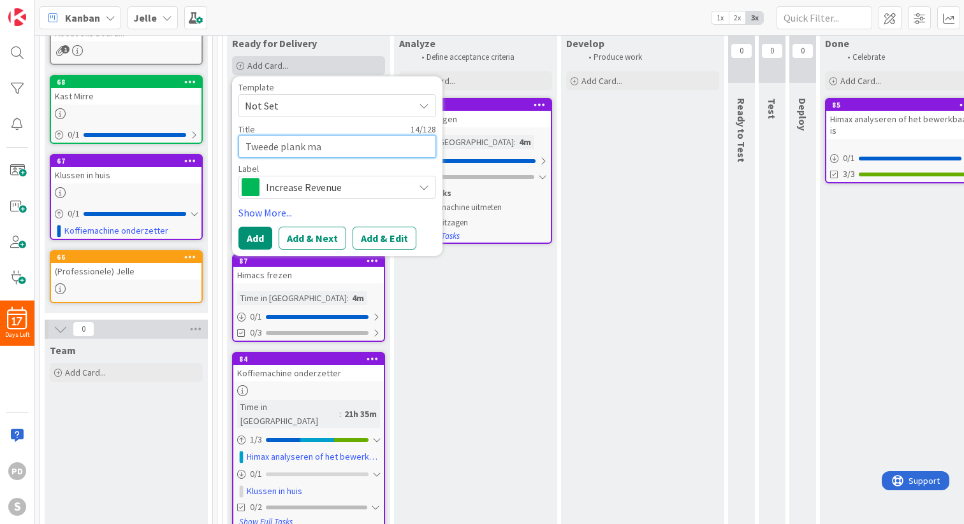
type textarea "Tweede plank mak"
type textarea "x"
type textarea "Tweede plank make"
type textarea "x"
type textarea "Tweede plank maken"
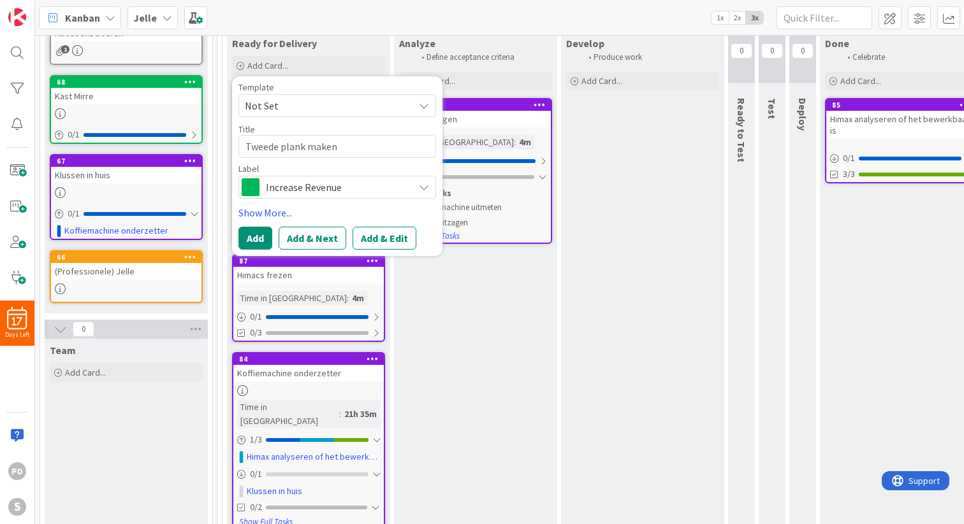
click at [326, 191] on span "Increase Revenue" at bounding box center [336, 187] width 141 height 18
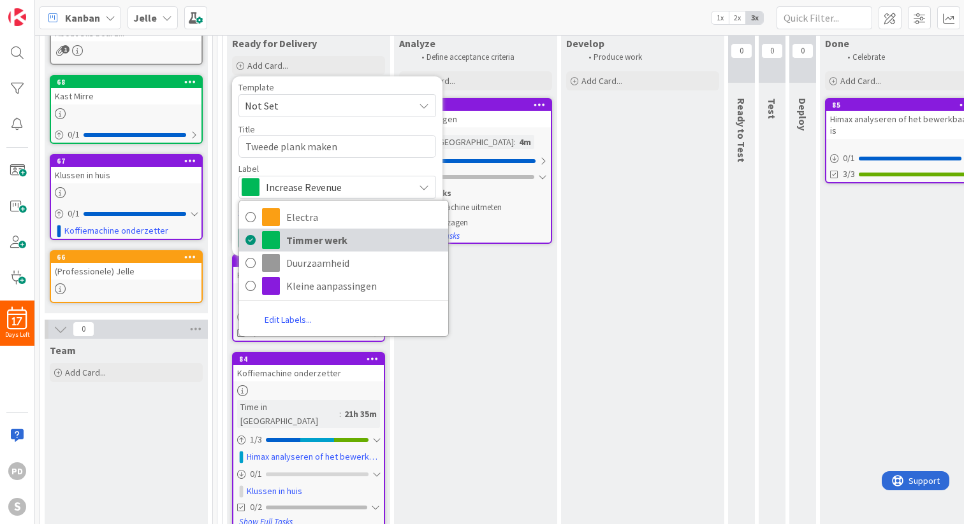
click at [314, 242] on span "Timmer werk" at bounding box center [363, 240] width 155 height 19
type textarea "x"
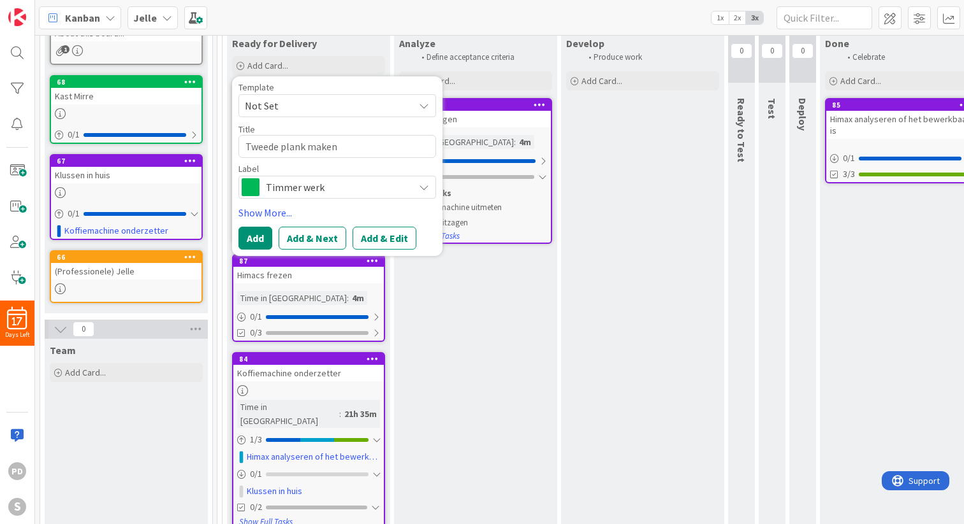
click at [302, 99] on span "Not Set" at bounding box center [324, 105] width 159 height 17
click at [383, 234] on button "Add & Edit" at bounding box center [384, 238] width 64 height 23
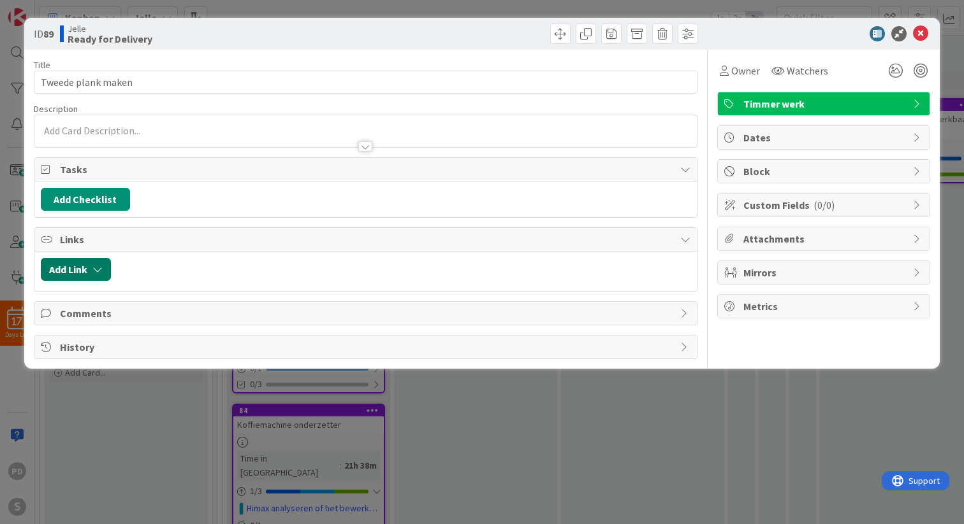
click at [90, 264] on button "Add Link" at bounding box center [76, 269] width 70 height 23
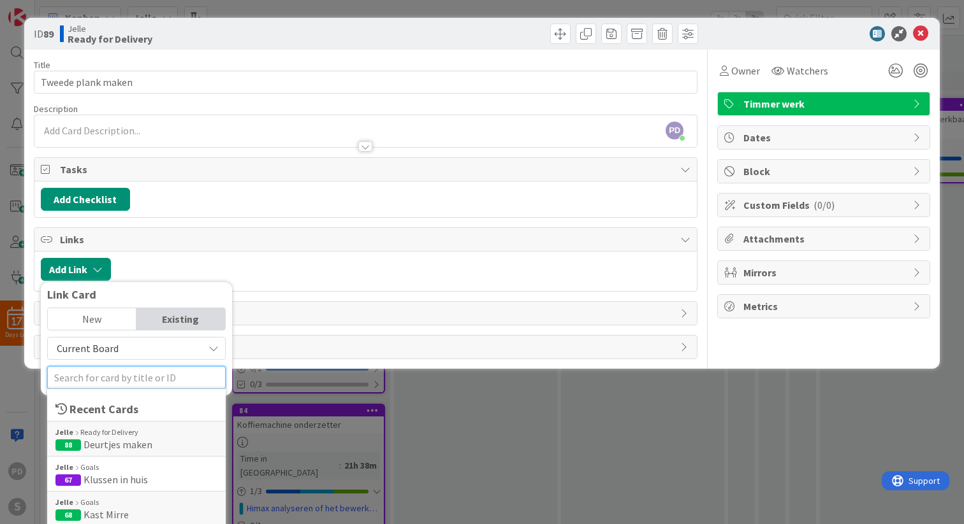
click at [116, 381] on input "text" at bounding box center [136, 377] width 178 height 23
click at [112, 514] on span "Kast Mirre" at bounding box center [105, 515] width 45 height 13
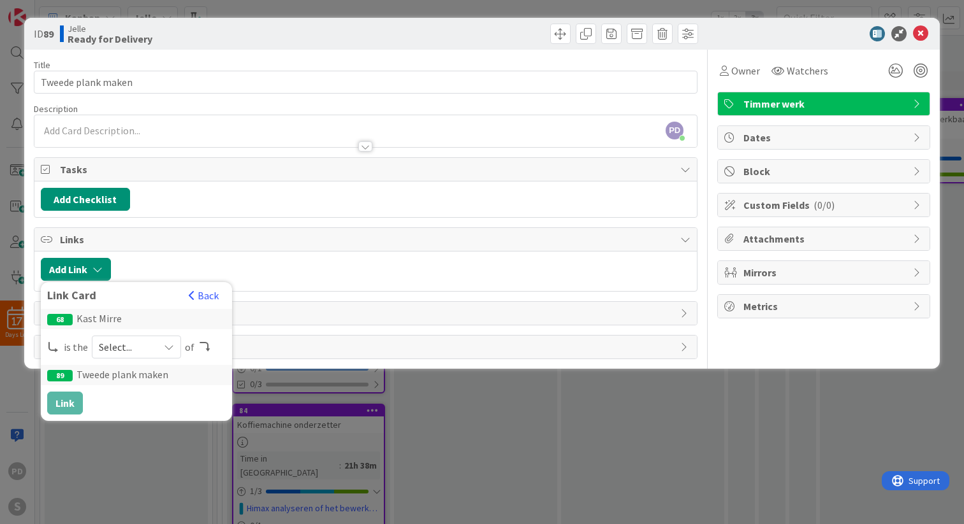
click at [132, 345] on span "Select..." at bounding box center [126, 347] width 54 height 18
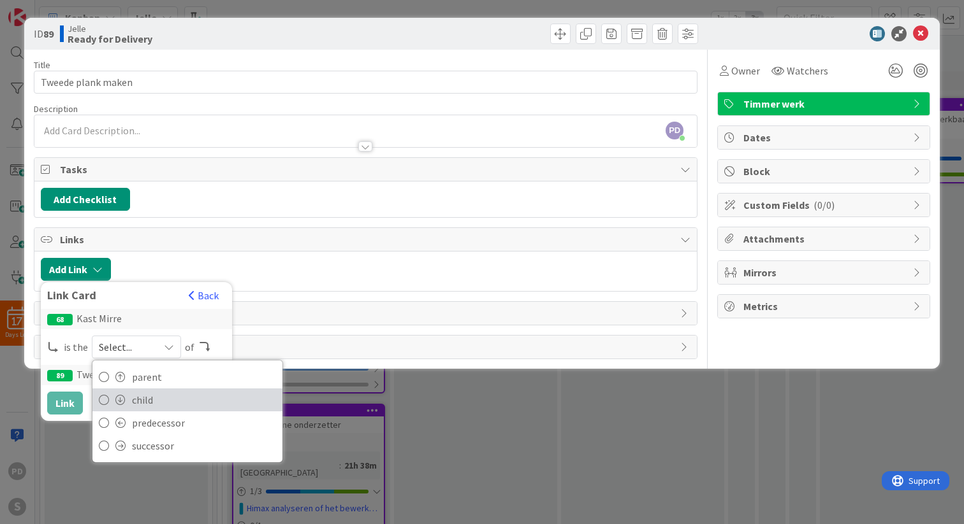
click at [141, 400] on span "child" at bounding box center [204, 400] width 144 height 19
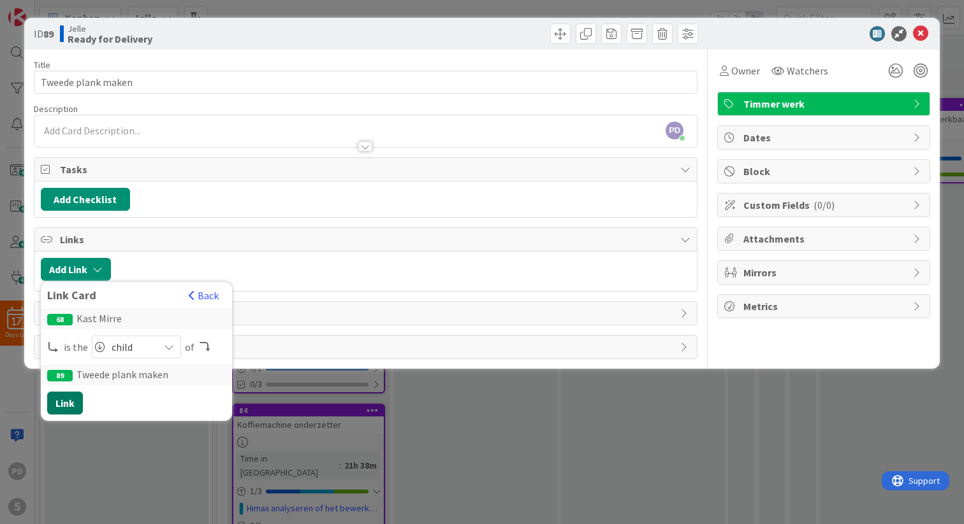
click at [59, 405] on button "Link" at bounding box center [65, 403] width 36 height 23
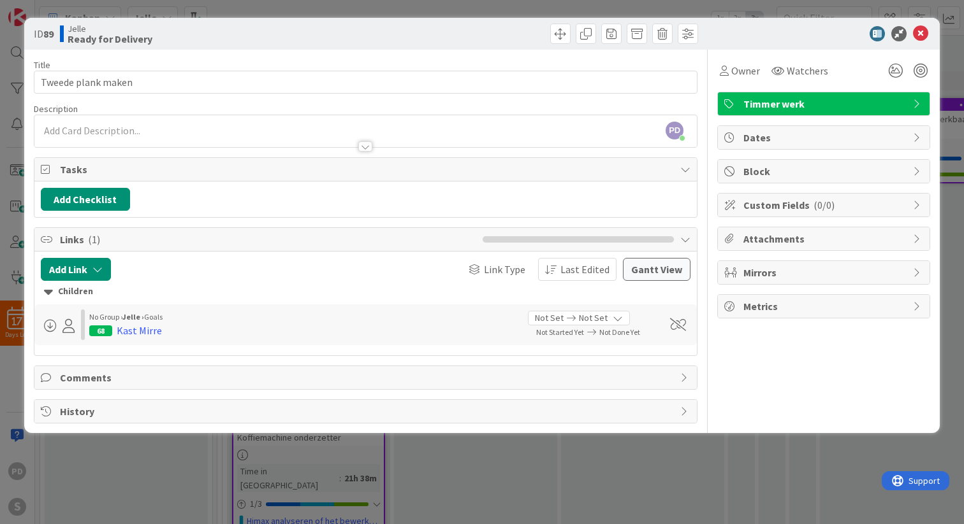
click at [359, 33] on div "Jelle Ready for Delivery" at bounding box center [211, 34] width 303 height 20
click at [920, 32] on icon at bounding box center [920, 33] width 15 height 15
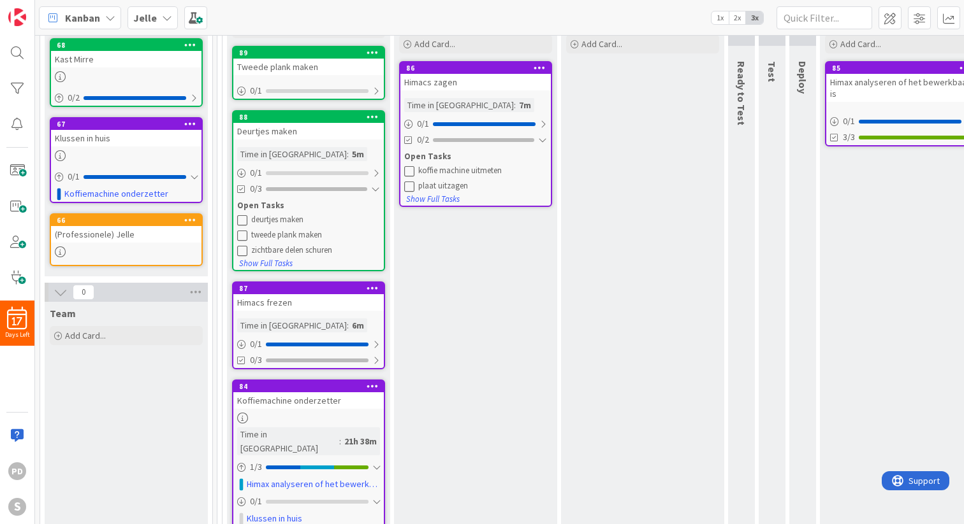
scroll to position [240, 0]
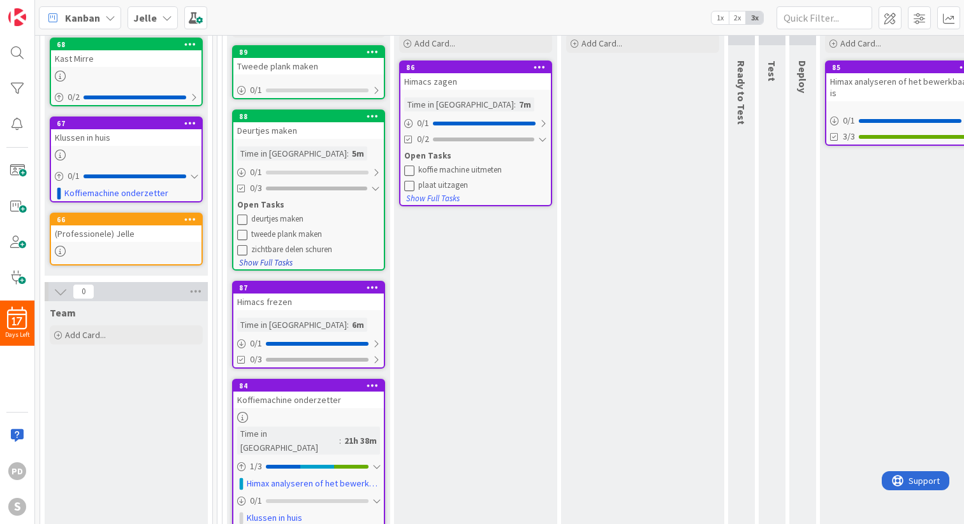
click at [280, 260] on button "Show Full Tasks" at bounding box center [265, 263] width 55 height 14
click at [280, 260] on button "Hide Full Tasks" at bounding box center [263, 263] width 51 height 14
click at [333, 136] on div "Deurtjes maken" at bounding box center [308, 130] width 150 height 17
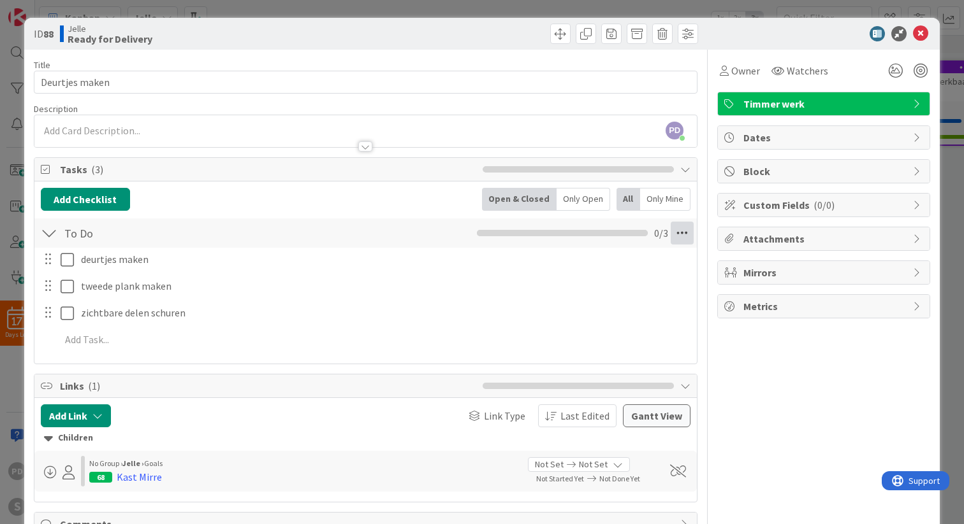
click at [683, 231] on icon at bounding box center [681, 233] width 23 height 23
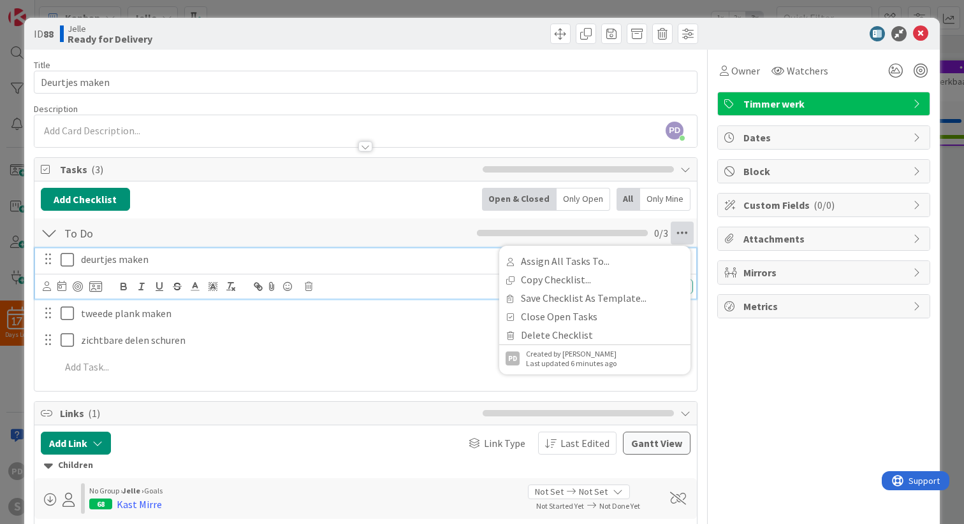
click at [106, 260] on p "deurtjes maken" at bounding box center [384, 259] width 607 height 15
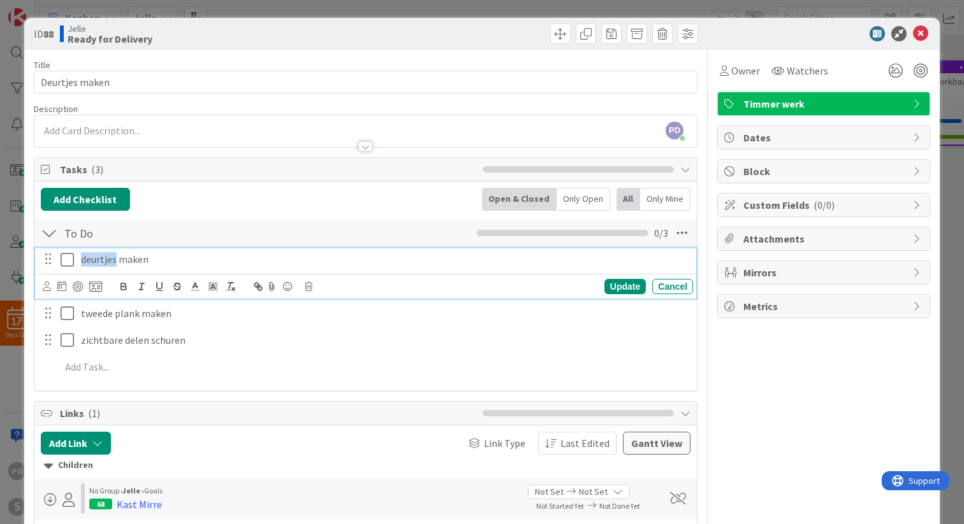
click at [106, 260] on p "deurtjes maken" at bounding box center [384, 259] width 607 height 15
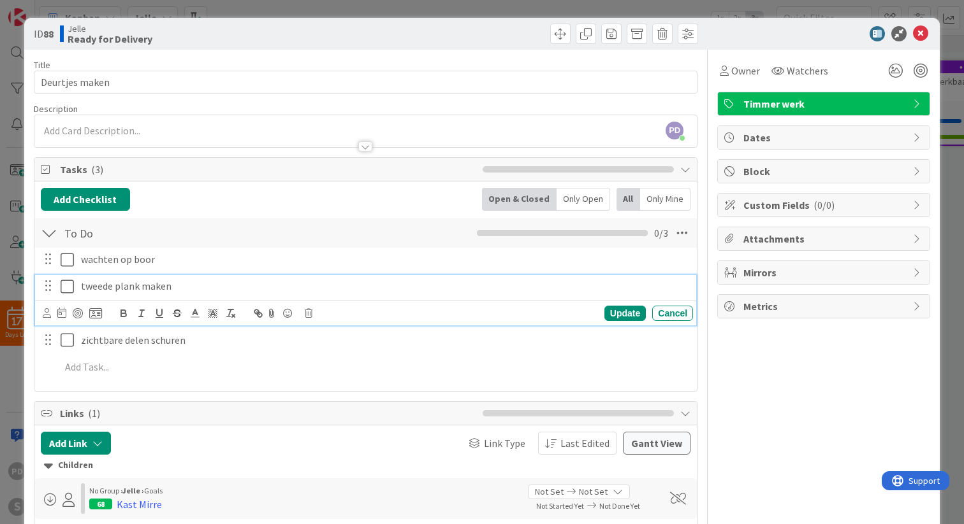
click at [117, 287] on p "tweede plank maken" at bounding box center [384, 286] width 607 height 15
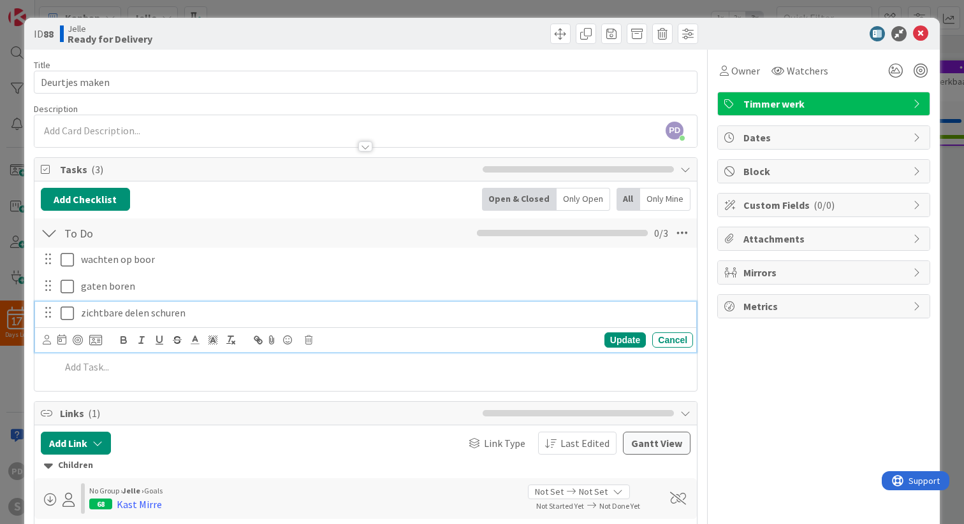
click at [120, 317] on p "zichtbare delen schuren" at bounding box center [384, 313] width 607 height 15
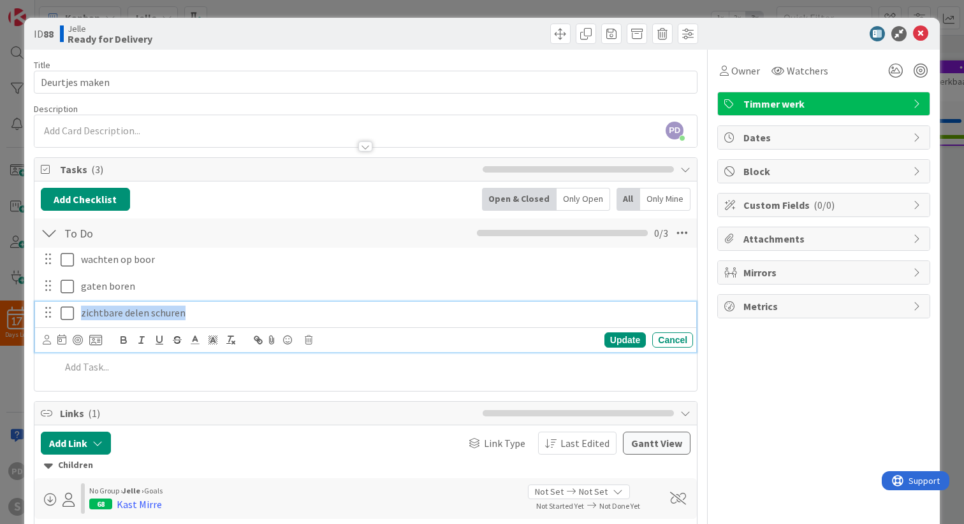
click at [120, 317] on p "zichtbare delen schuren" at bounding box center [384, 313] width 607 height 15
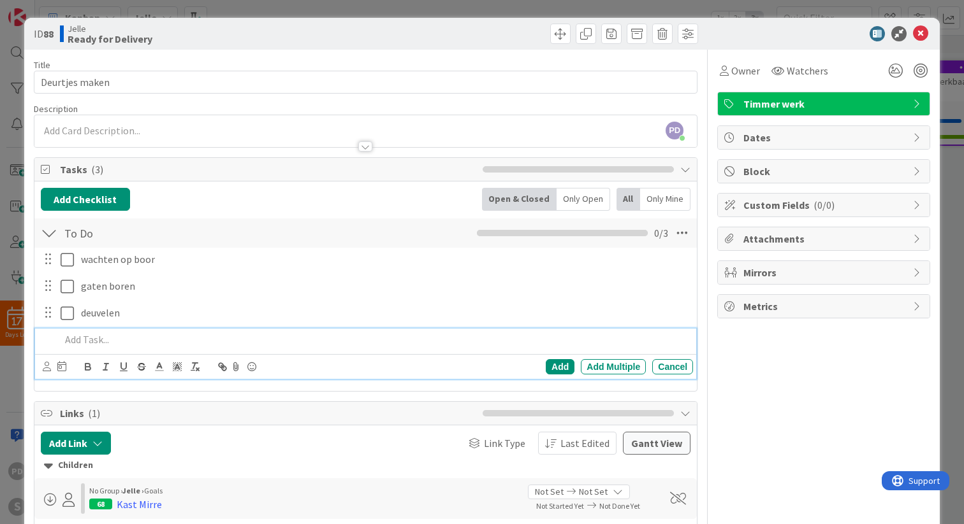
click at [102, 342] on p at bounding box center [374, 340] width 627 height 15
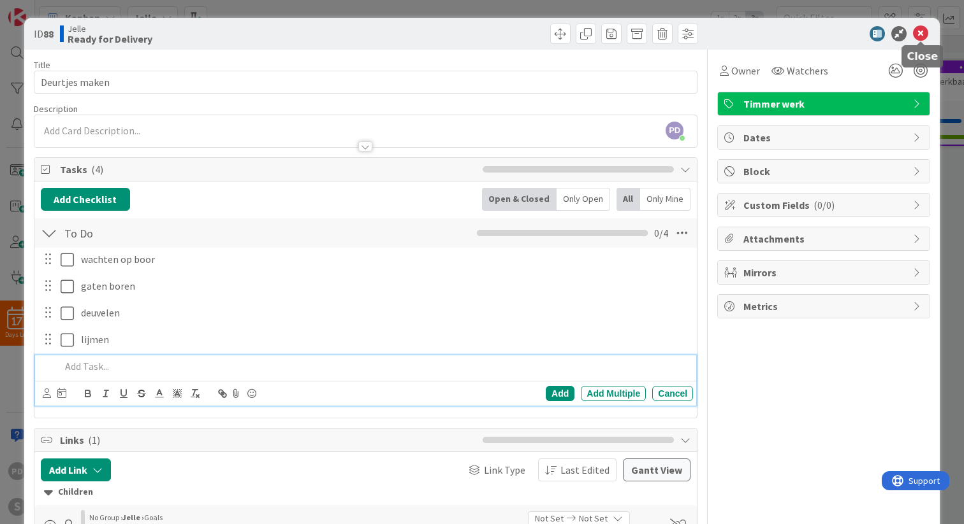
click at [920, 34] on icon at bounding box center [920, 33] width 15 height 15
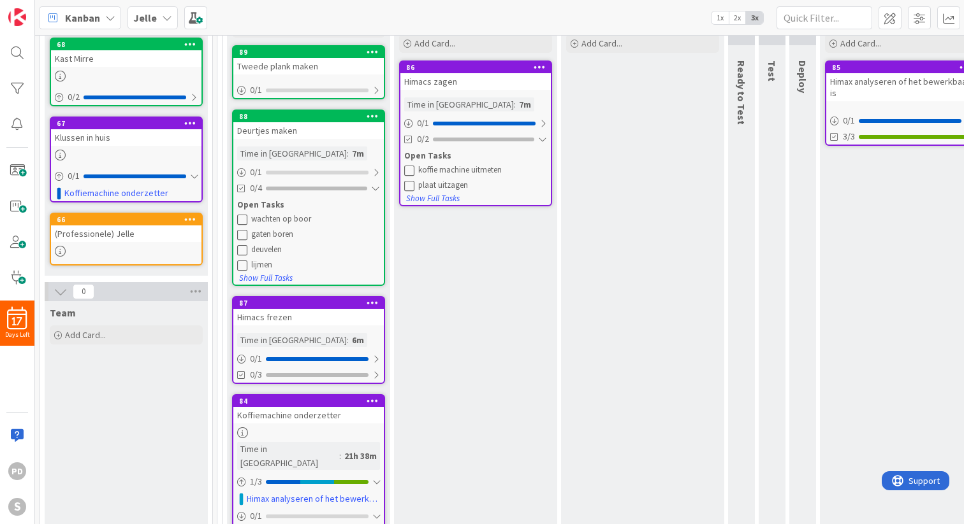
click at [336, 61] on div "Tweede plank maken" at bounding box center [308, 66] width 150 height 17
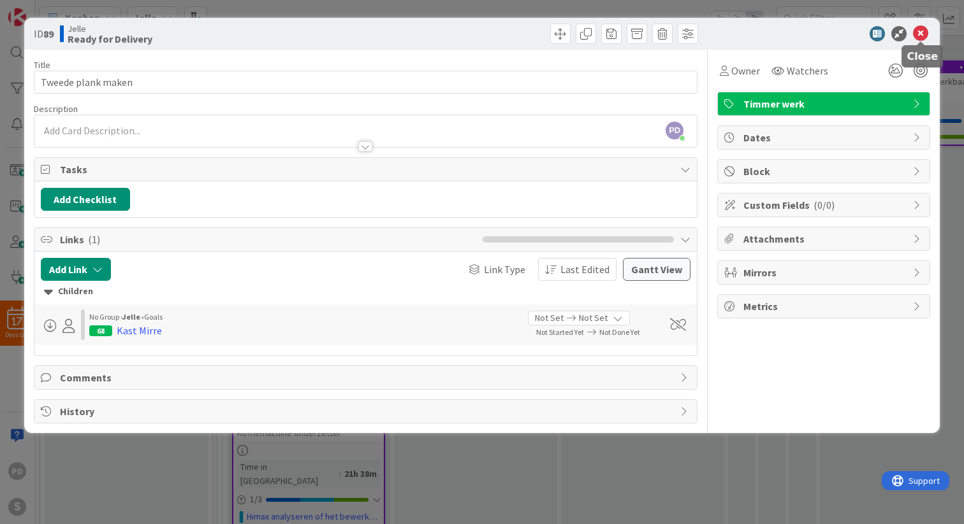
click at [920, 27] on icon at bounding box center [920, 33] width 15 height 15
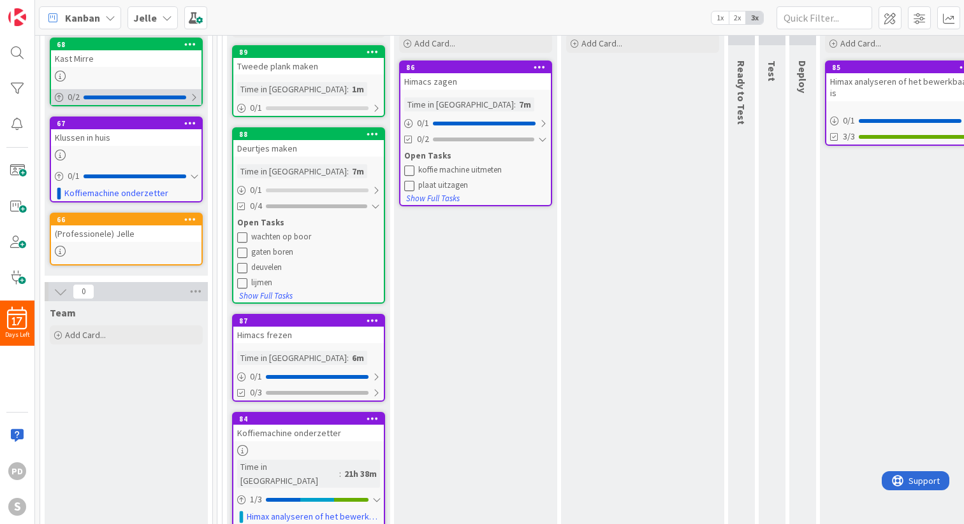
click at [192, 96] on div at bounding box center [194, 97] width 8 height 10
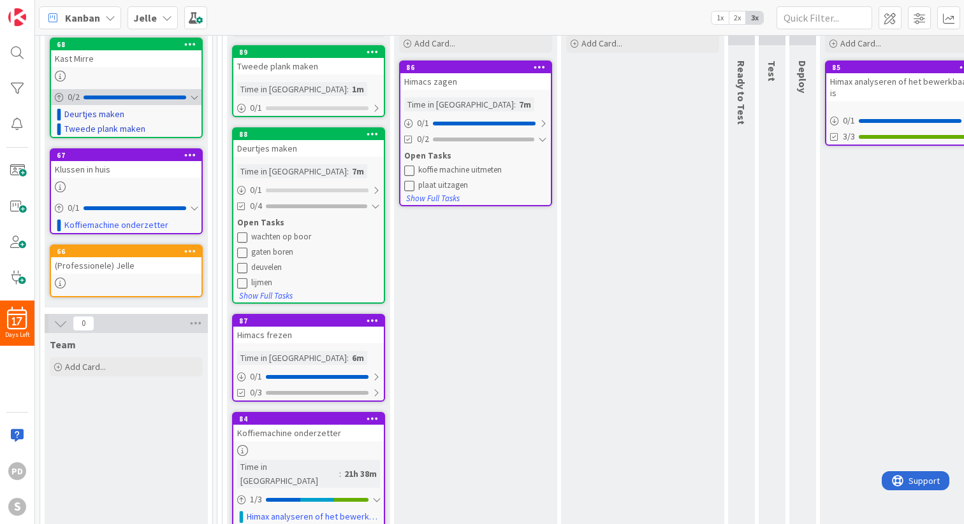
click at [192, 97] on div at bounding box center [194, 97] width 8 height 10
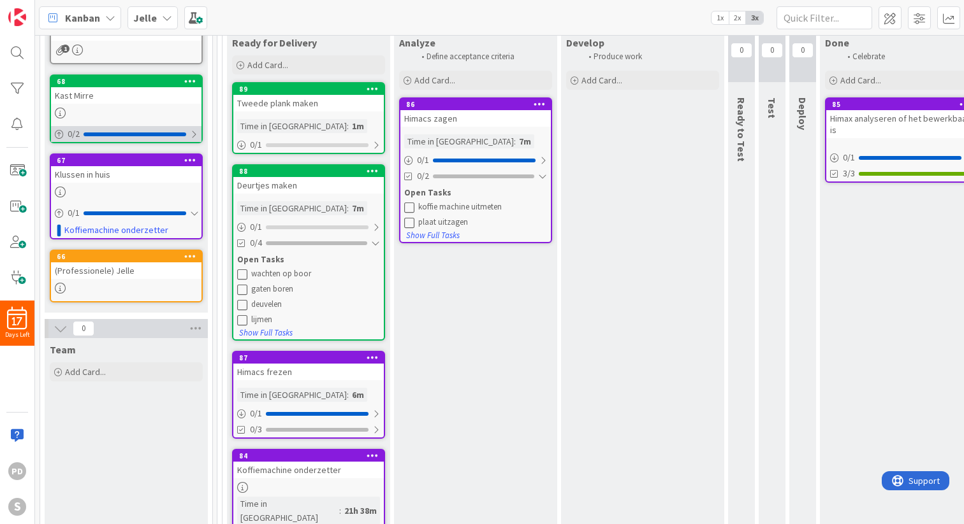
scroll to position [217, 0]
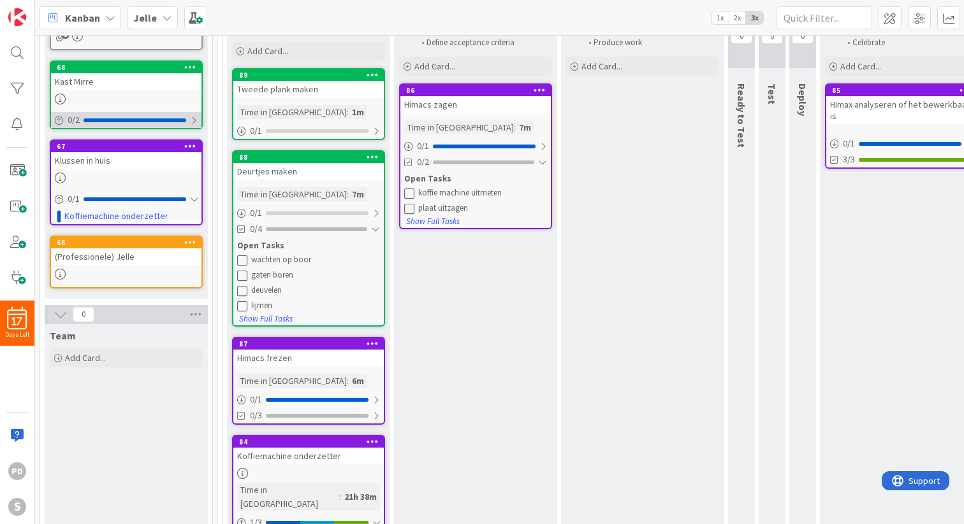
click at [194, 120] on div at bounding box center [194, 120] width 8 height 10
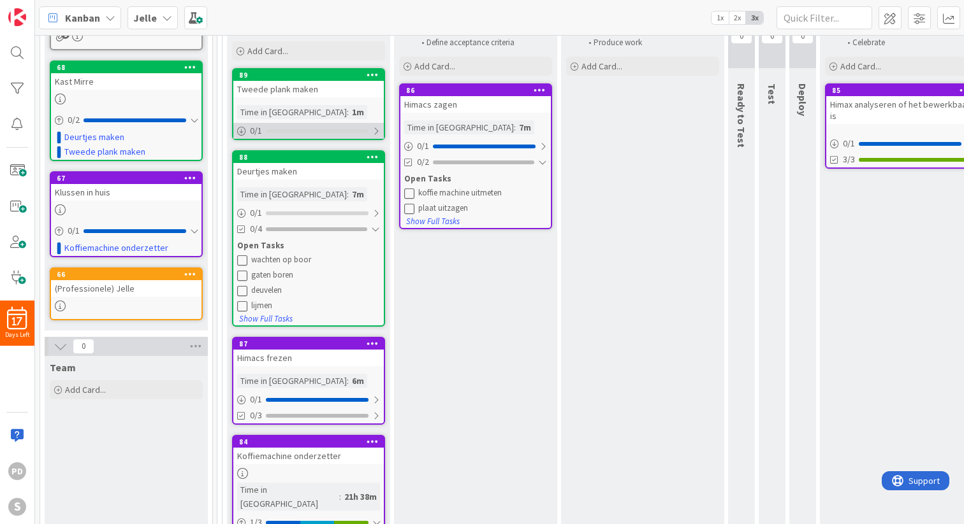
click at [380, 129] on div "0 / 1" at bounding box center [308, 131] width 150 height 16
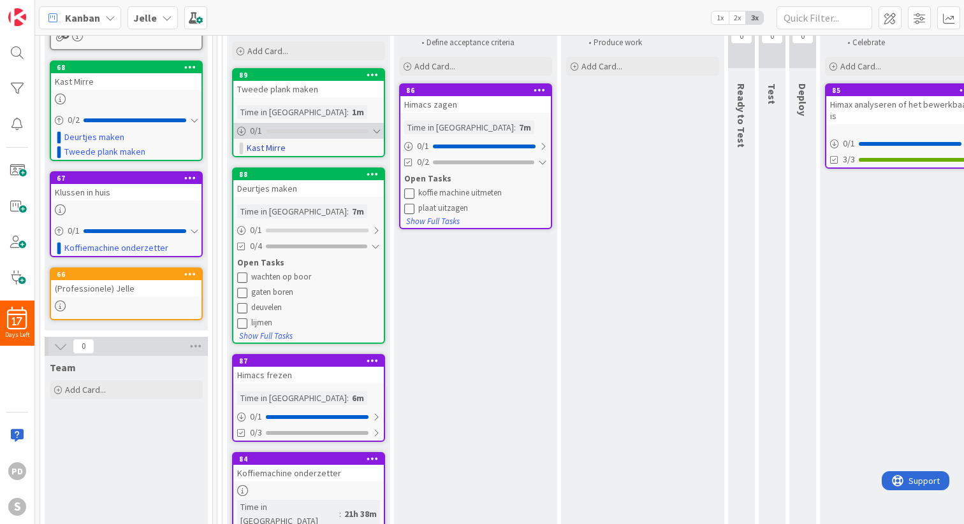
click at [377, 134] on div at bounding box center [376, 131] width 8 height 10
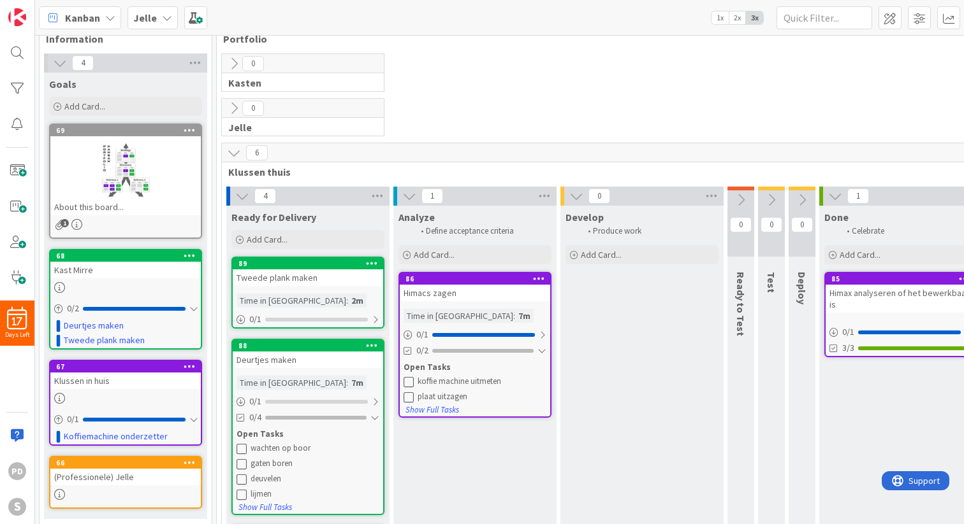
scroll to position [0, 1]
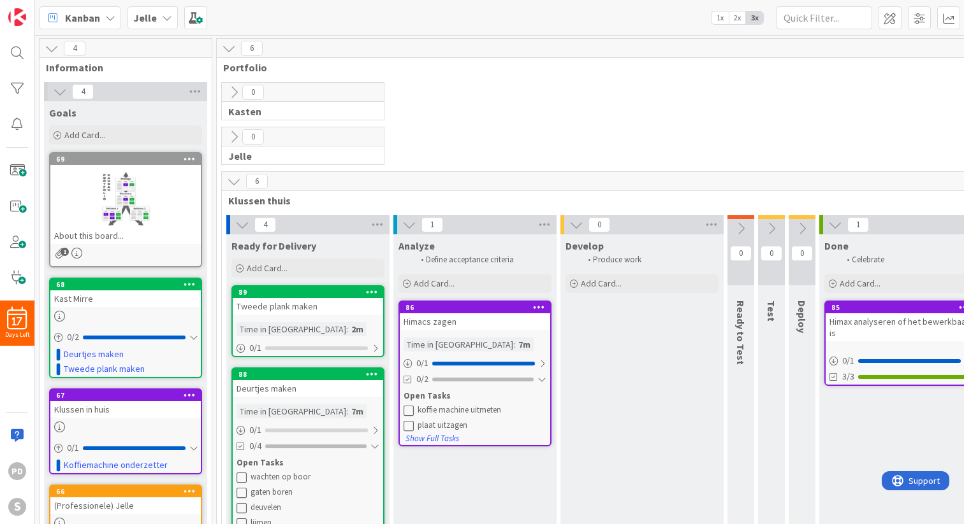
click at [231, 92] on icon at bounding box center [234, 92] width 14 height 14
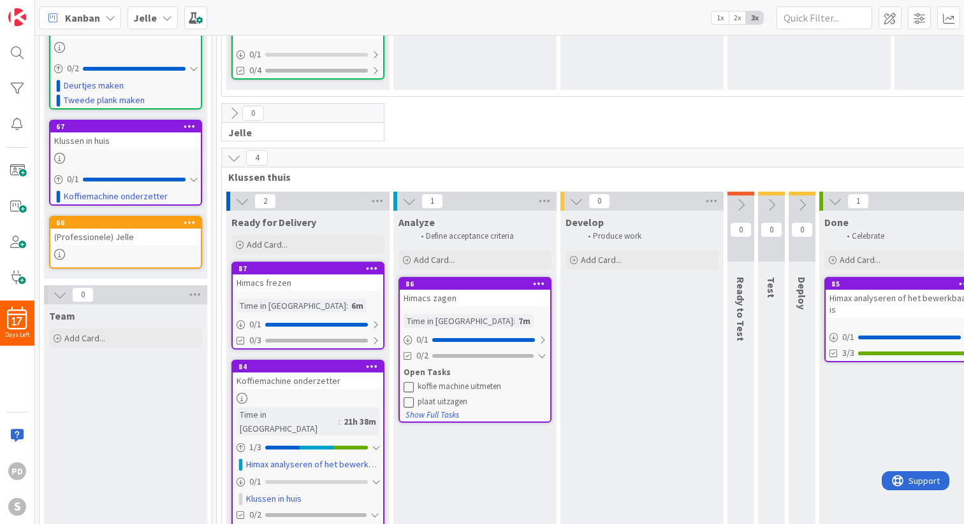
scroll to position [299, 1]
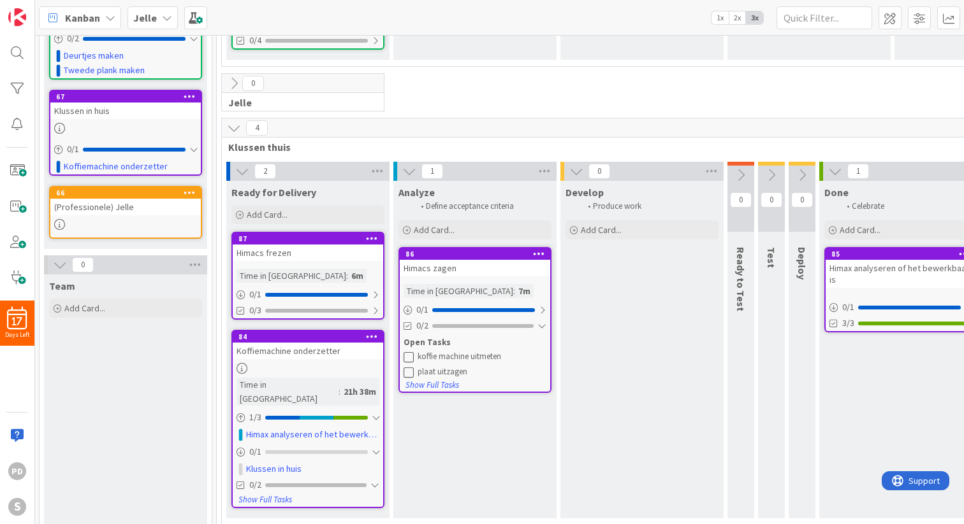
click at [235, 129] on icon at bounding box center [234, 128] width 14 height 14
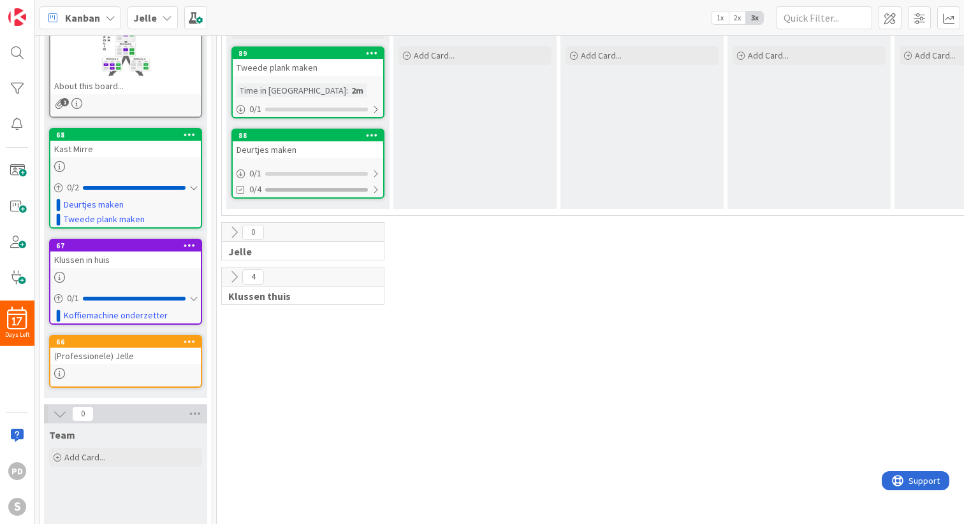
scroll to position [29, 1]
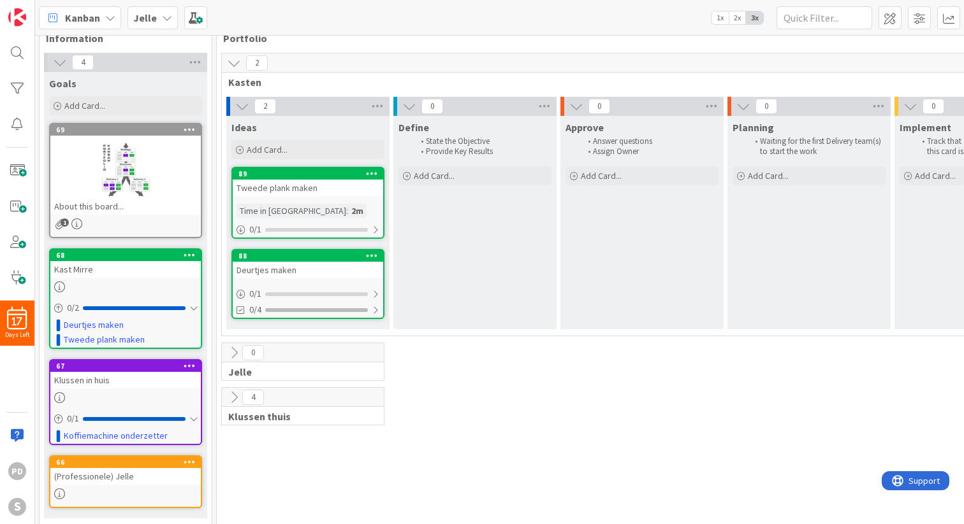
click at [235, 66] on icon at bounding box center [234, 63] width 14 height 14
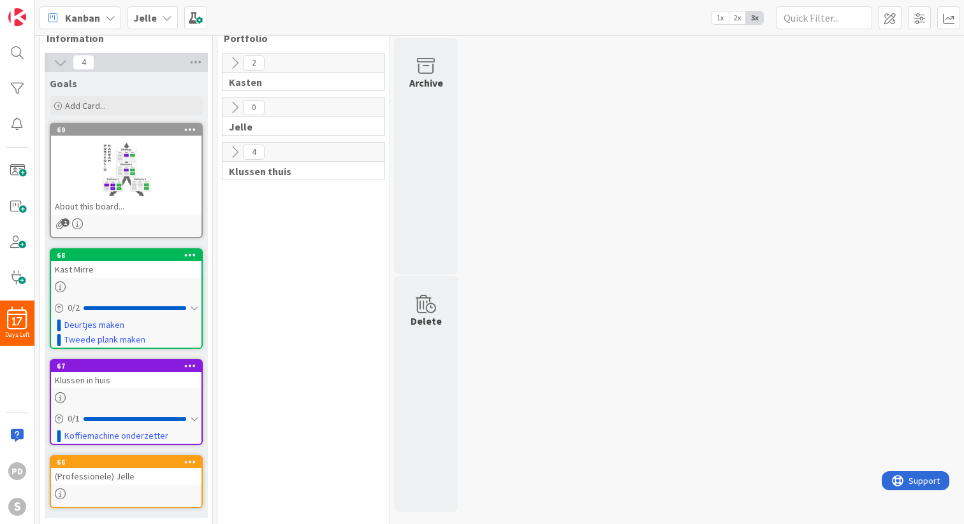
click at [235, 66] on icon at bounding box center [234, 63] width 14 height 14
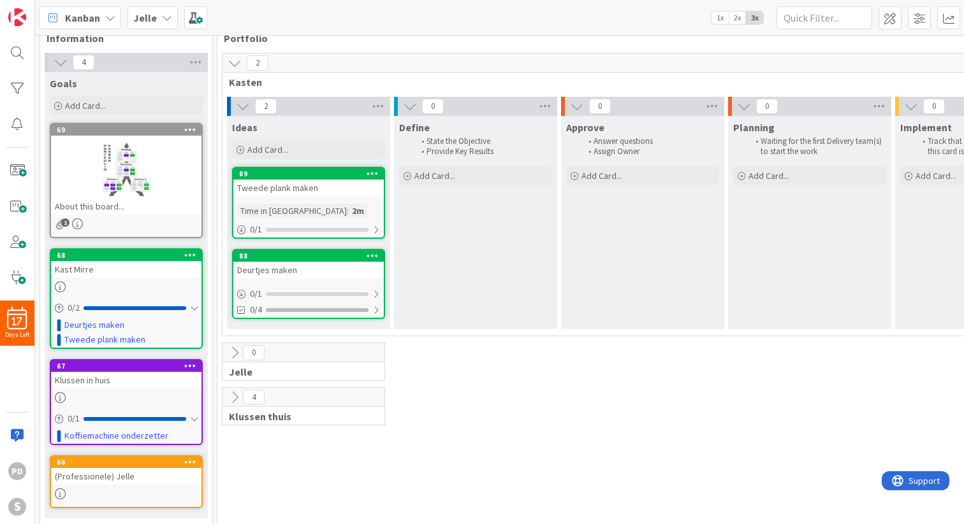
click at [236, 395] on icon at bounding box center [234, 398] width 14 height 14
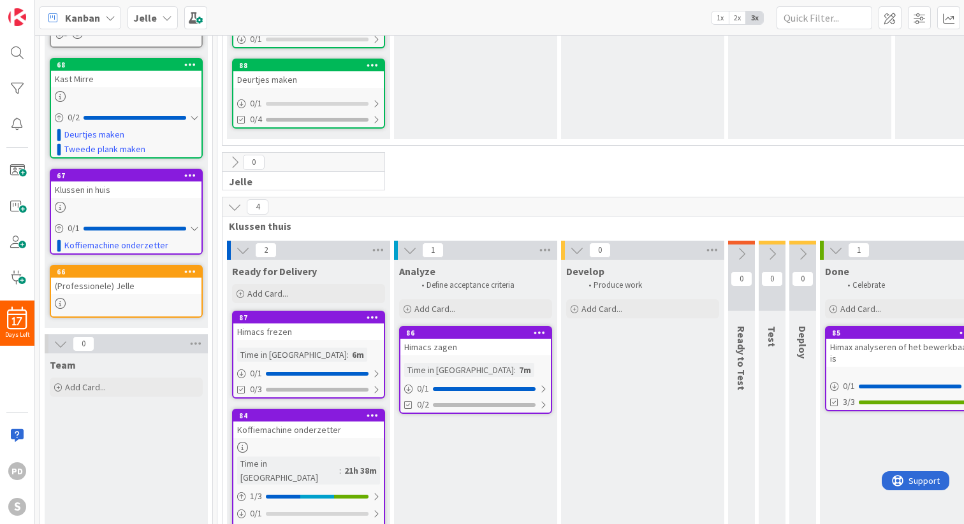
scroll to position [251, 0]
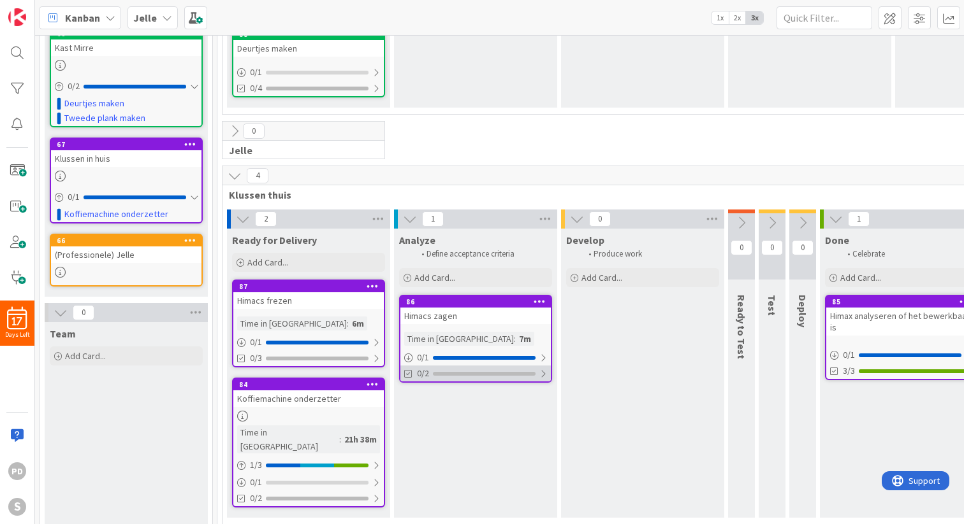
click at [542, 374] on div at bounding box center [543, 374] width 8 height 10
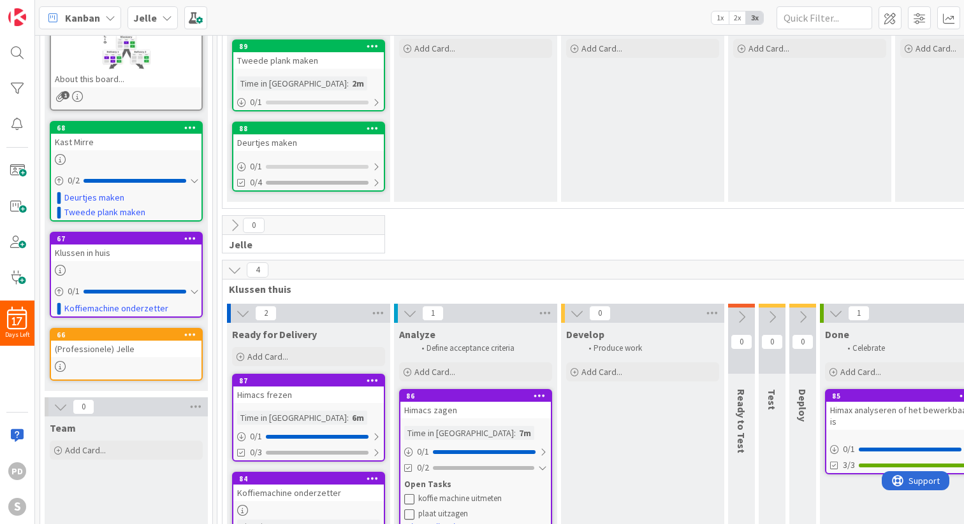
scroll to position [158, 0]
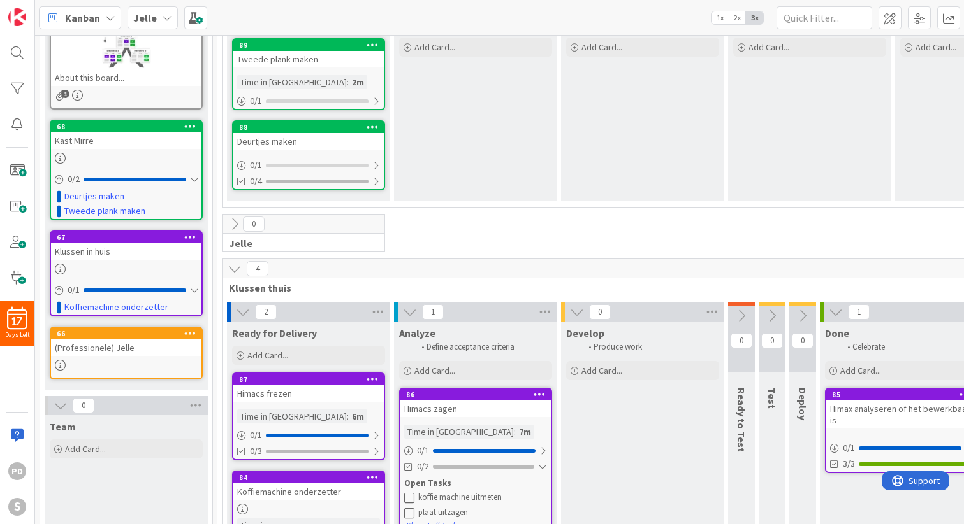
click at [163, 15] on icon at bounding box center [167, 18] width 10 height 10
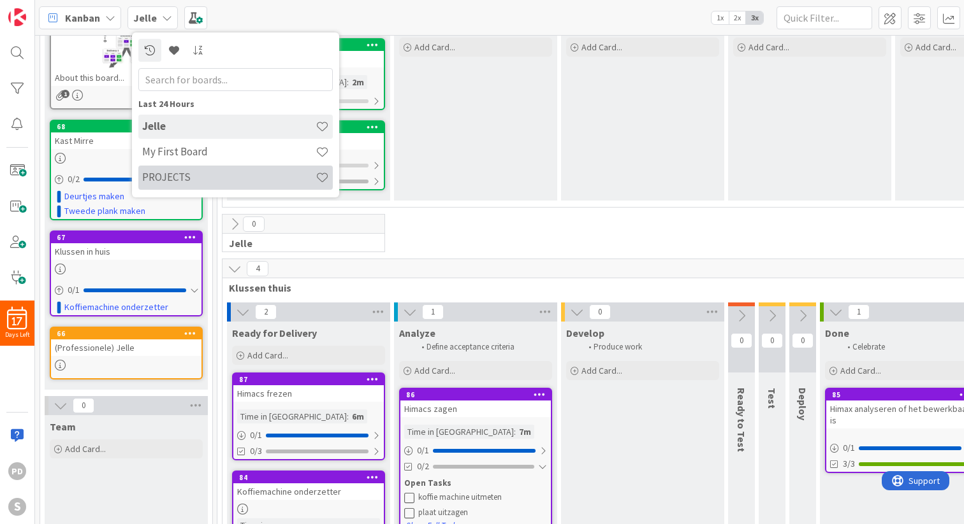
click at [178, 177] on h4 "PROJECTS" at bounding box center [228, 177] width 173 height 13
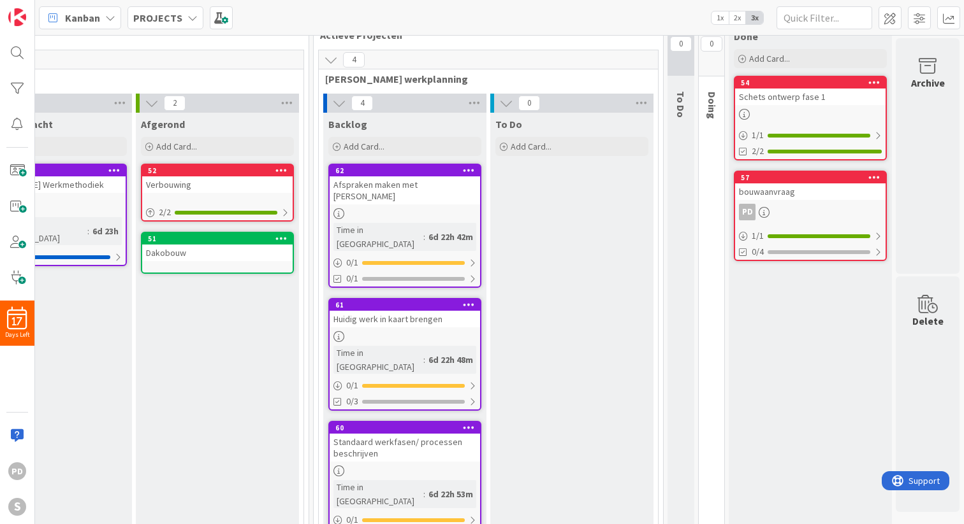
scroll to position [0, 248]
